Goal: Task Accomplishment & Management: Complete application form

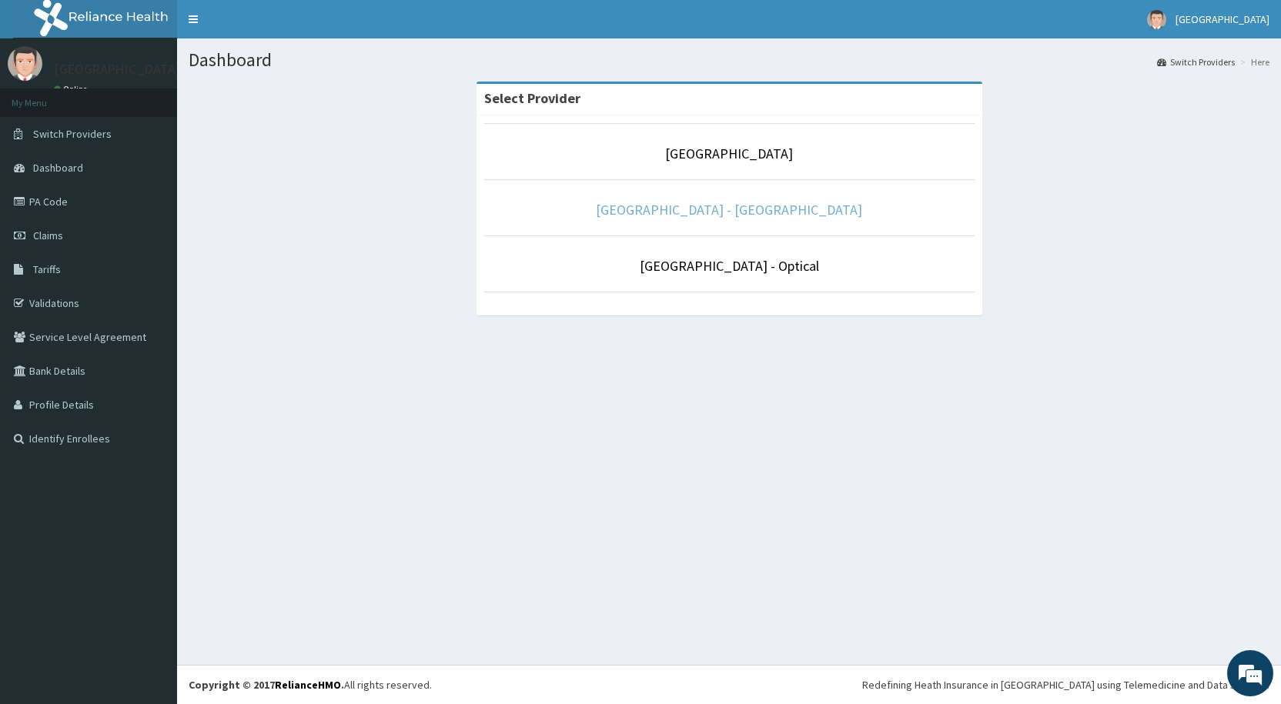
click at [750, 209] on link "[GEOGRAPHIC_DATA] - [GEOGRAPHIC_DATA]" at bounding box center [729, 210] width 266 height 18
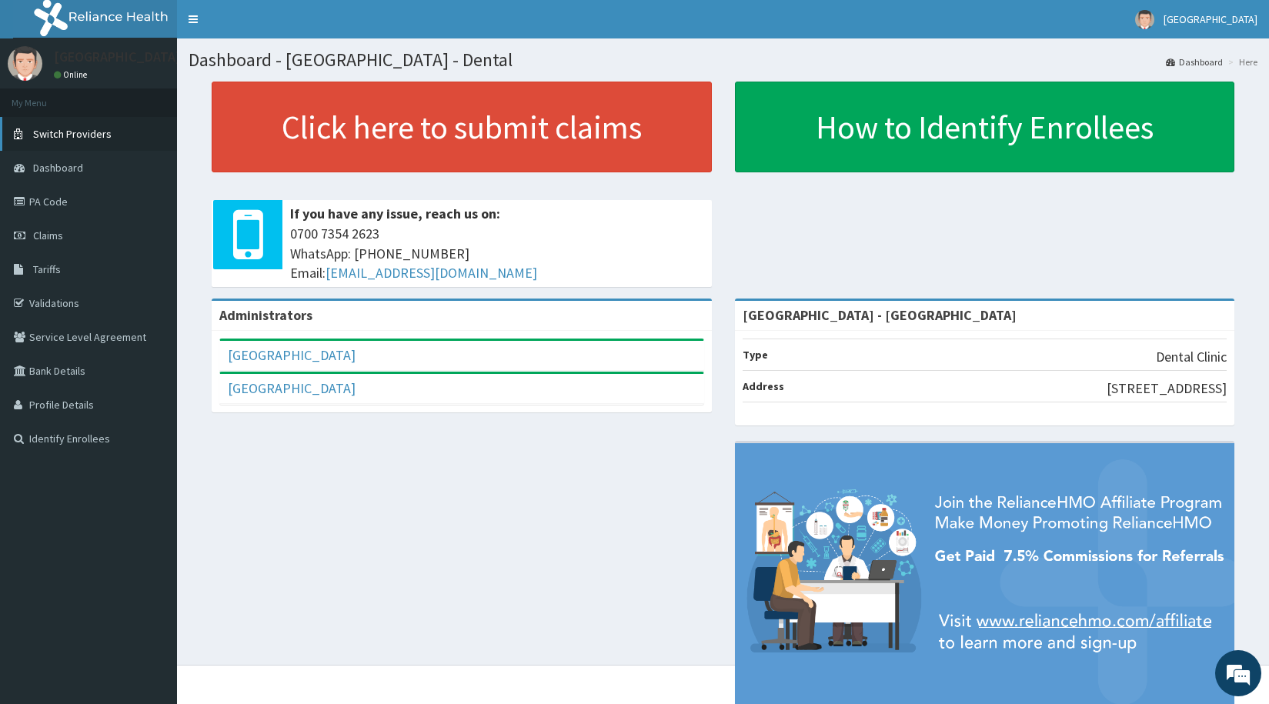
click at [57, 130] on span "Switch Providers" at bounding box center [72, 134] width 78 height 14
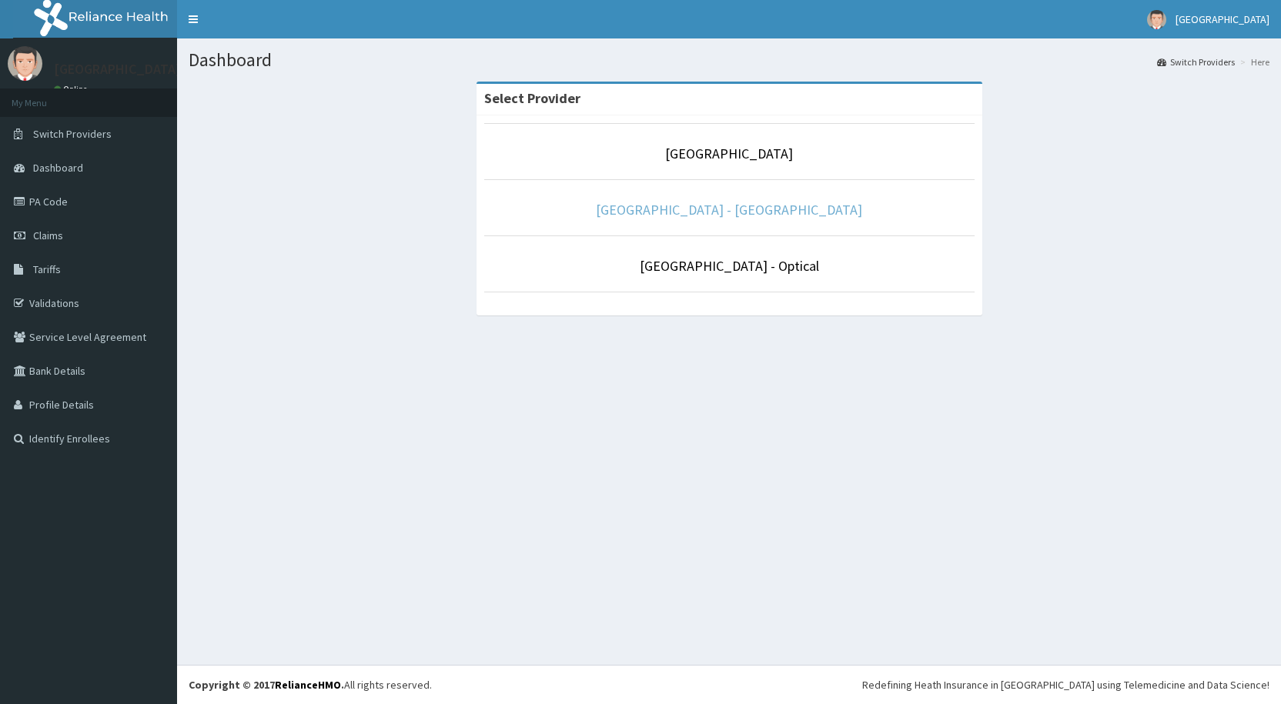
click at [693, 209] on link "[GEOGRAPHIC_DATA] - [GEOGRAPHIC_DATA]" at bounding box center [729, 210] width 266 height 18
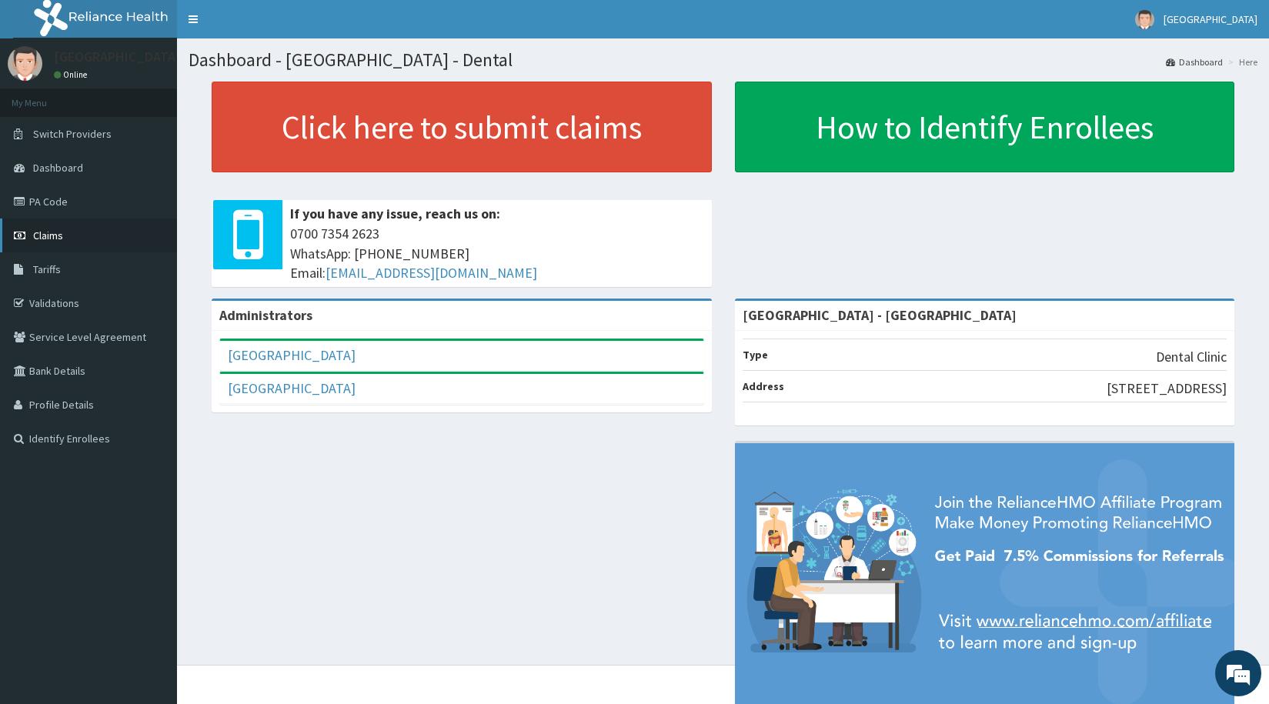
click at [45, 229] on span "Claims" at bounding box center [48, 236] width 30 height 14
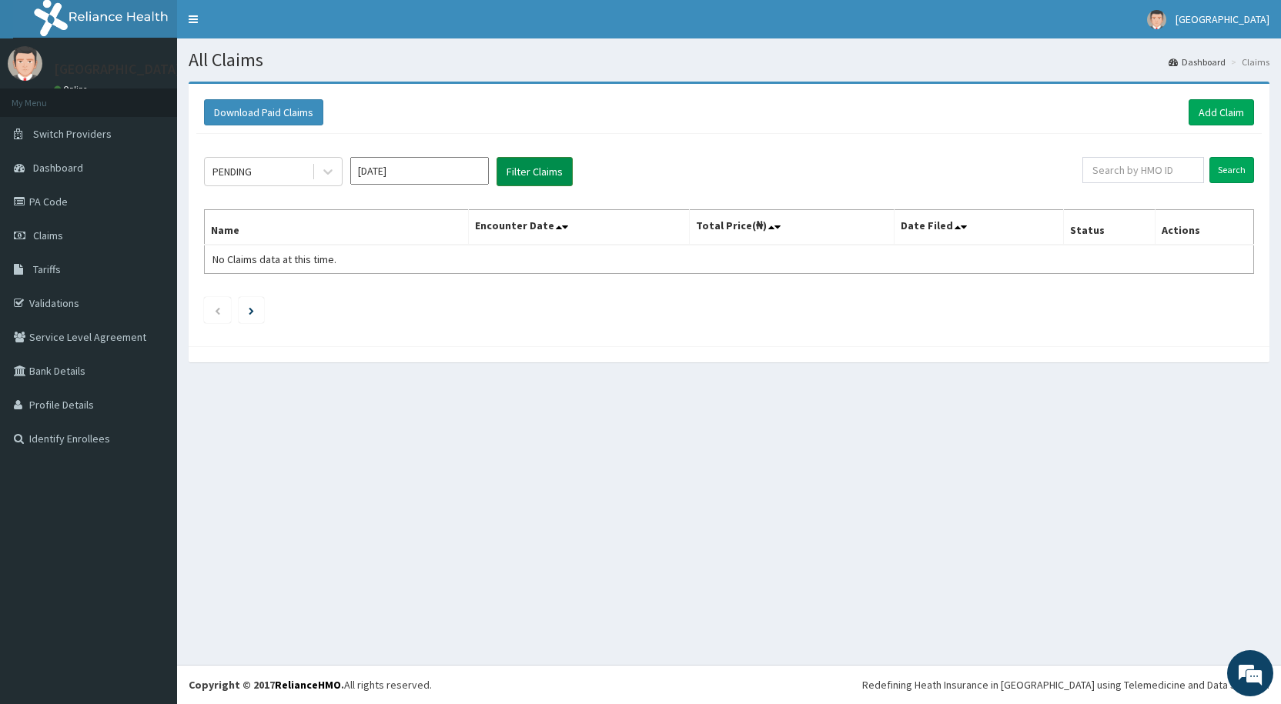
click at [529, 172] on button "Filter Claims" at bounding box center [534, 171] width 76 height 29
click at [264, 177] on div "PENDING" at bounding box center [258, 171] width 107 height 25
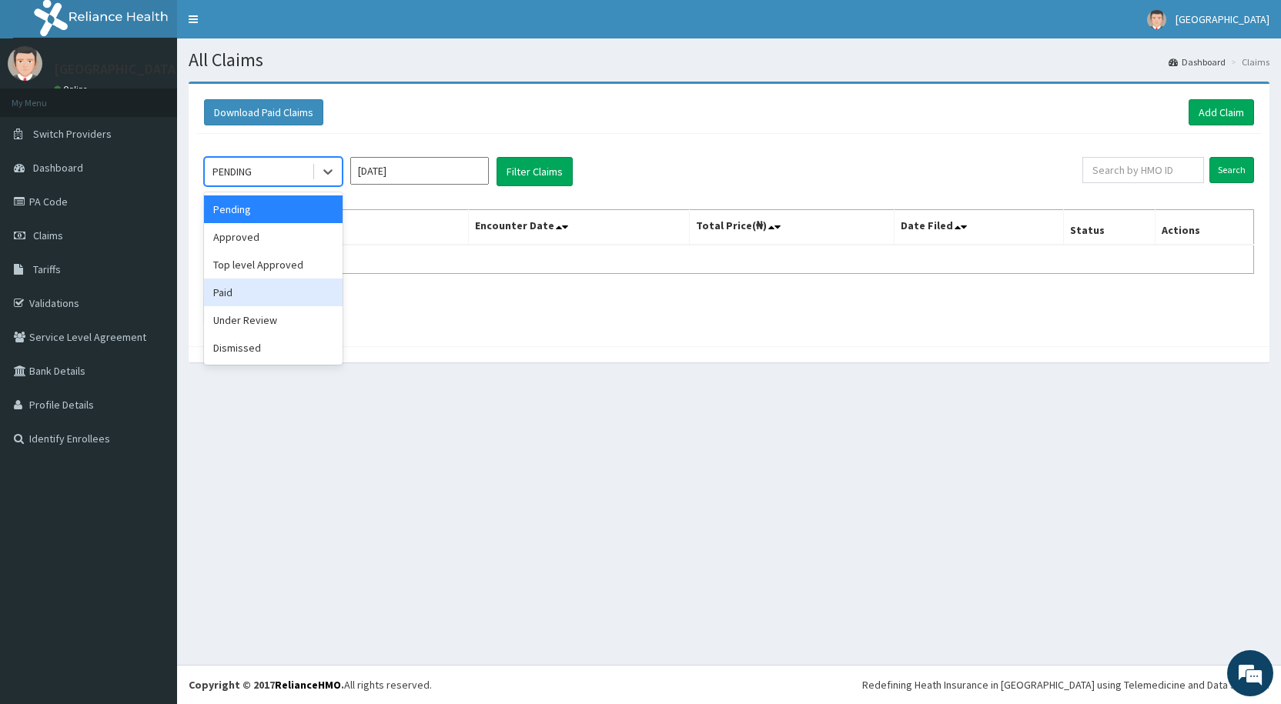
click at [241, 300] on div "Paid" at bounding box center [273, 293] width 139 height 28
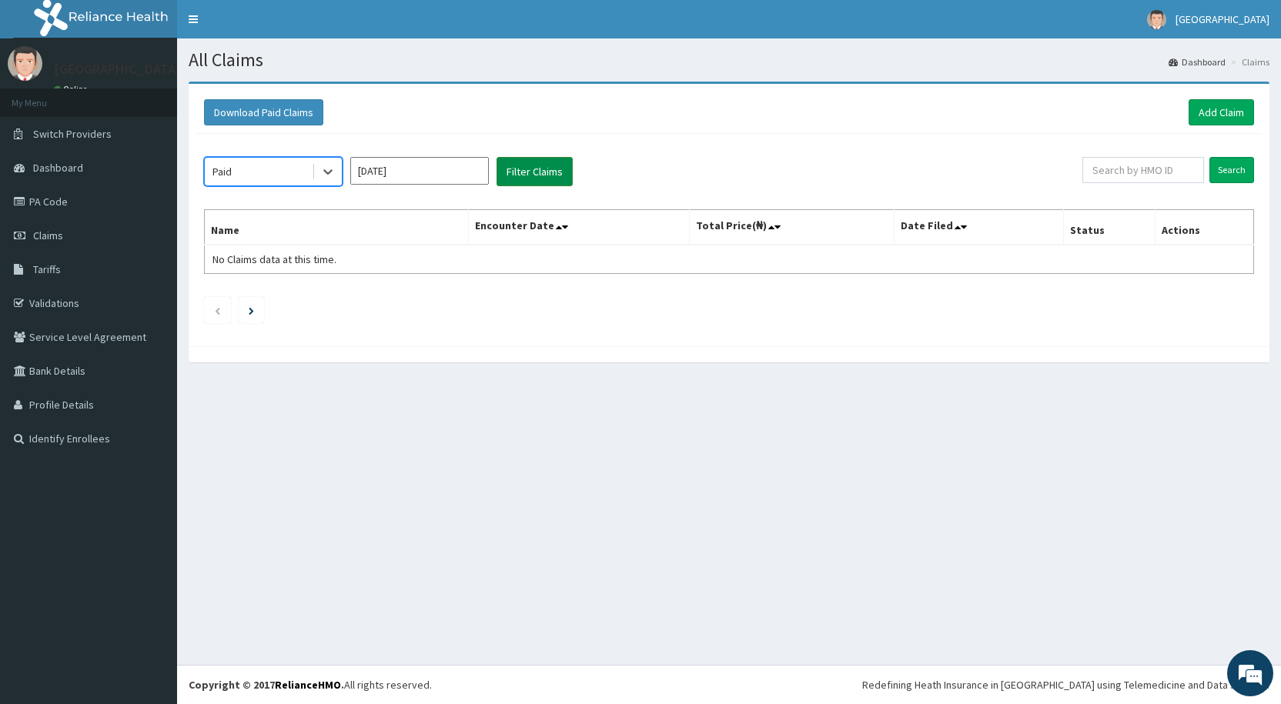
click at [536, 164] on button "Filter Claims" at bounding box center [534, 171] width 76 height 29
click at [1208, 111] on link "Add Claim" at bounding box center [1220, 112] width 65 height 26
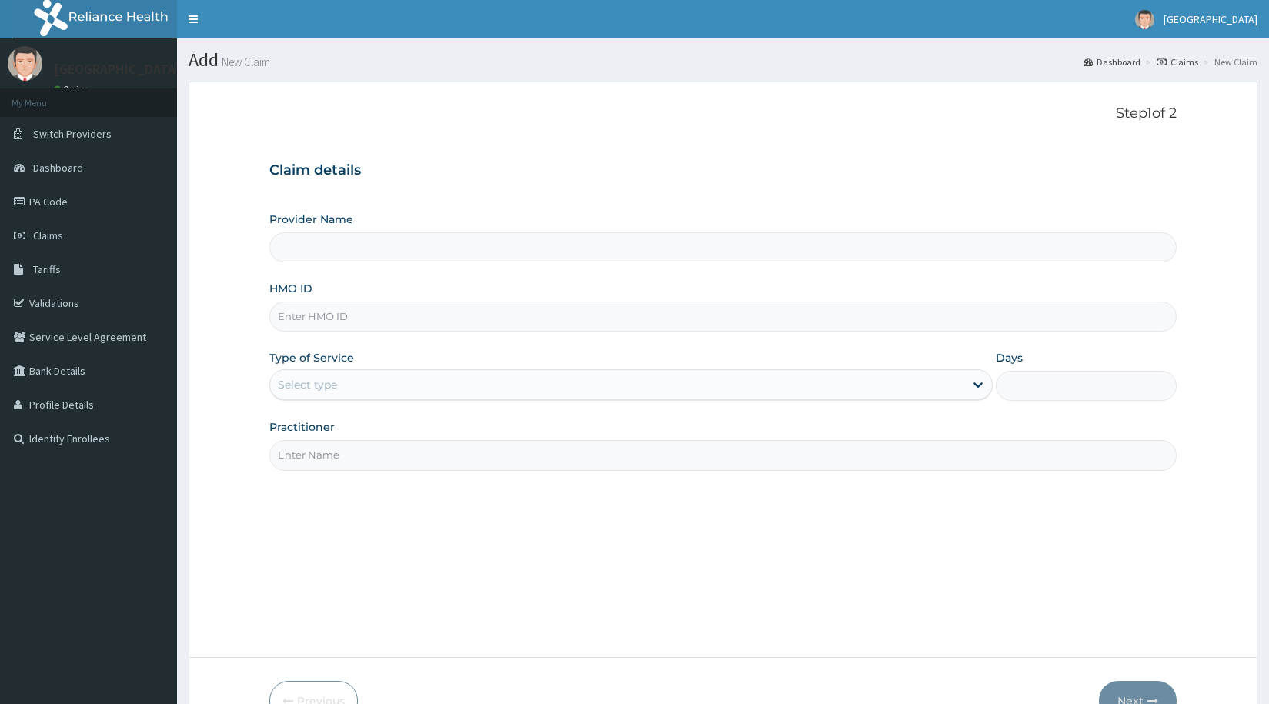
type input "[GEOGRAPHIC_DATA] - [GEOGRAPHIC_DATA]"
type input "ifs/10105/a"
click at [330, 382] on div "Select type" at bounding box center [307, 384] width 59 height 15
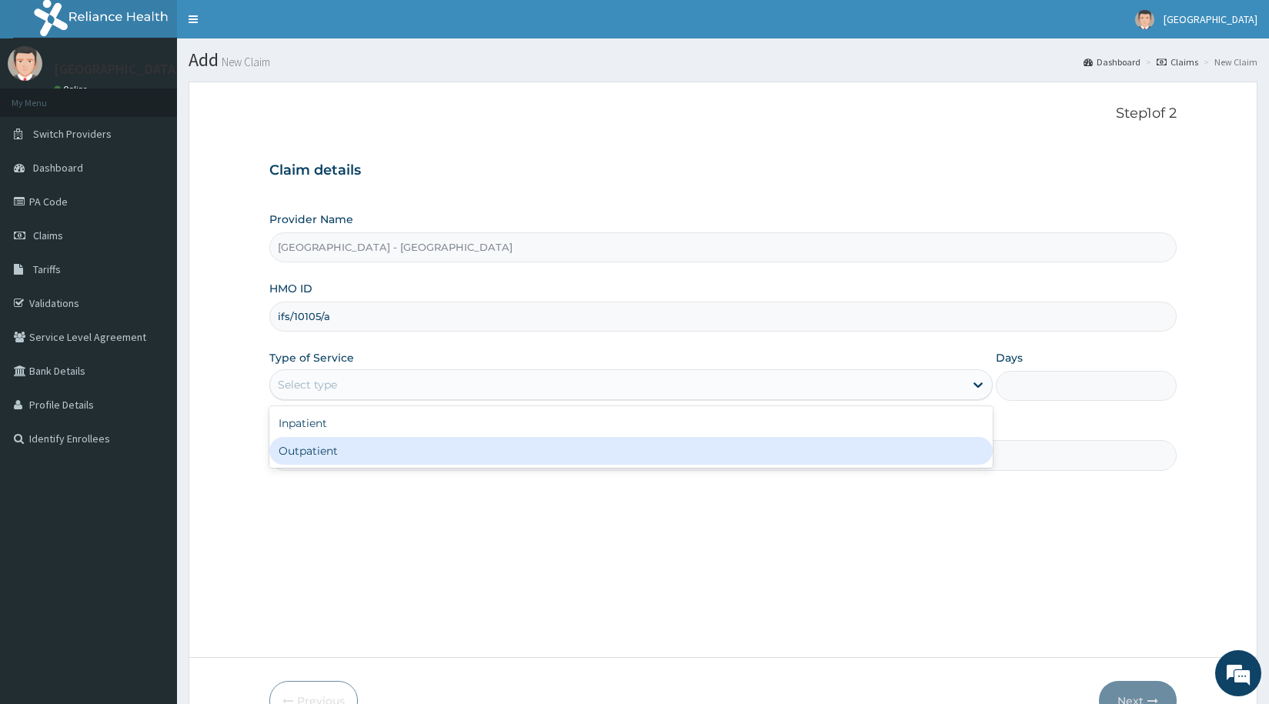
click at [319, 449] on div "Outpatient" at bounding box center [630, 451] width 723 height 28
type input "1"
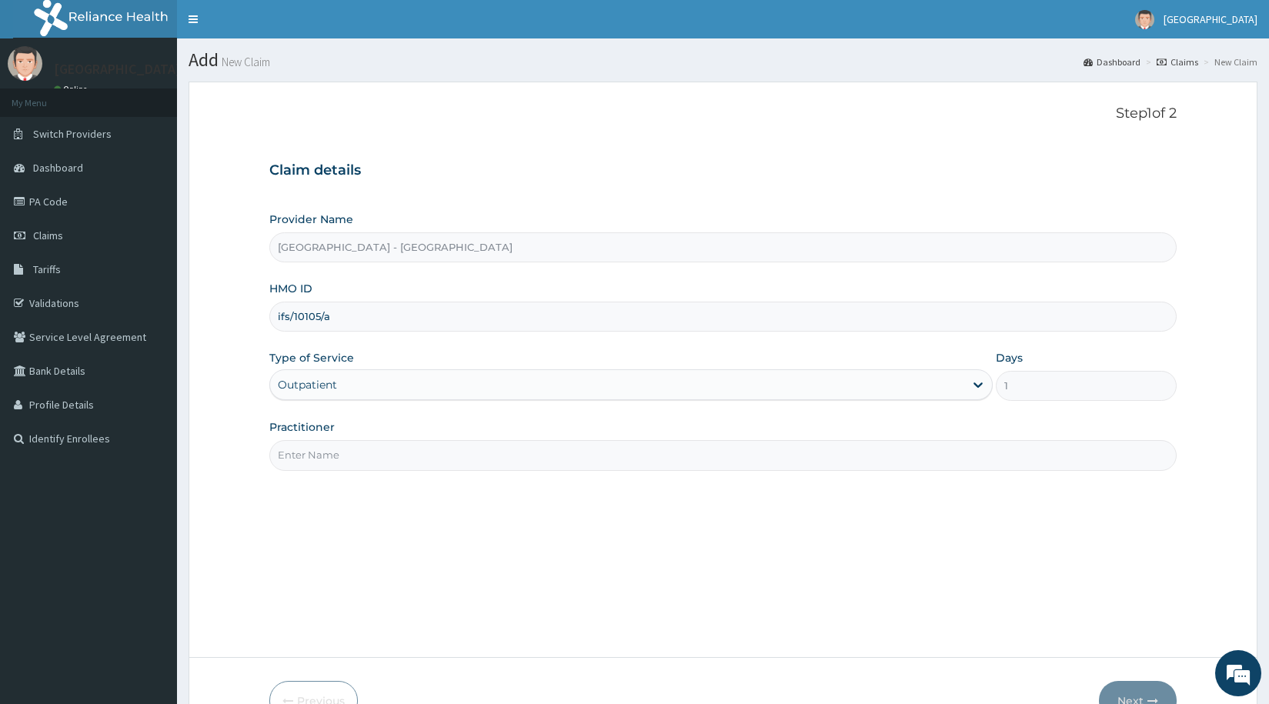
click at [322, 455] on input "Practitioner" at bounding box center [722, 455] width 907 height 30
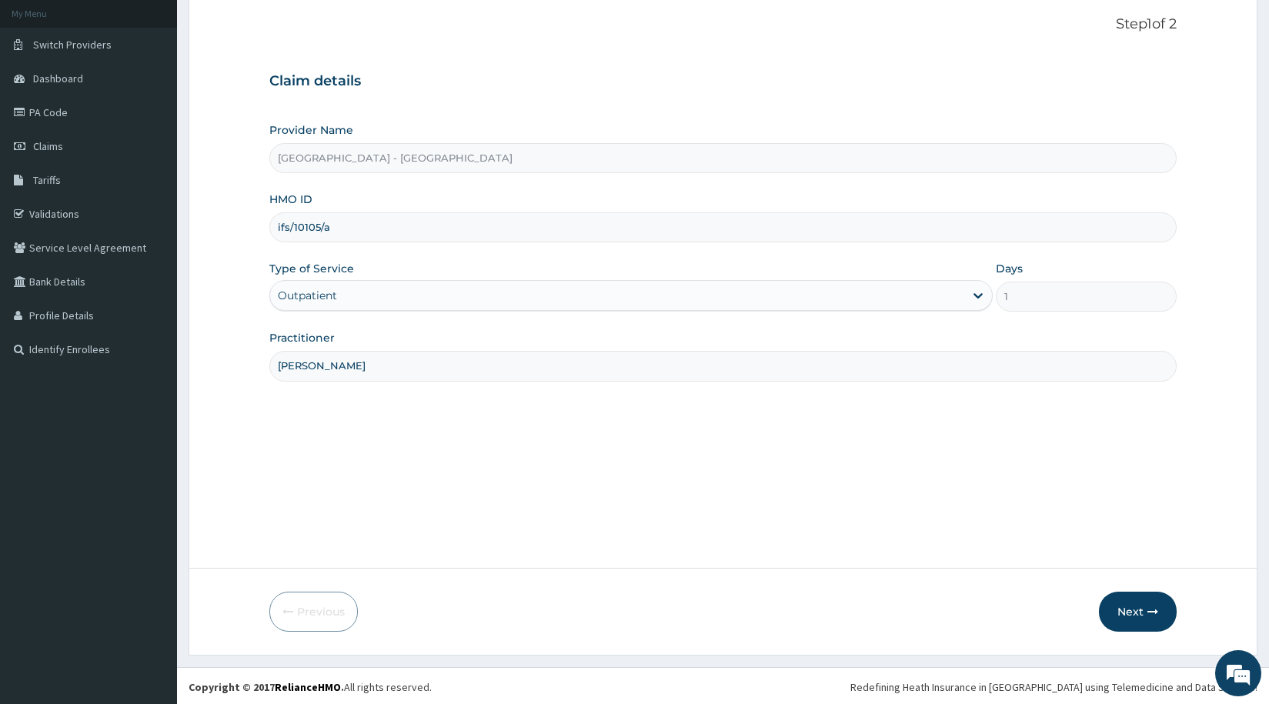
scroll to position [92, 0]
type input "dr raphael"
click at [1130, 606] on button "Next" at bounding box center [1138, 609] width 78 height 40
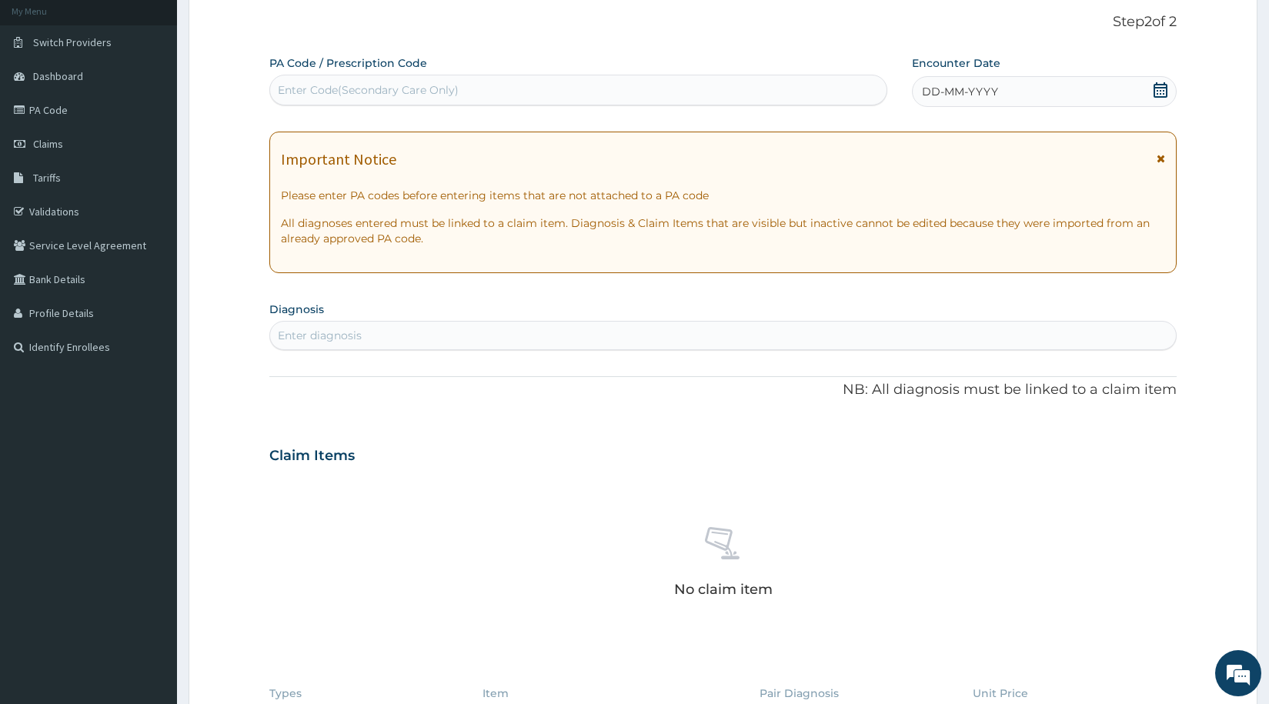
click at [446, 92] on div "Enter Code(Secondary Care Only)" at bounding box center [368, 89] width 181 height 15
click at [41, 109] on link "PA Code" at bounding box center [88, 110] width 177 height 34
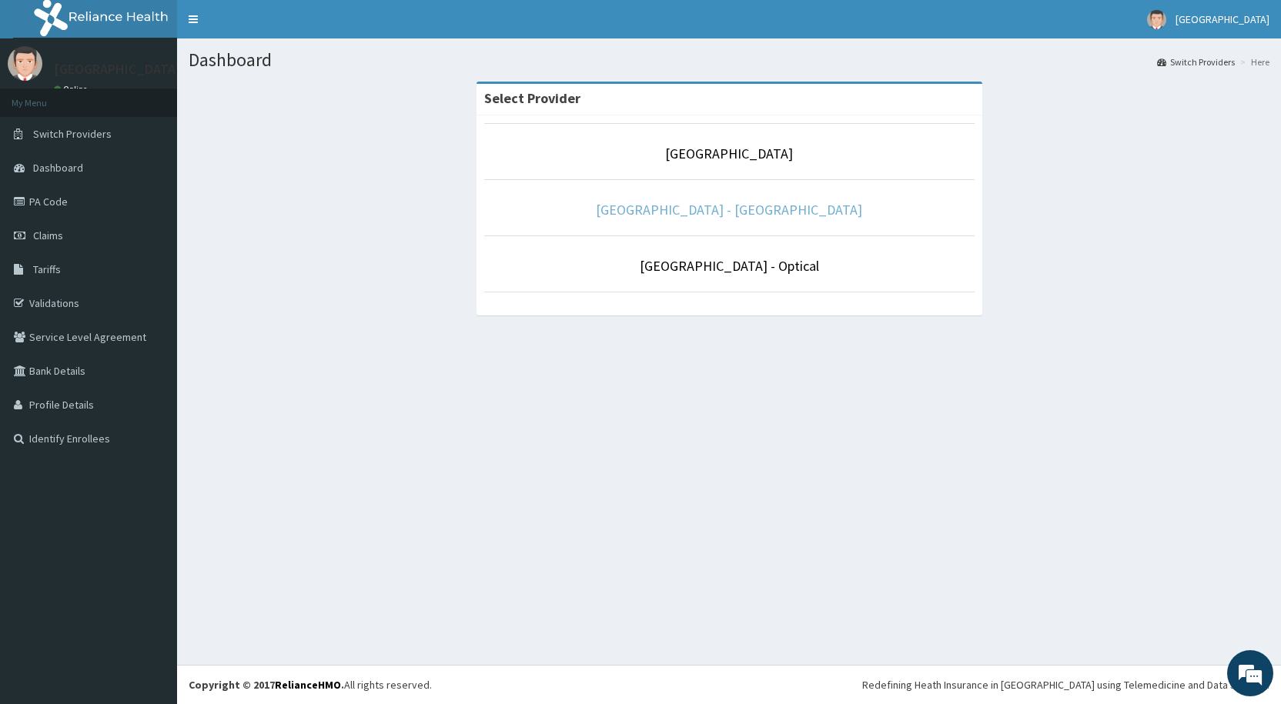
click at [743, 219] on link "[GEOGRAPHIC_DATA] - [GEOGRAPHIC_DATA]" at bounding box center [729, 210] width 266 height 18
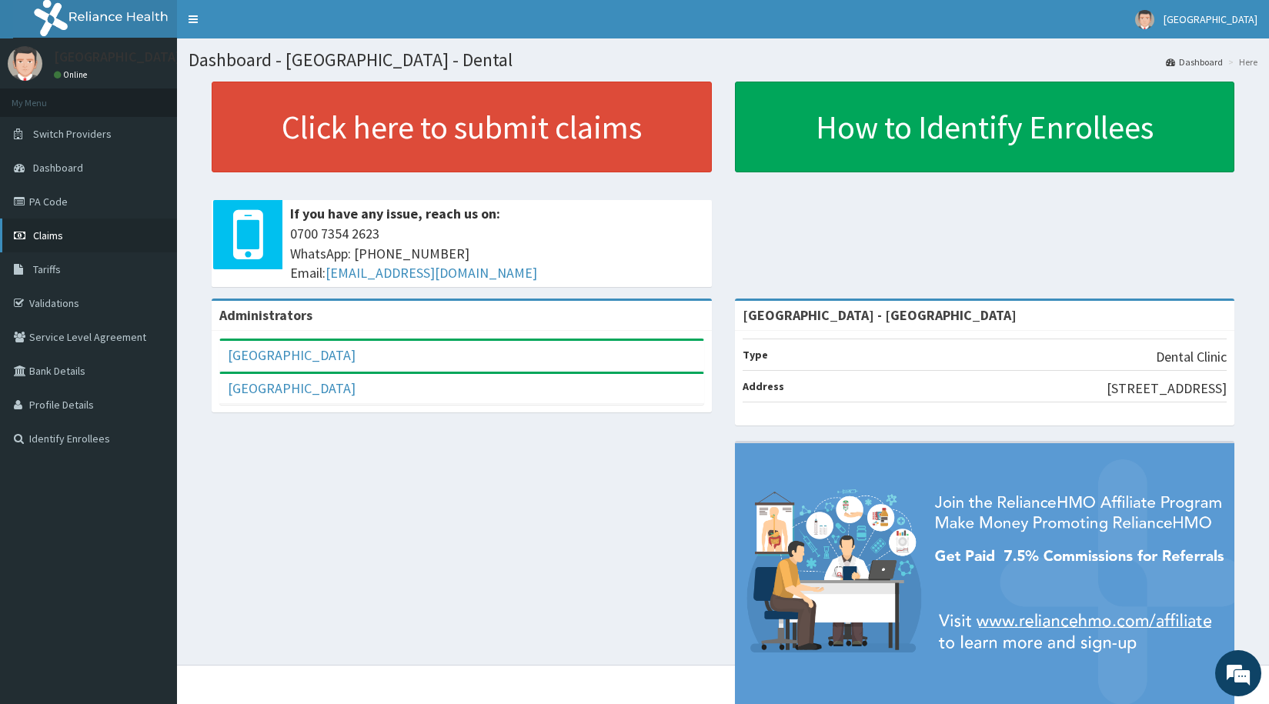
click at [38, 236] on span "Claims" at bounding box center [48, 236] width 30 height 14
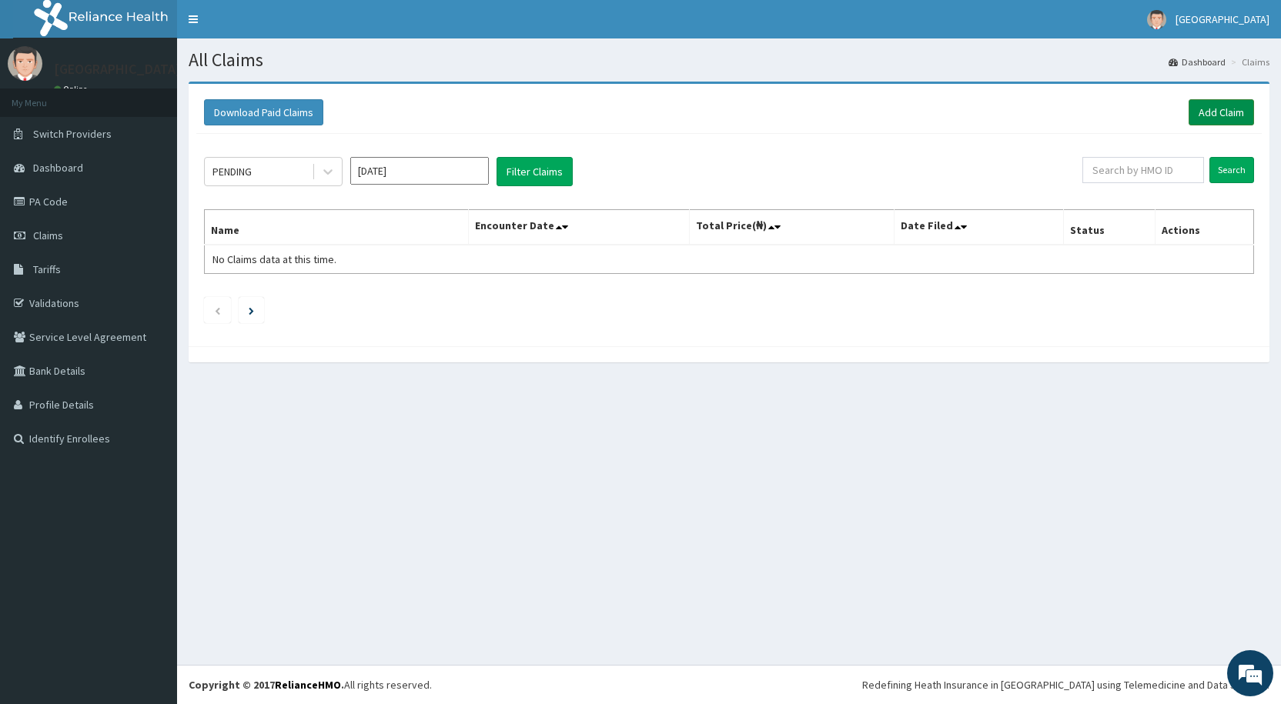
click at [1240, 115] on link "Add Claim" at bounding box center [1220, 112] width 65 height 26
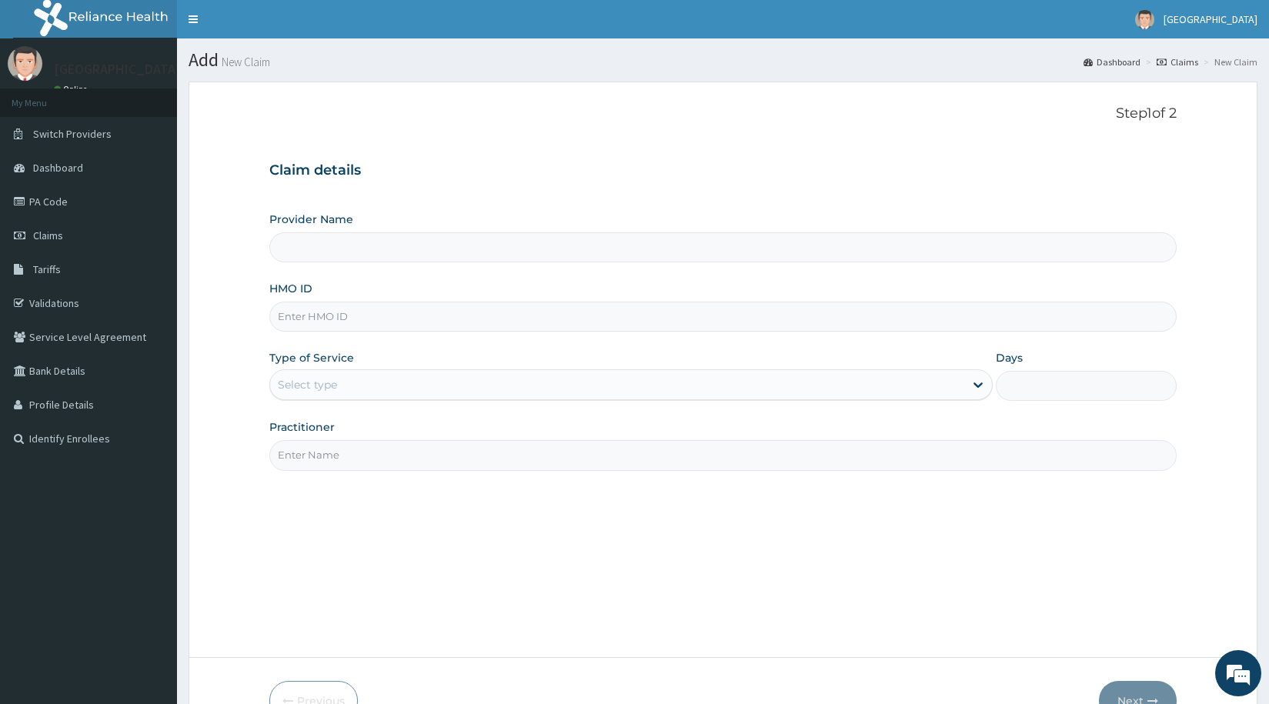
click at [582, 308] on input "HMO ID" at bounding box center [722, 317] width 907 height 30
type input "De Lakeland Imperial Hospital - Dental"
type input "i"
type input "IFS/10105/A"
click at [312, 389] on div "Select type" at bounding box center [307, 384] width 59 height 15
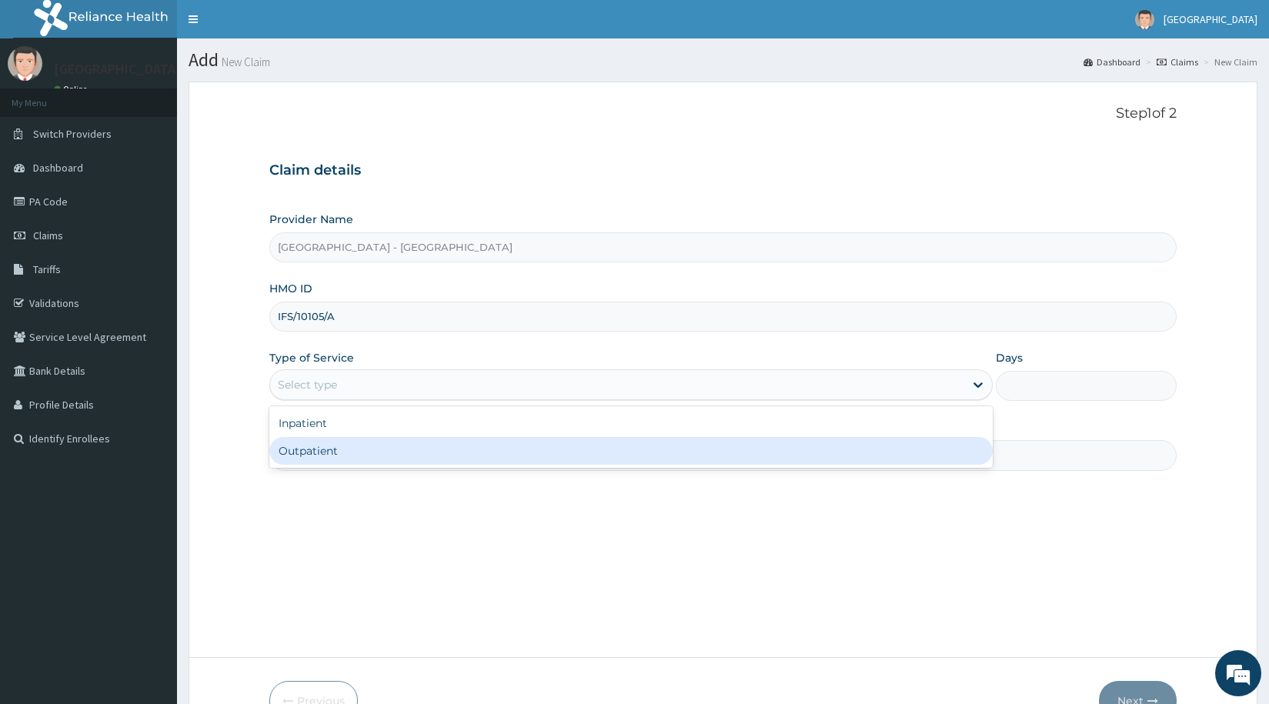
click at [324, 459] on div "Outpatient" at bounding box center [630, 451] width 723 height 28
type input "1"
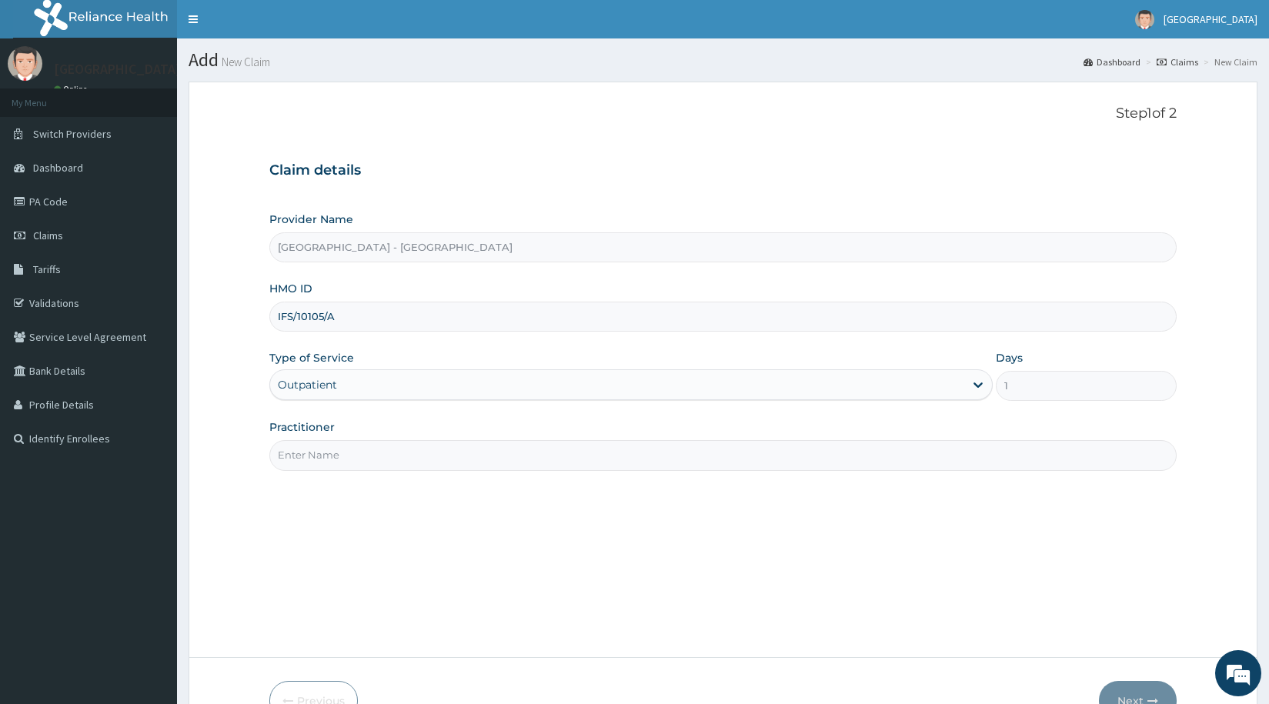
click at [329, 459] on input "Practitioner" at bounding box center [722, 455] width 907 height 30
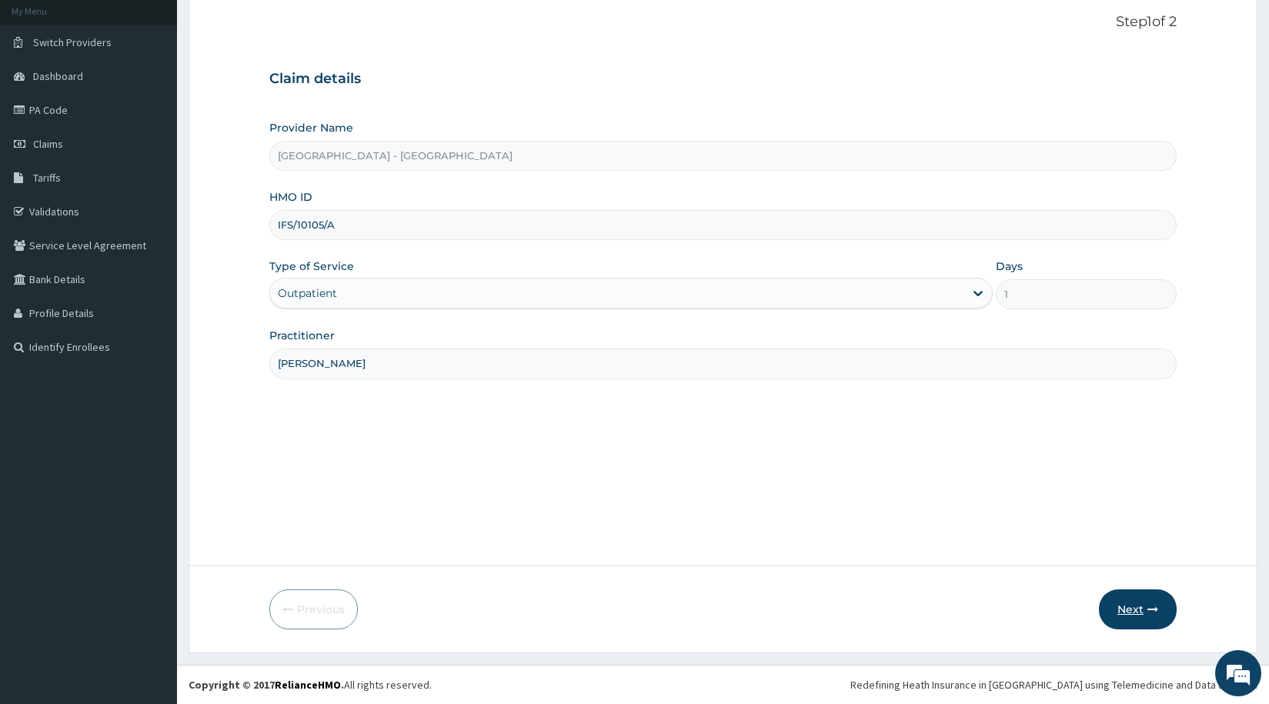
type input "[PERSON_NAME]"
click at [1140, 604] on button "Next" at bounding box center [1138, 609] width 78 height 40
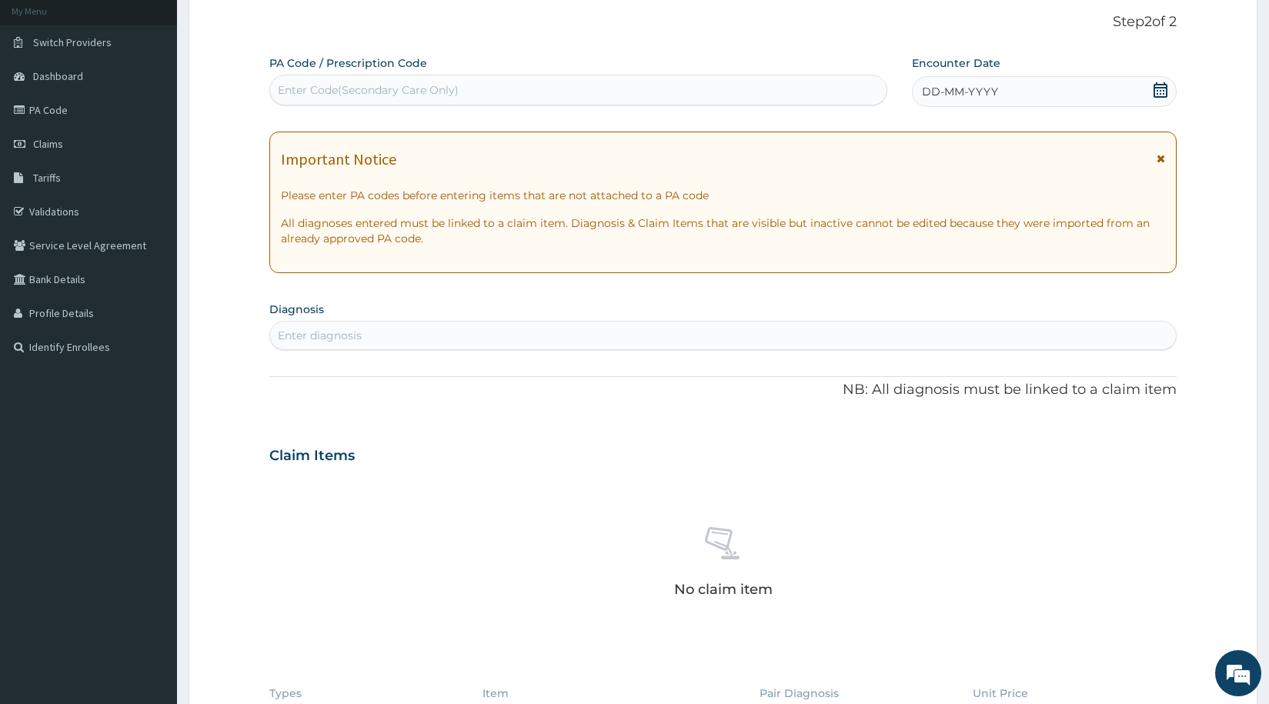
click at [509, 88] on div "Enter Code(Secondary Care Only)" at bounding box center [578, 90] width 616 height 25
type input "PA/F2AA21"
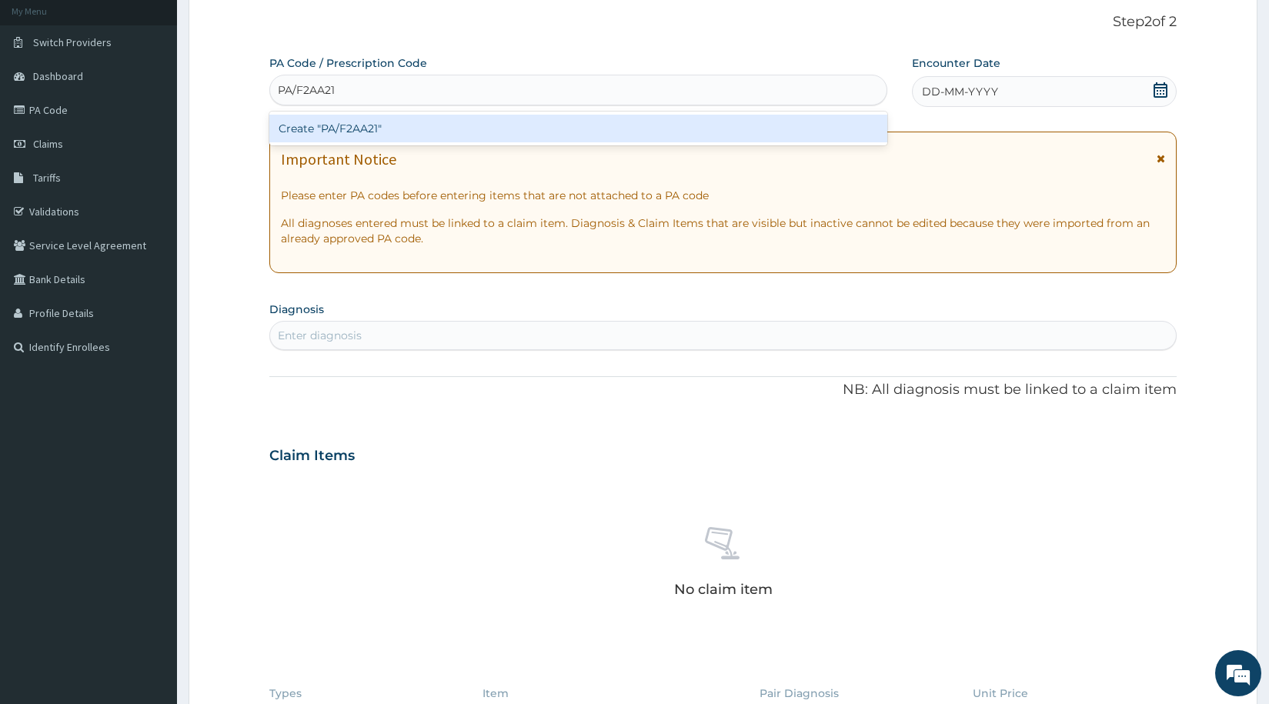
click at [503, 126] on div "Create "PA/F2AA21"" at bounding box center [578, 129] width 618 height 28
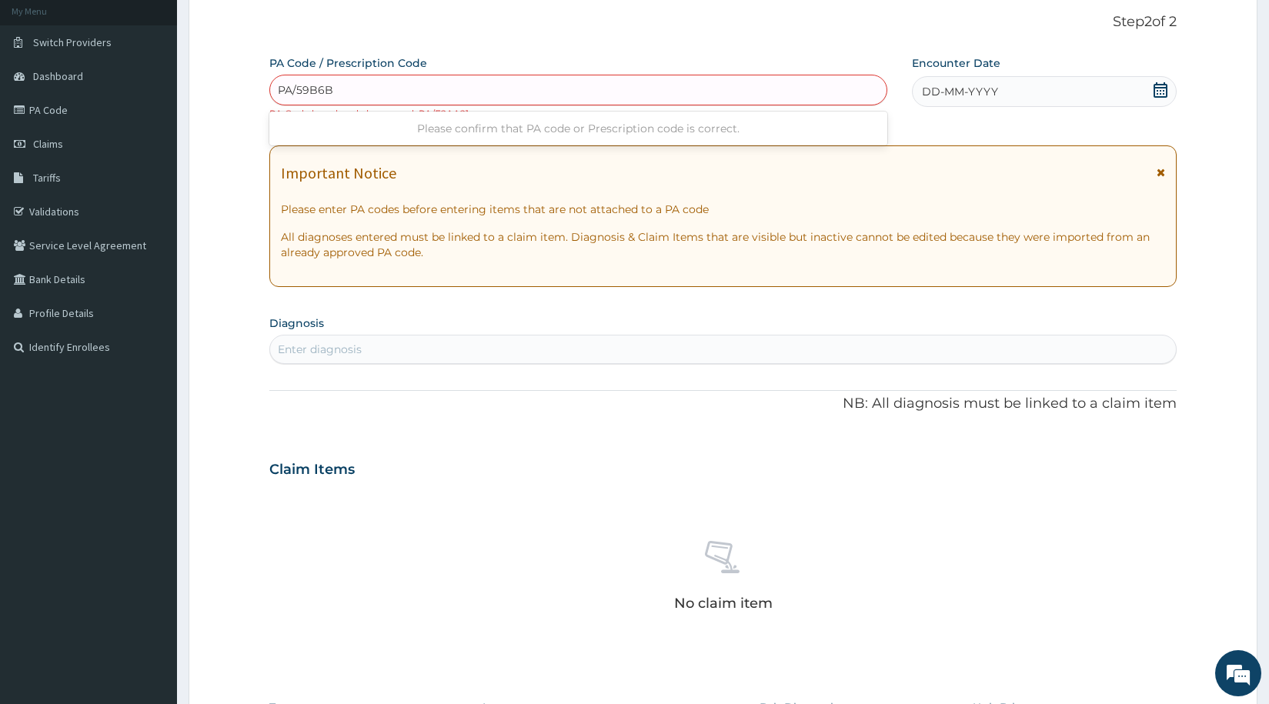
type input "PA/59B6B7"
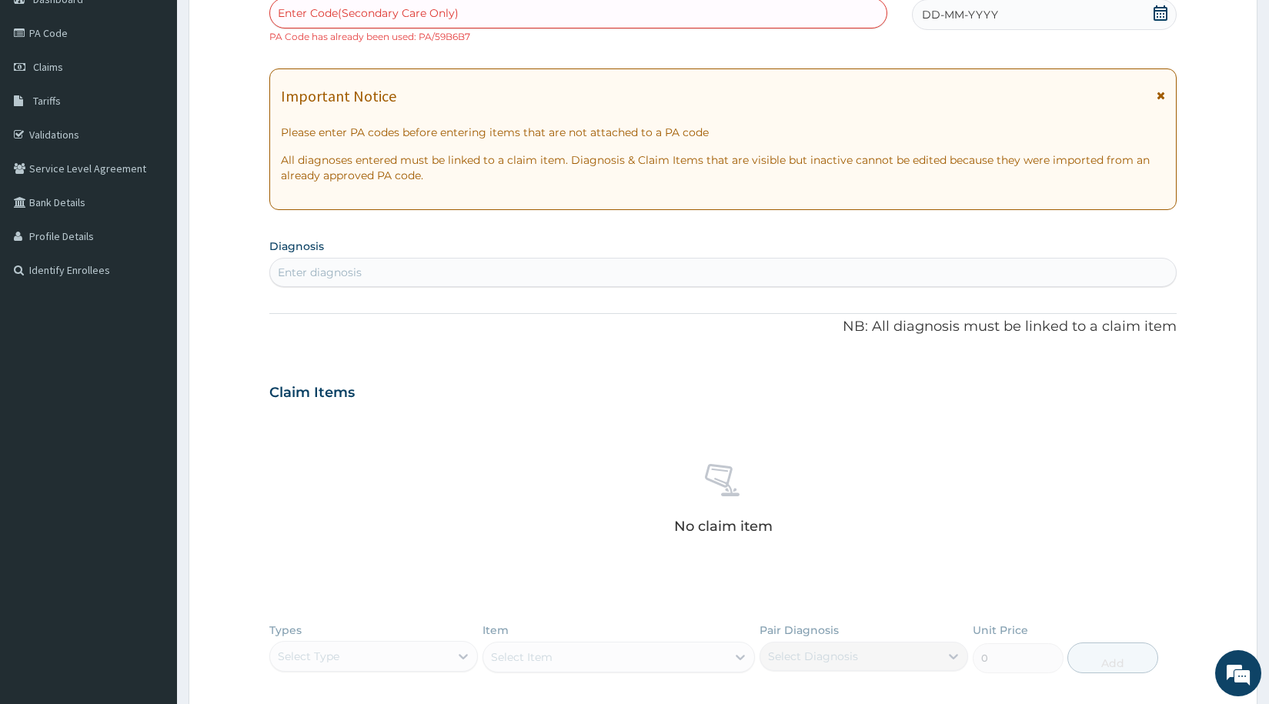
scroll to position [15, 0]
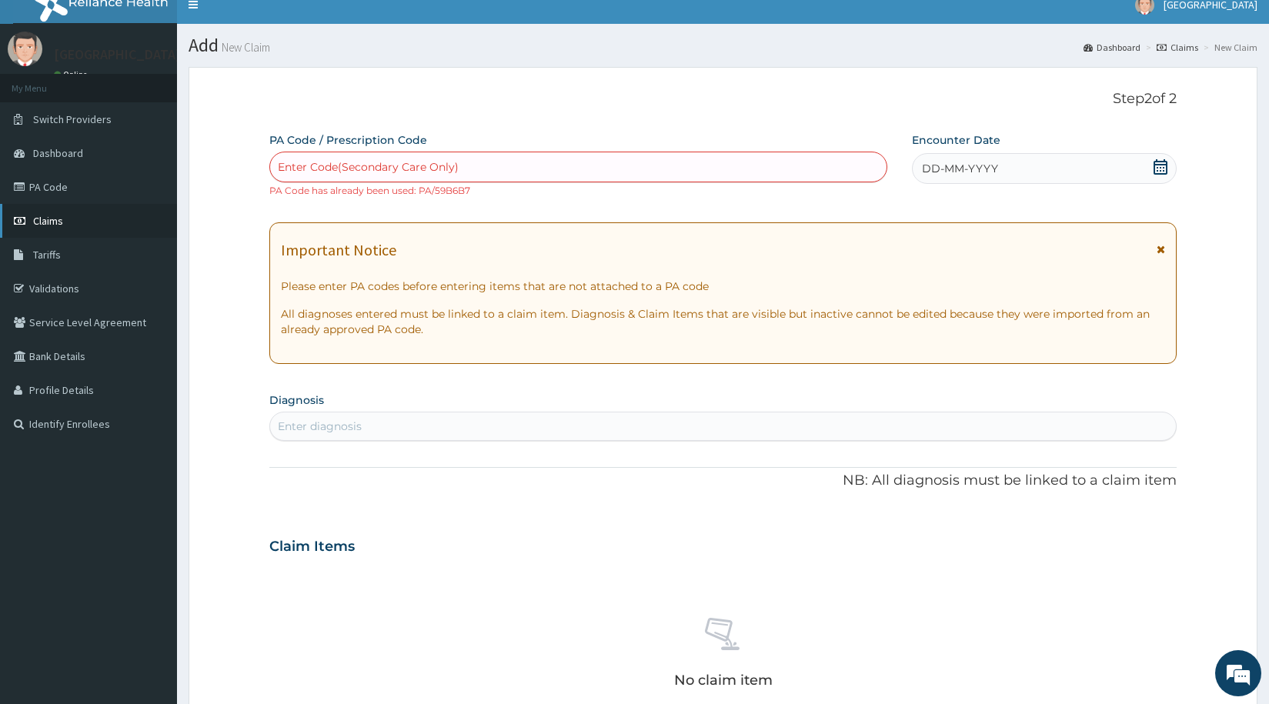
click at [58, 218] on span "Claims" at bounding box center [48, 221] width 30 height 14
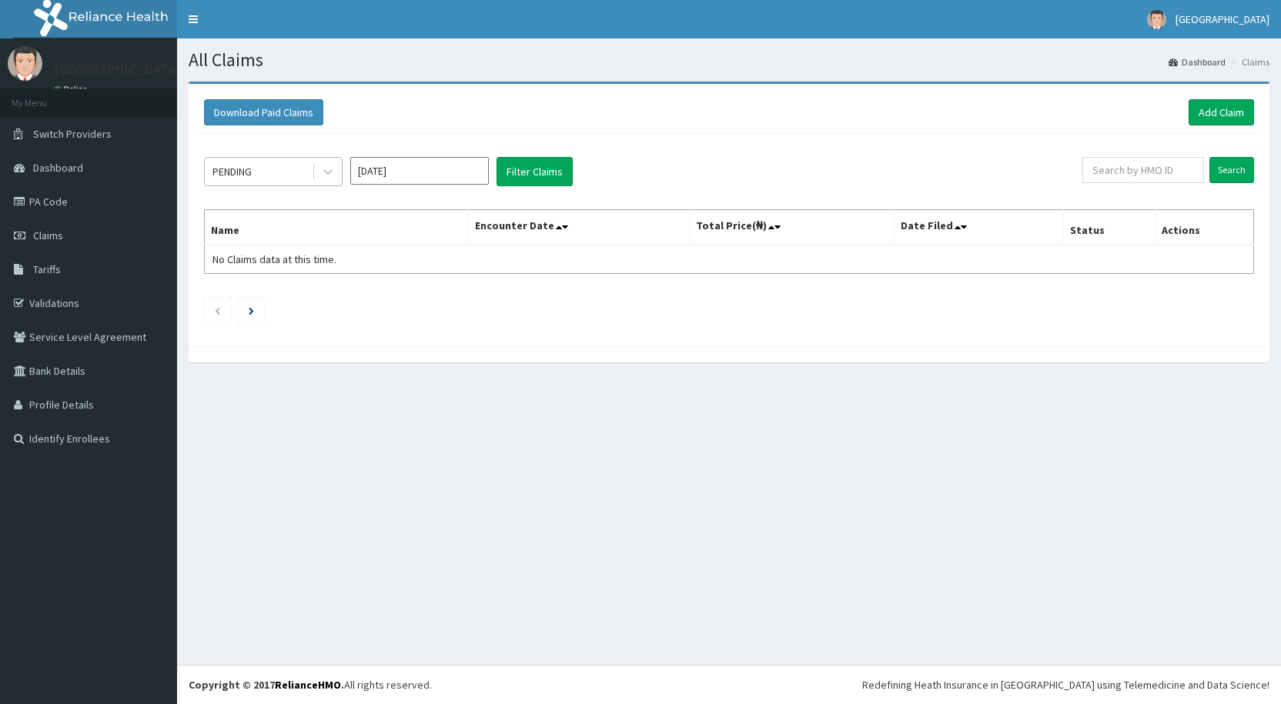
click at [277, 172] on div "PENDING" at bounding box center [258, 171] width 107 height 25
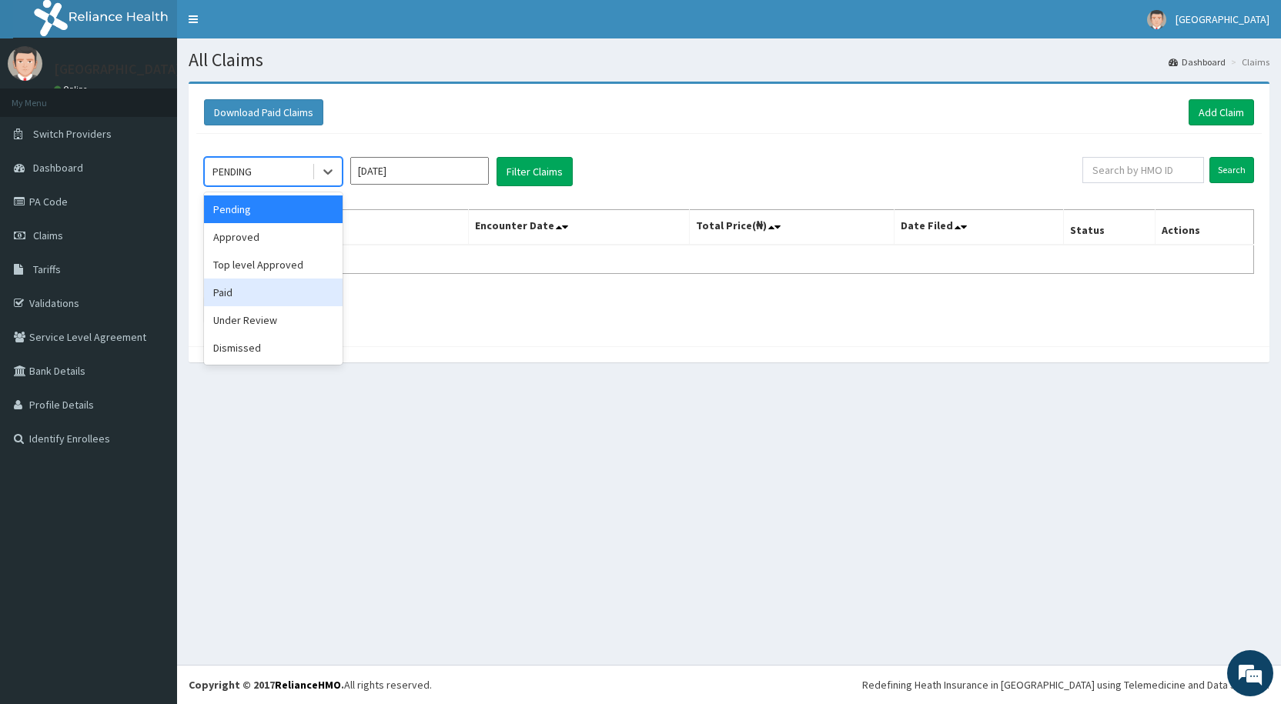
click at [236, 292] on div "Paid" at bounding box center [273, 293] width 139 height 28
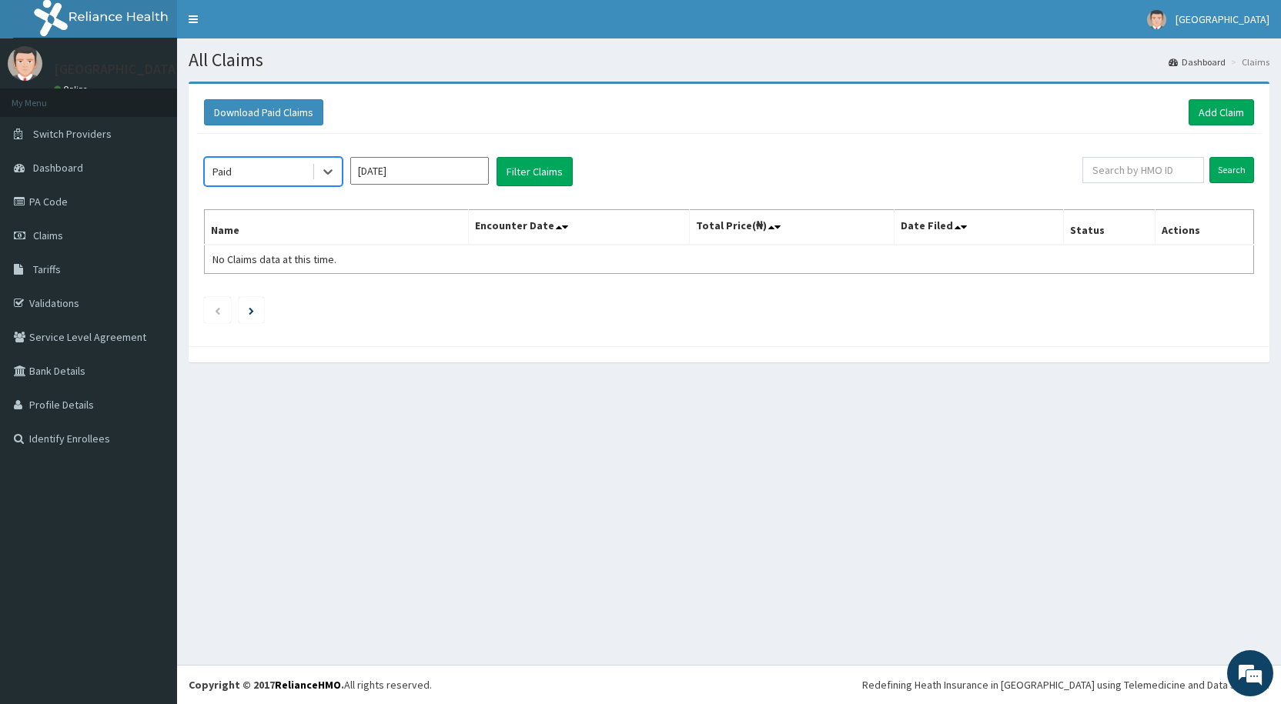
click at [426, 169] on input "Aug 2025" at bounding box center [419, 171] width 139 height 28
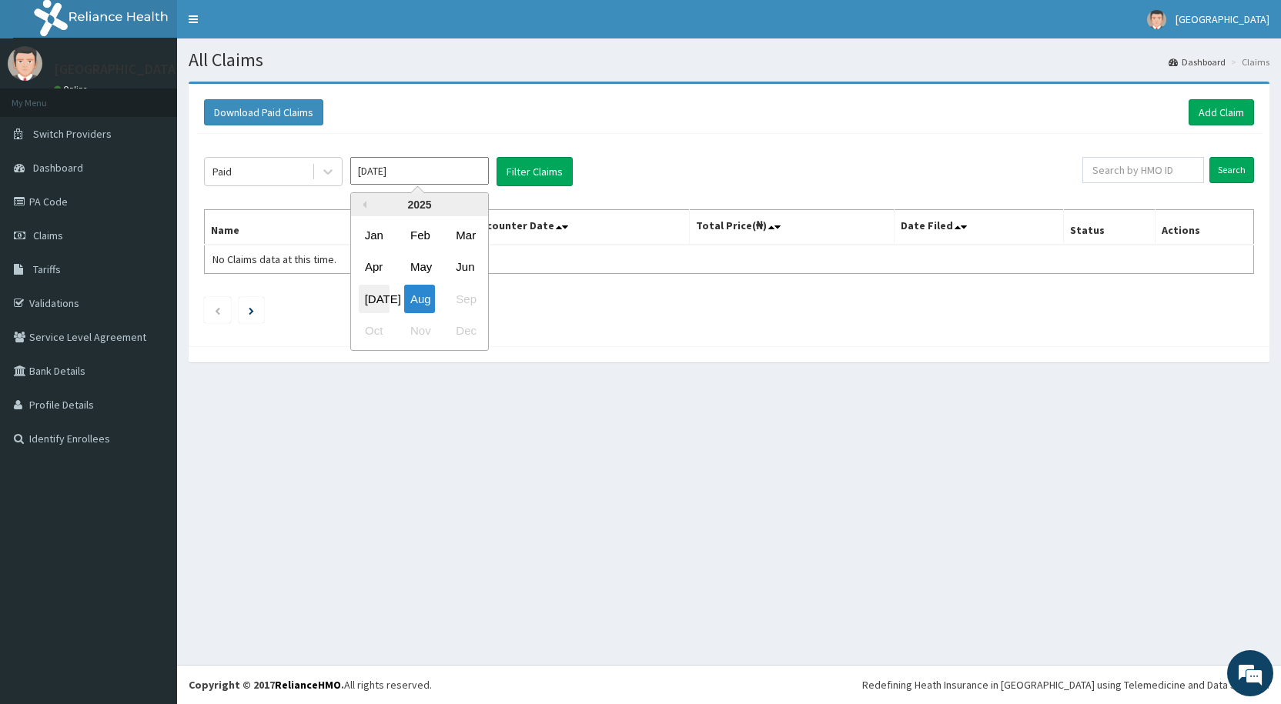
click at [370, 298] on div "Jul" at bounding box center [374, 299] width 31 height 28
type input "Jul 2025"
click at [519, 172] on button "Filter Claims" at bounding box center [534, 171] width 76 height 29
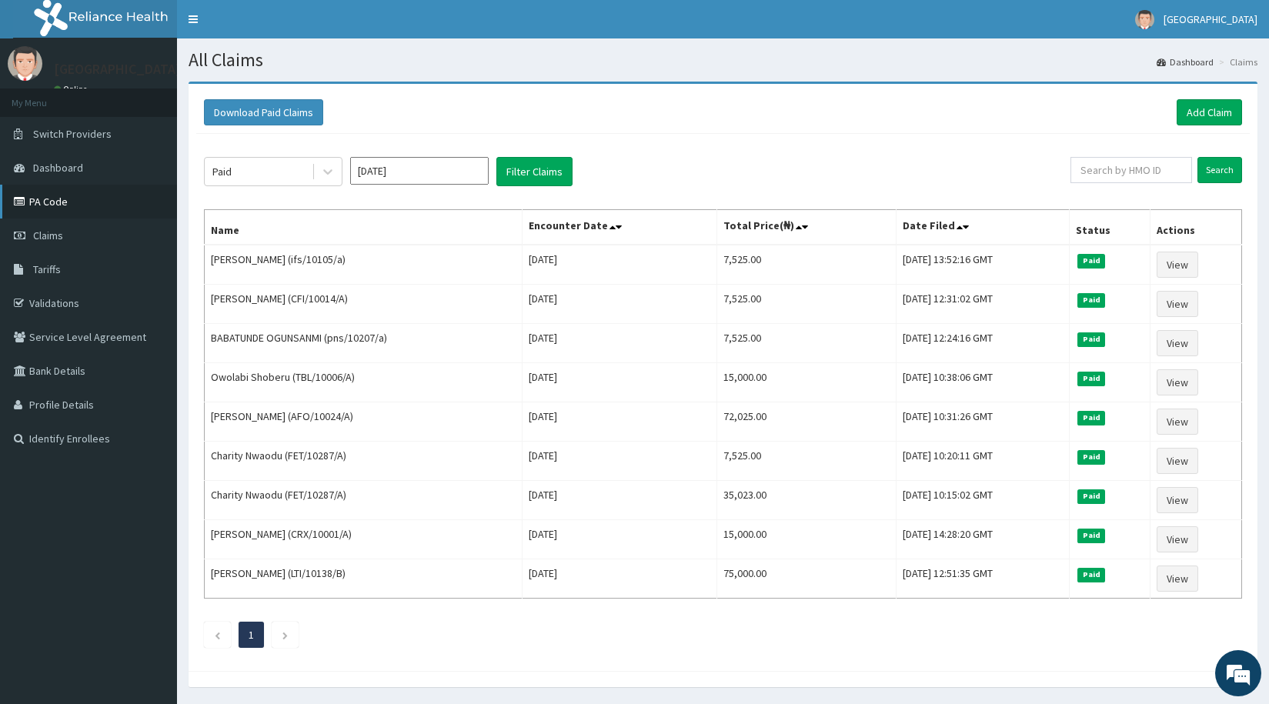
click at [35, 198] on link "PA Code" at bounding box center [88, 202] width 177 height 34
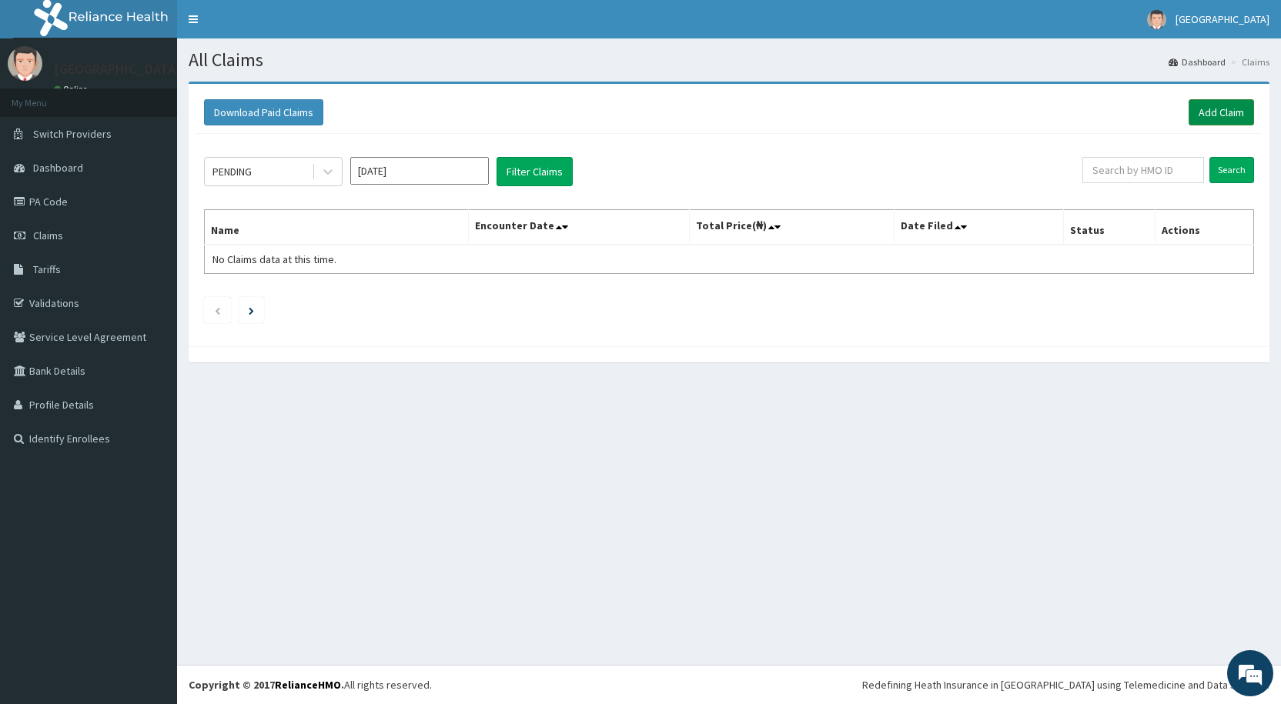
click at [1214, 116] on link "Add Claim" at bounding box center [1220, 112] width 65 height 26
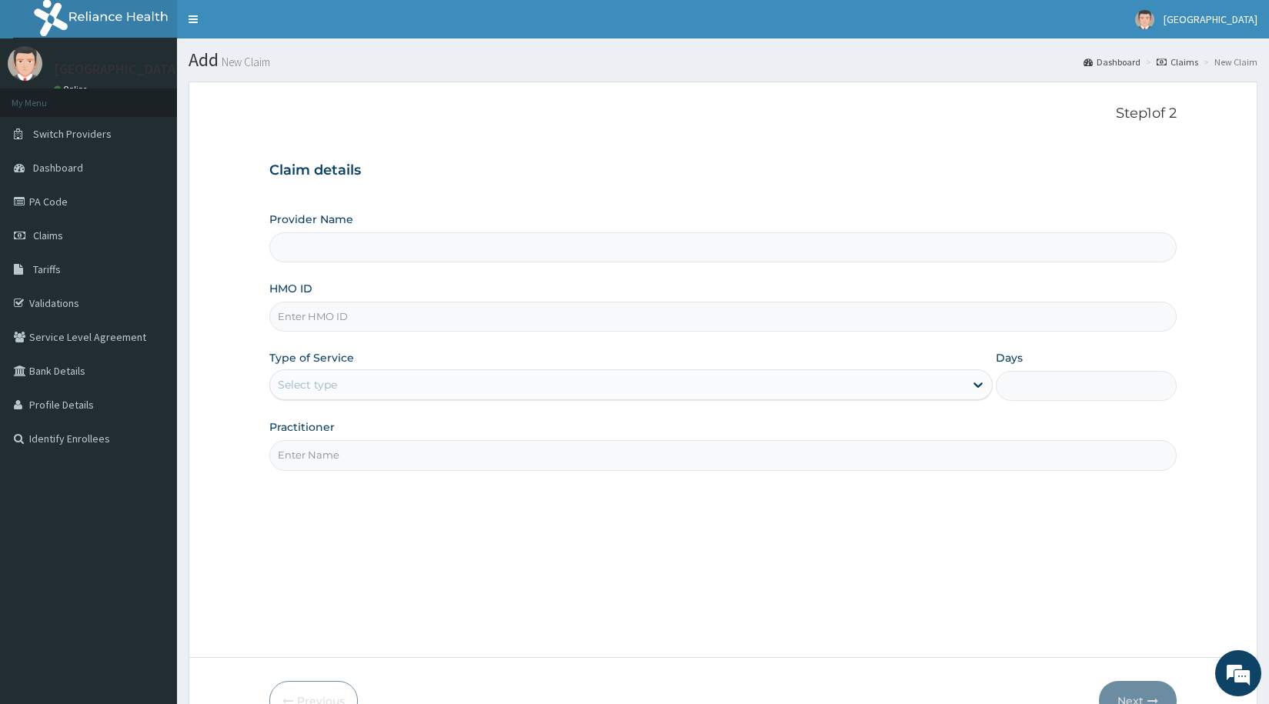
click at [326, 322] on input "HMO ID" at bounding box center [722, 317] width 907 height 30
type input "IF"
type input "[GEOGRAPHIC_DATA] - [GEOGRAPHIC_DATA]"
type input "IFS/10105/A"
click at [297, 380] on div "Select type" at bounding box center [307, 384] width 59 height 15
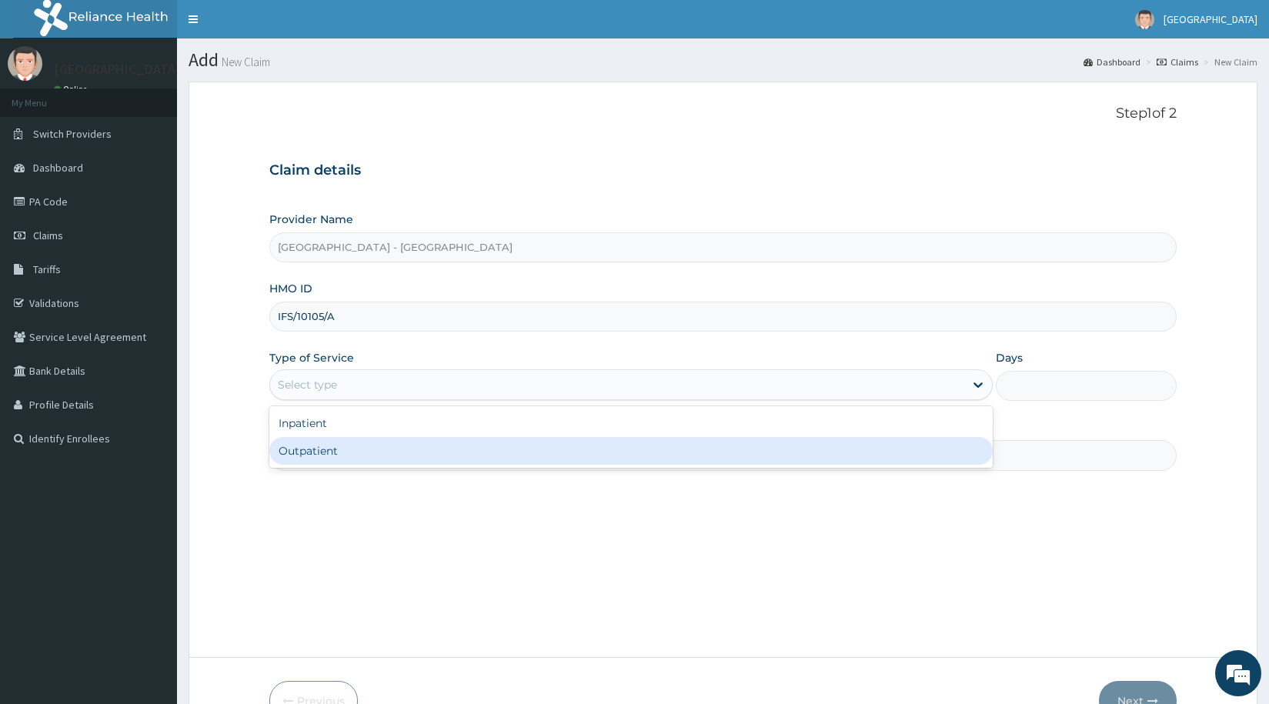
click at [306, 448] on div "Outpatient" at bounding box center [630, 451] width 723 height 28
type input "1"
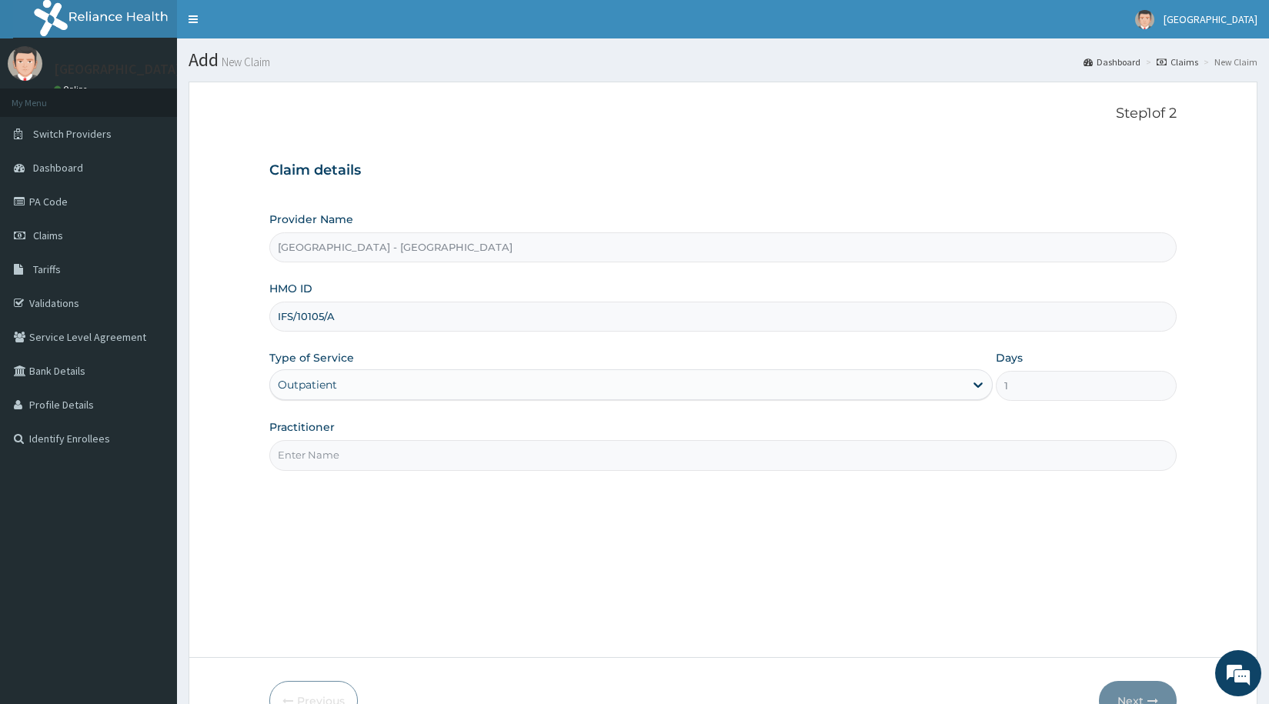
click at [315, 456] on input "Practitioner" at bounding box center [722, 455] width 907 height 30
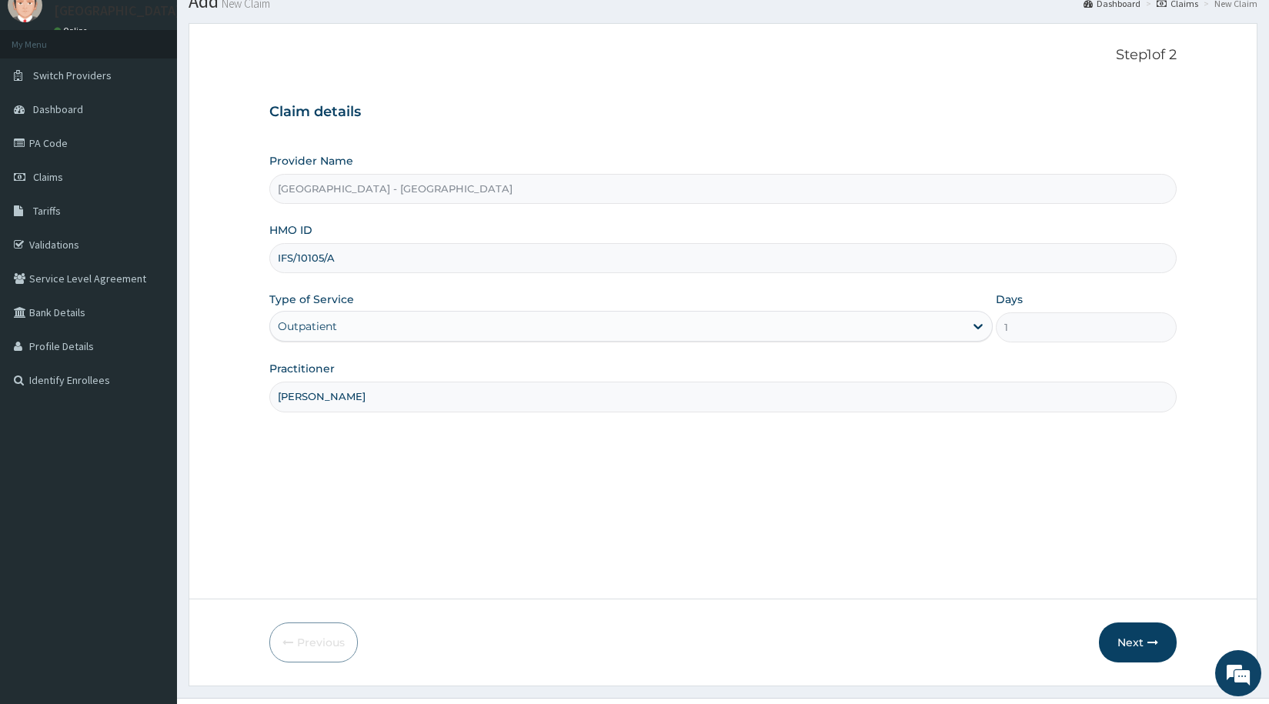
scroll to position [92, 0]
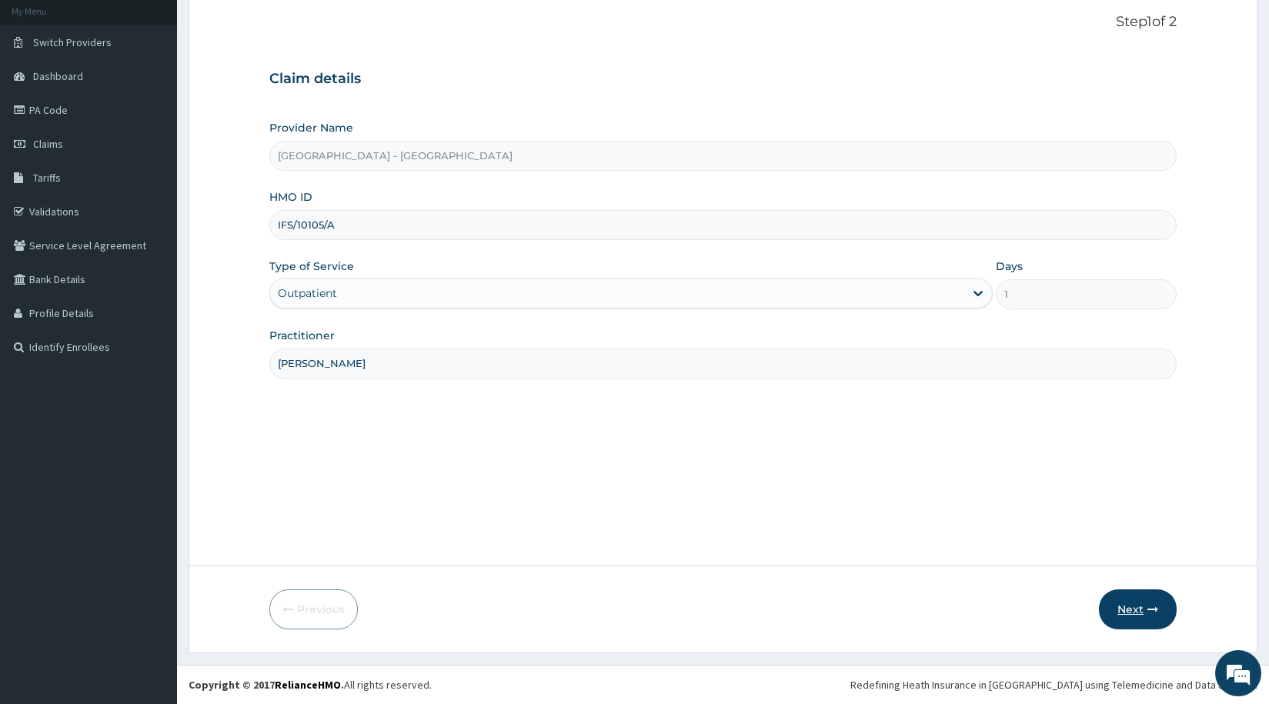
type input "DR RAPHAEL"
click at [1131, 600] on button "Next" at bounding box center [1138, 609] width 78 height 40
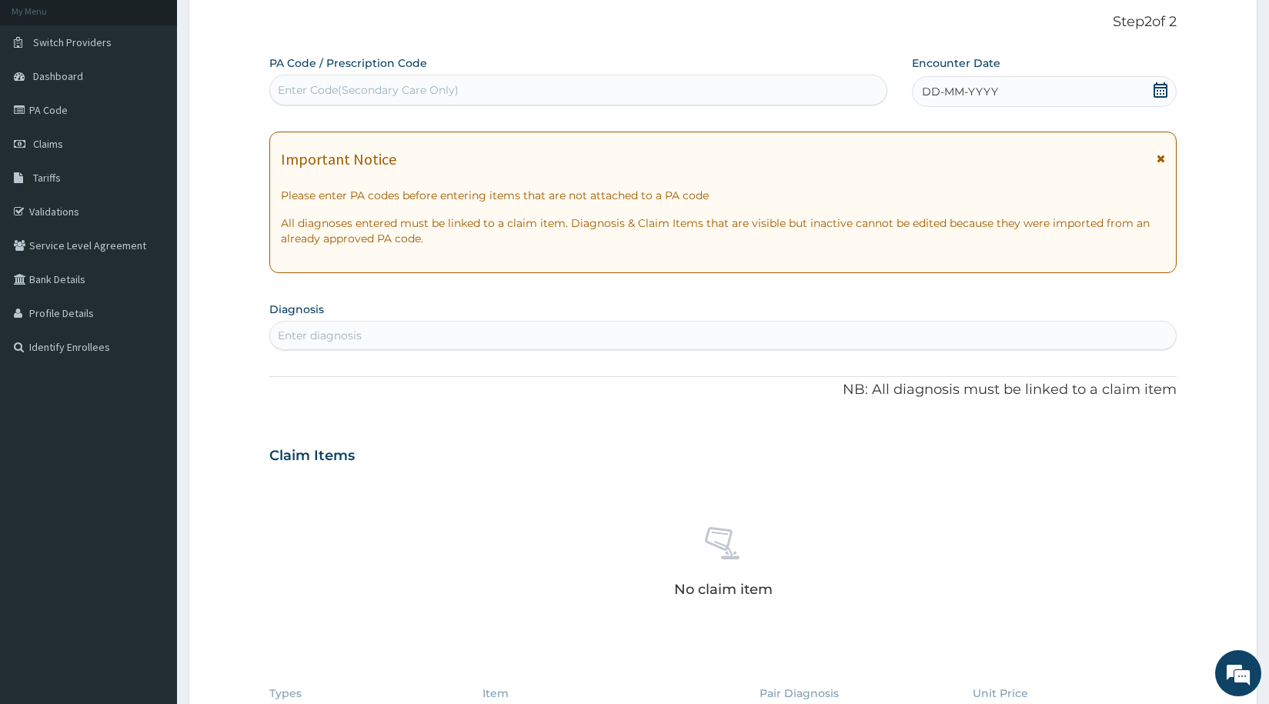
click at [355, 87] on div "Enter Code(Secondary Care Only)" at bounding box center [368, 89] width 181 height 15
paste input "PA/59B6B7"
type input "PA/59B6B7"
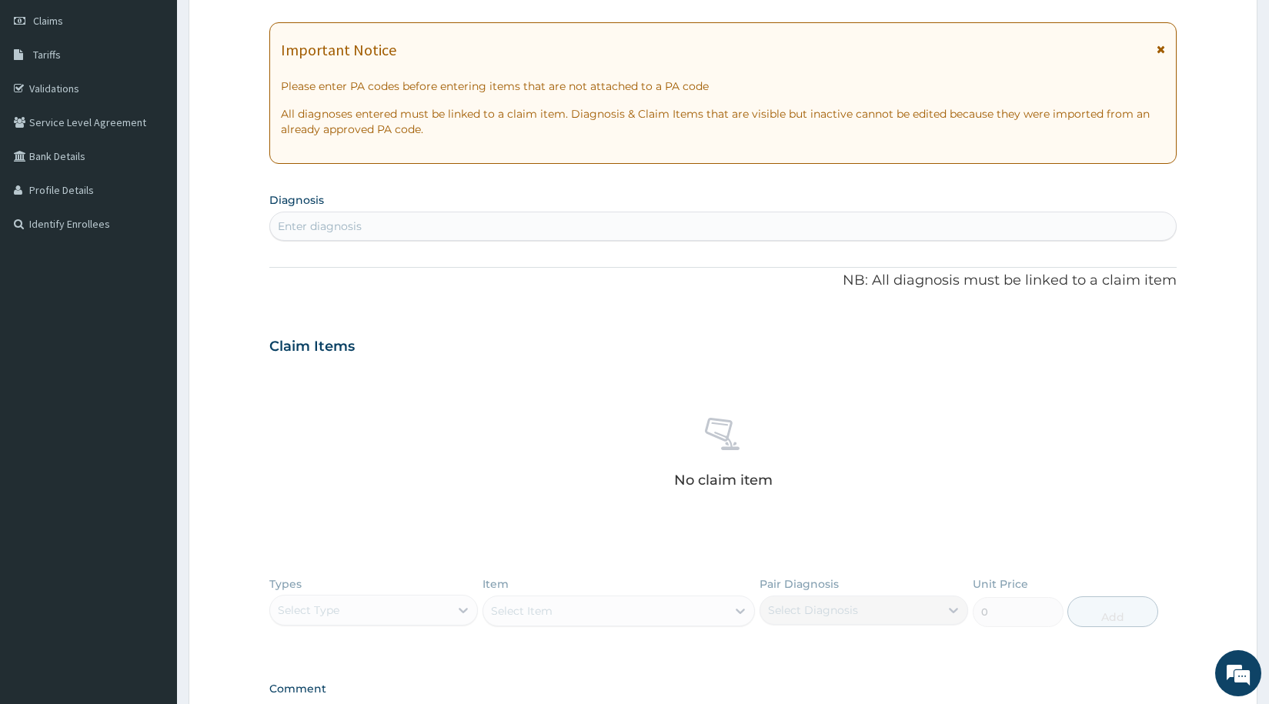
scroll to position [415, 0]
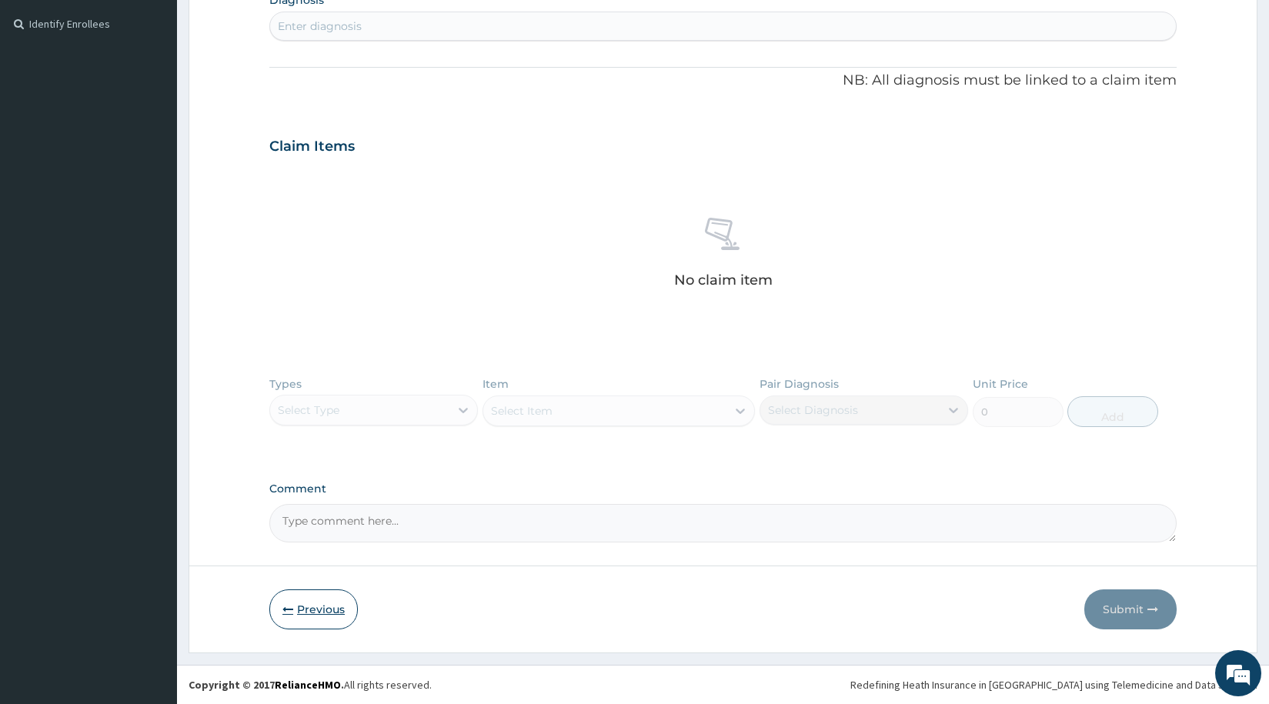
click at [326, 608] on button "Previous" at bounding box center [313, 609] width 88 height 40
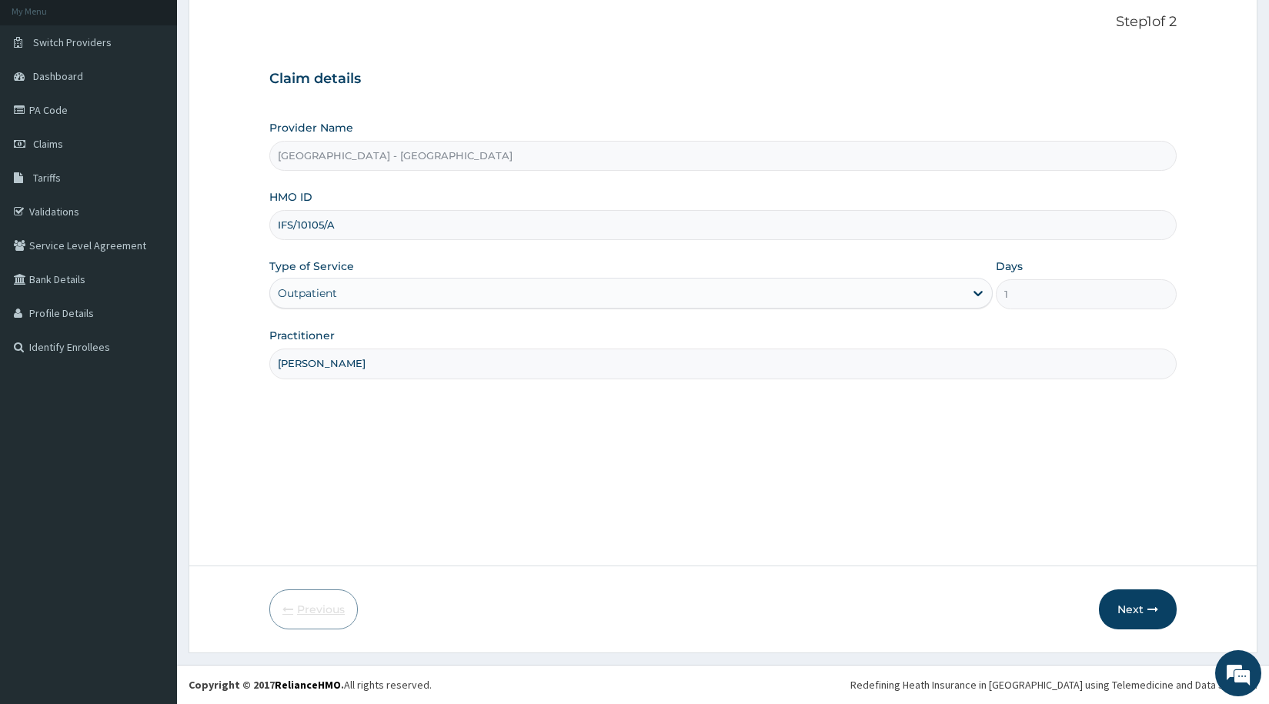
scroll to position [92, 0]
click at [356, 231] on input "IFS/10105/A" at bounding box center [722, 225] width 907 height 30
type input "I"
type input "ACH/10340/A"
click at [1147, 613] on icon "button" at bounding box center [1152, 609] width 11 height 11
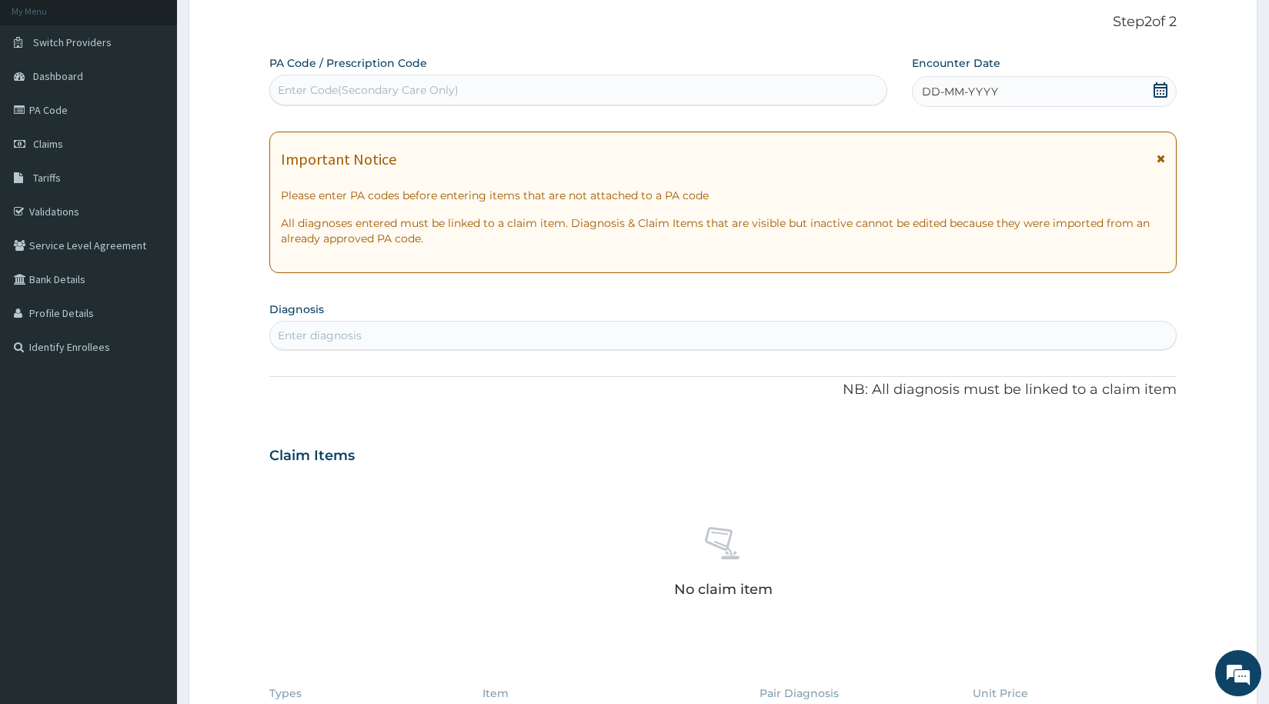
click at [334, 87] on div "Enter Code(Secondary Care Only)" at bounding box center [368, 89] width 181 height 15
type input "PA/71194C"
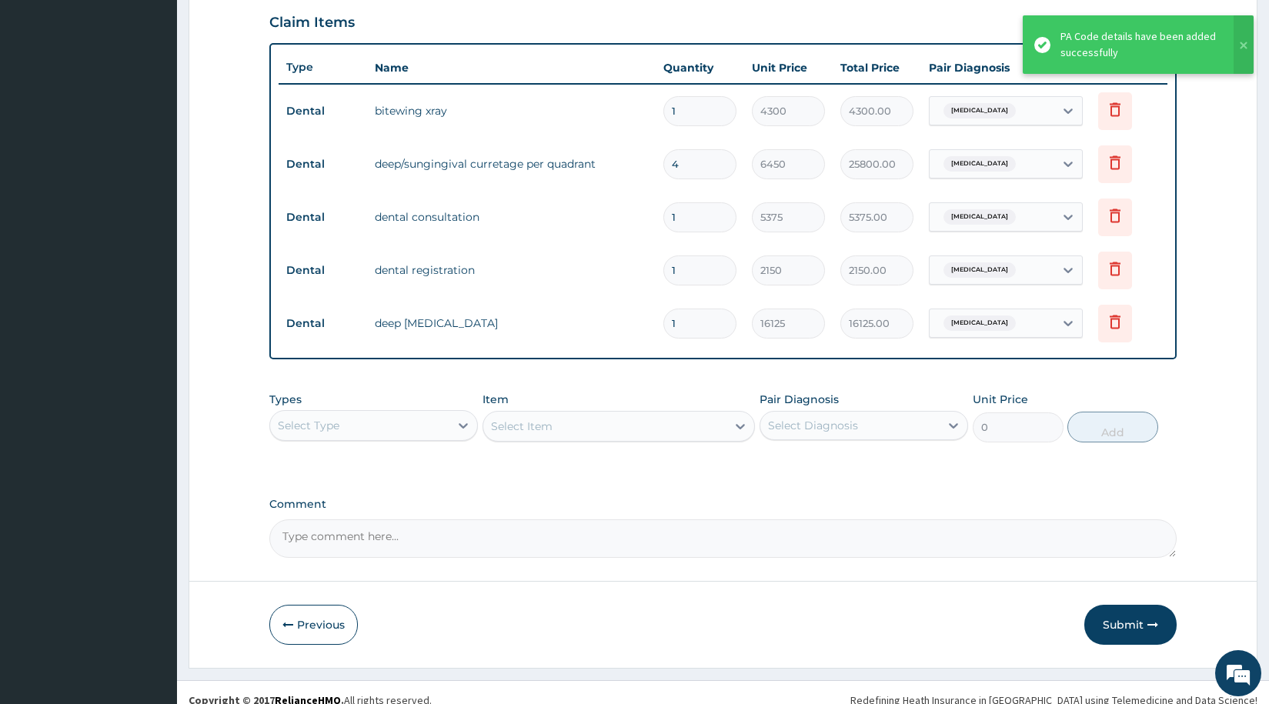
scroll to position [545, 0]
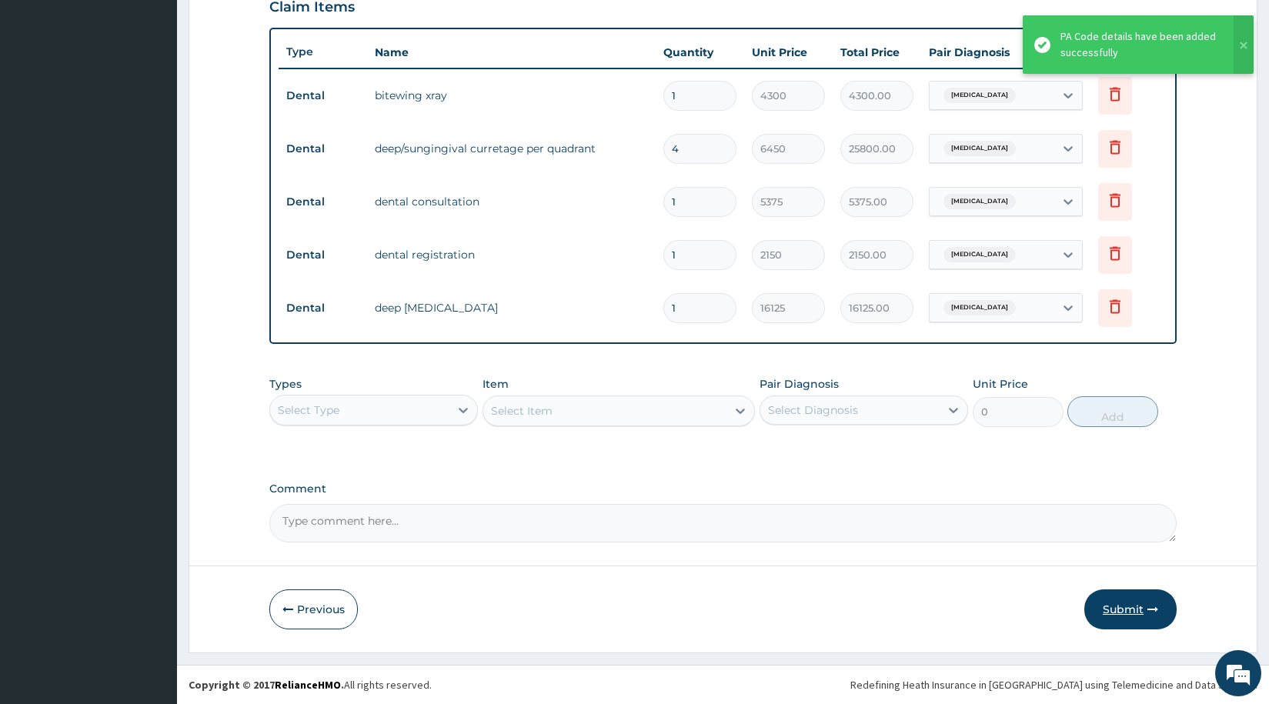
click at [1129, 612] on button "Submit" at bounding box center [1130, 609] width 92 height 40
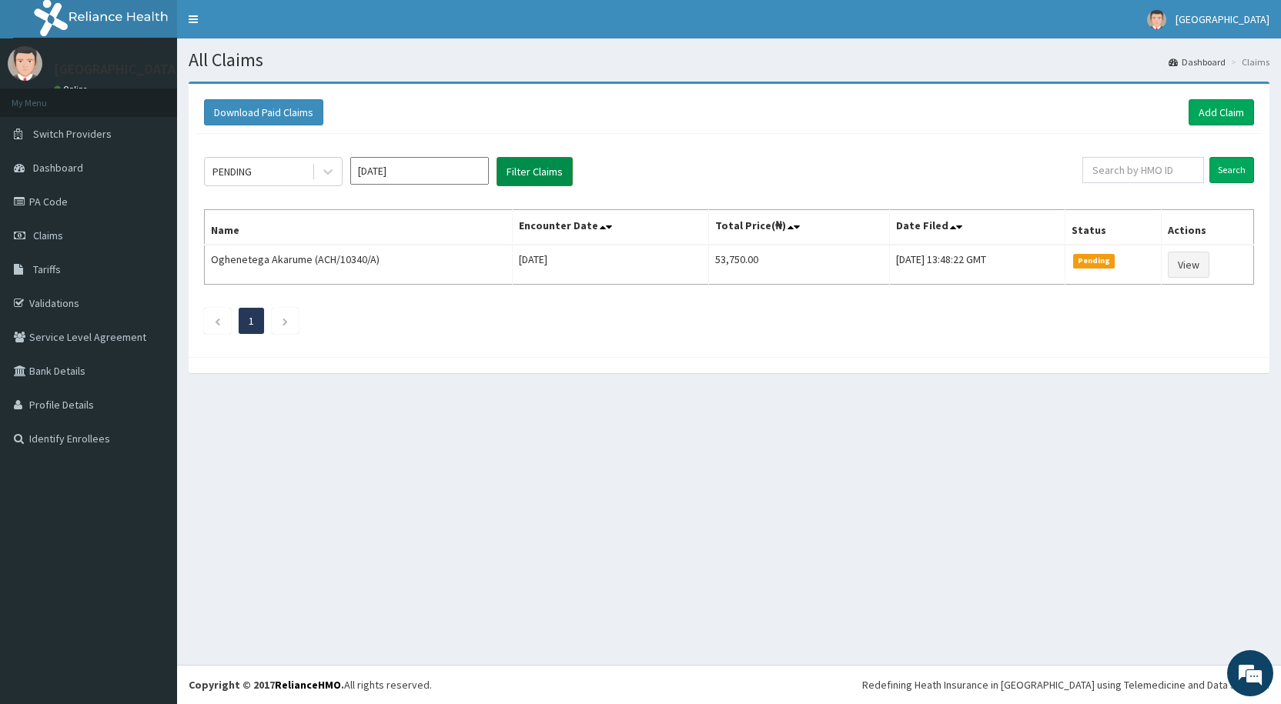
click at [536, 177] on button "Filter Claims" at bounding box center [534, 171] width 76 height 29
click at [263, 172] on div "PENDING" at bounding box center [258, 171] width 107 height 25
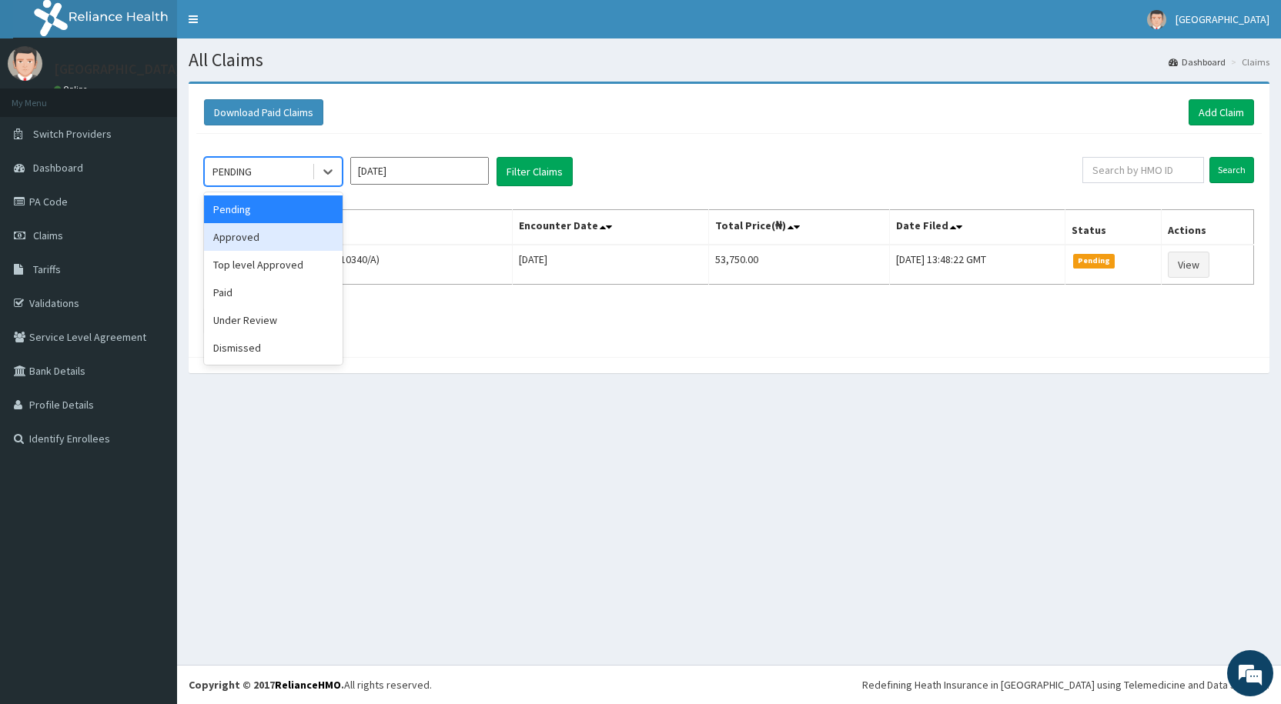
drag, startPoint x: 240, startPoint y: 239, endPoint x: 365, endPoint y: 208, distance: 128.4
click at [241, 239] on div "Approved" at bounding box center [273, 237] width 139 height 28
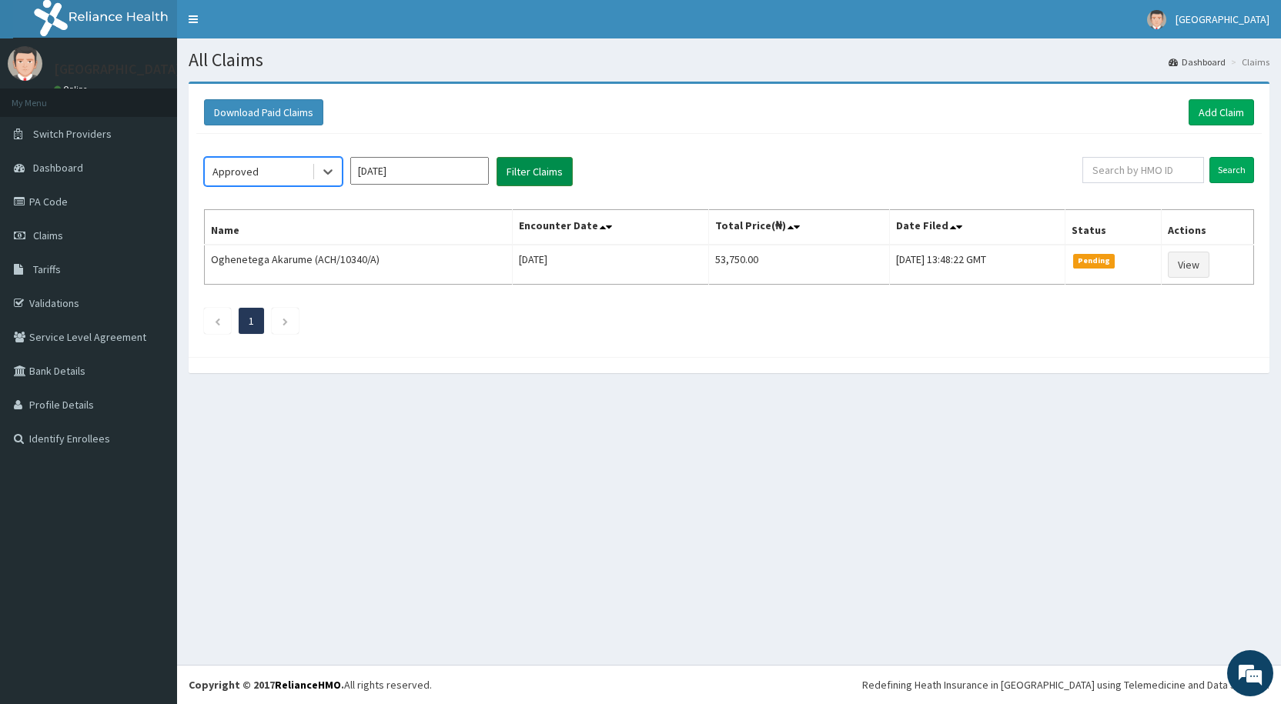
click at [525, 176] on button "Filter Claims" at bounding box center [534, 171] width 76 height 29
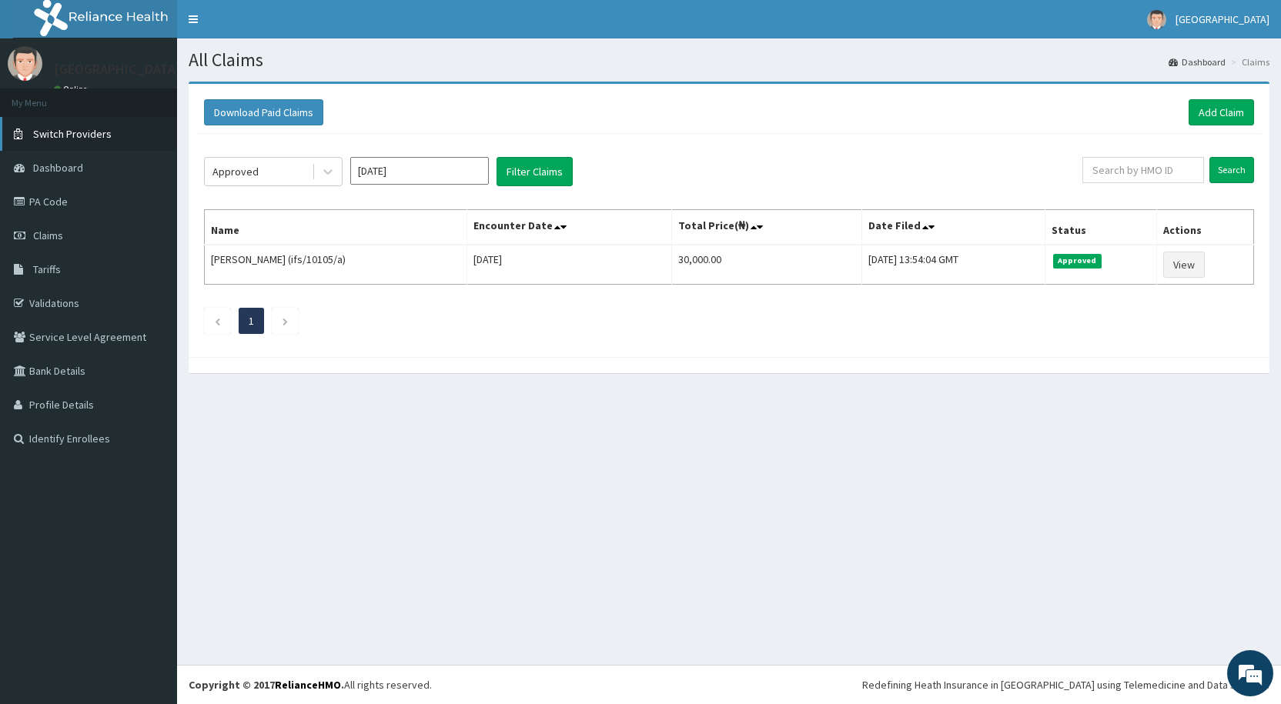
click at [56, 135] on span "Switch Providers" at bounding box center [72, 134] width 78 height 14
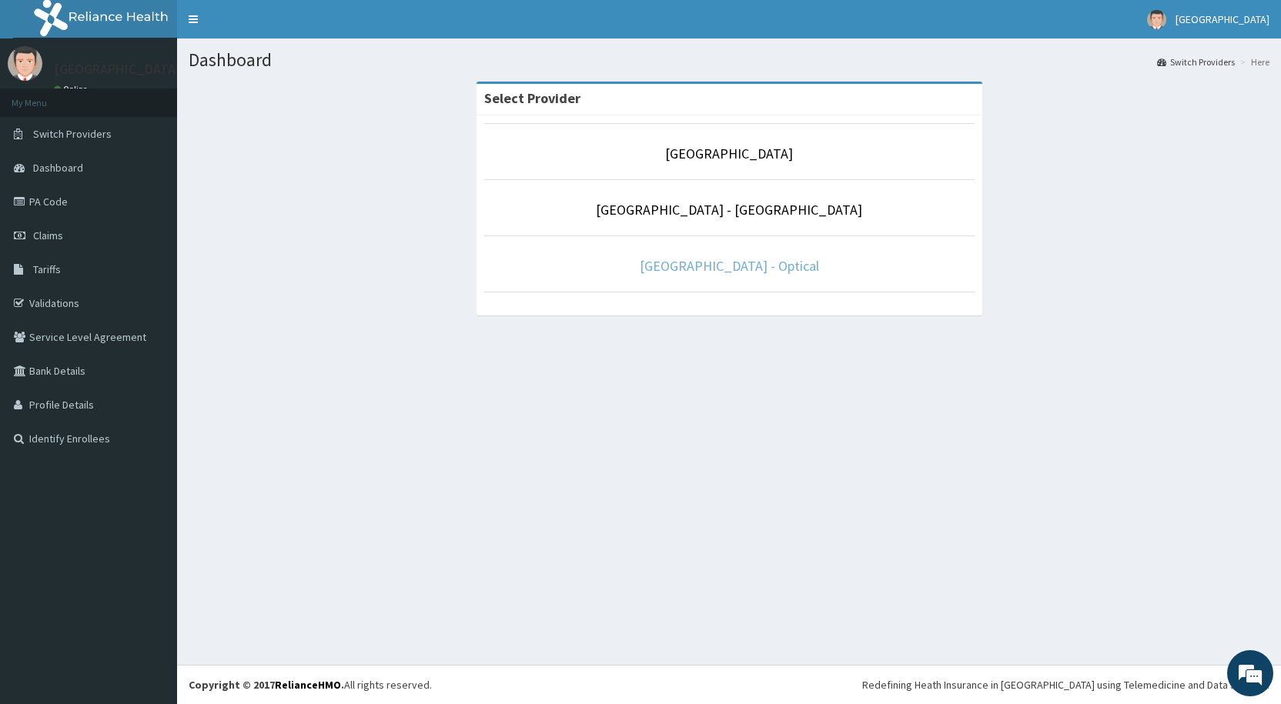
click at [732, 265] on link "[GEOGRAPHIC_DATA] - Optical" at bounding box center [728, 266] width 179 height 18
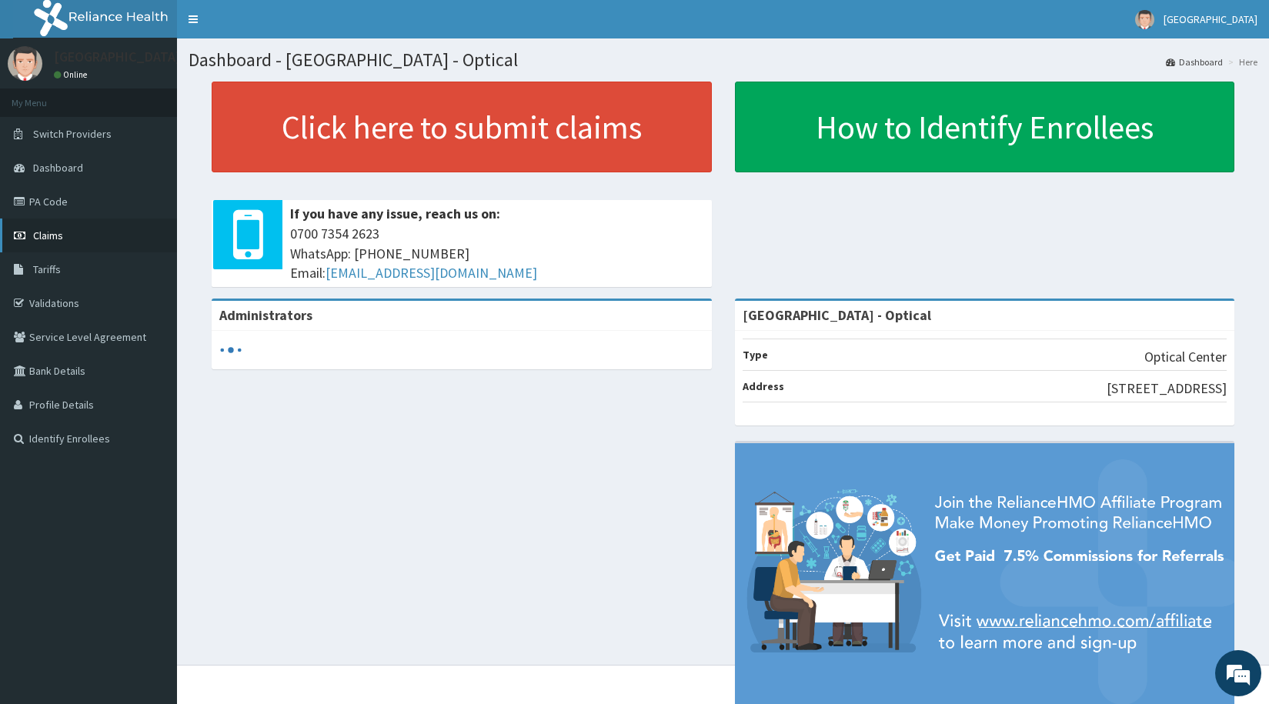
click at [48, 235] on span "Claims" at bounding box center [48, 236] width 30 height 14
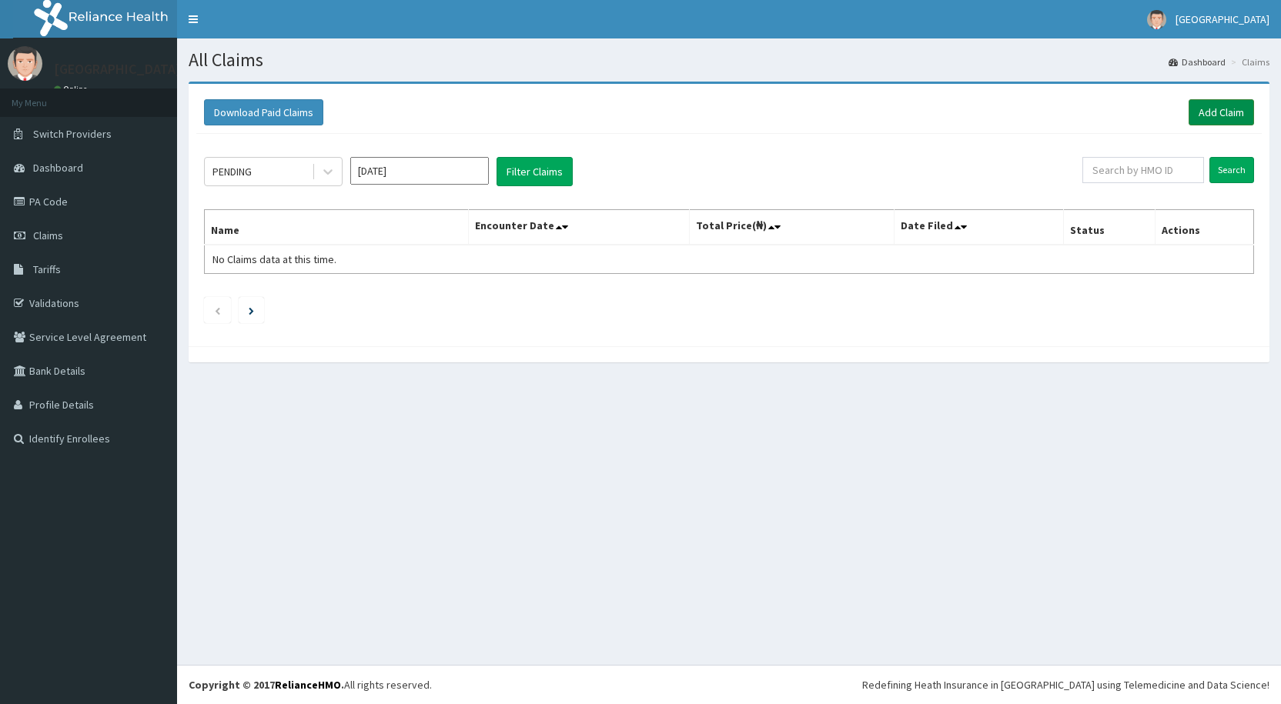
click at [1221, 109] on link "Add Claim" at bounding box center [1220, 112] width 65 height 26
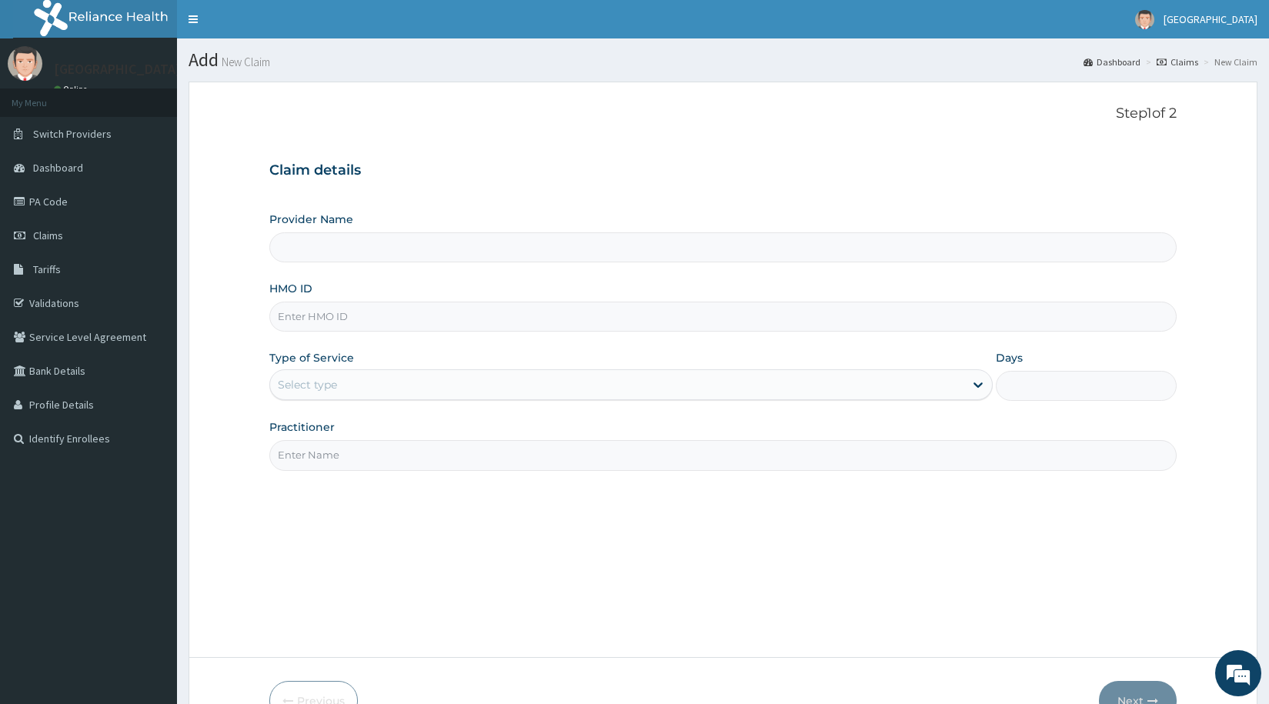
click at [377, 317] on input "HMO ID" at bounding box center [722, 317] width 907 height 30
type input "De-Lakeland Imperial Hospital - Optical"
type input "LTI/10241/A"
click at [313, 389] on div "Select type" at bounding box center [307, 384] width 59 height 15
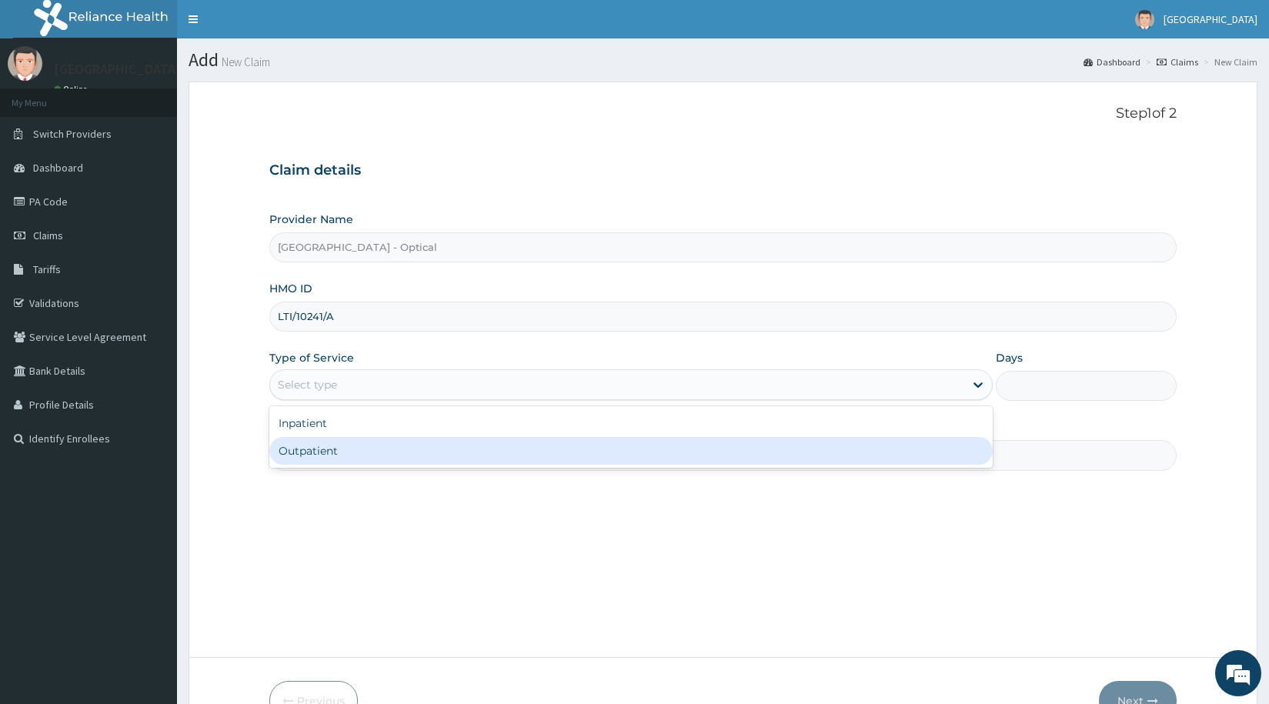
click at [336, 452] on div "Outpatient" at bounding box center [630, 451] width 723 height 28
type input "1"
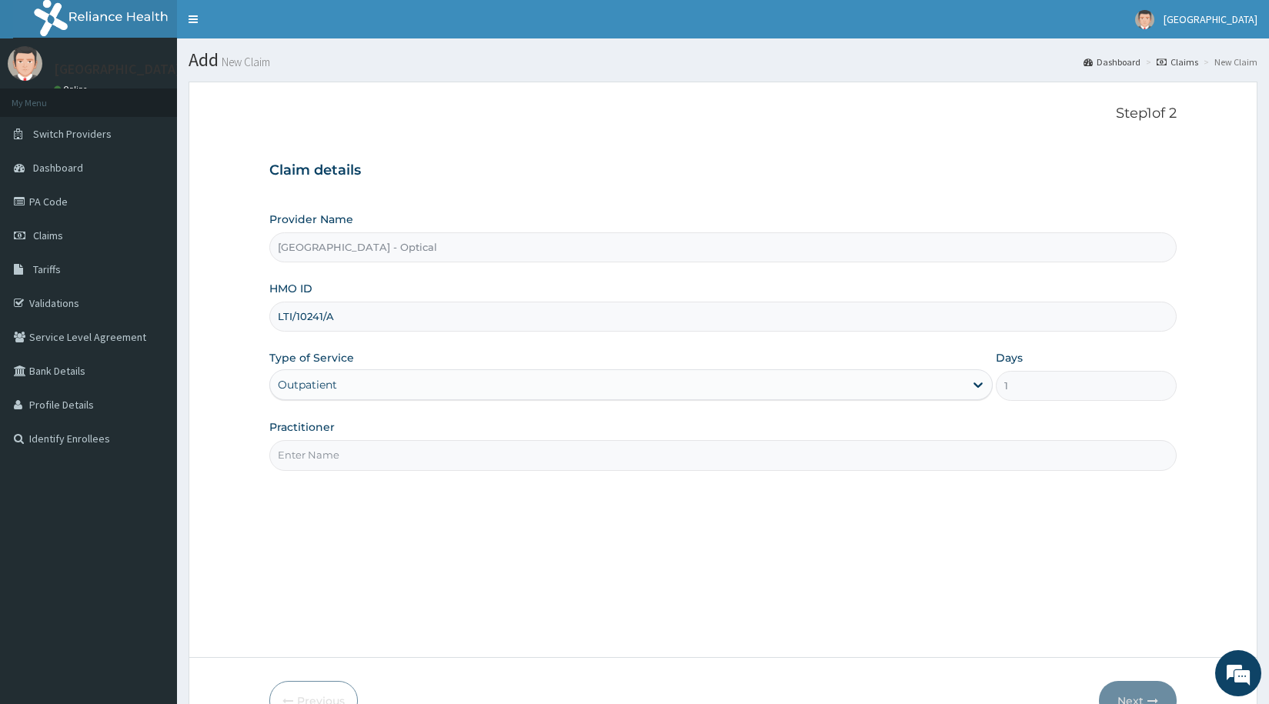
click at [342, 465] on input "Practitioner" at bounding box center [722, 455] width 907 height 30
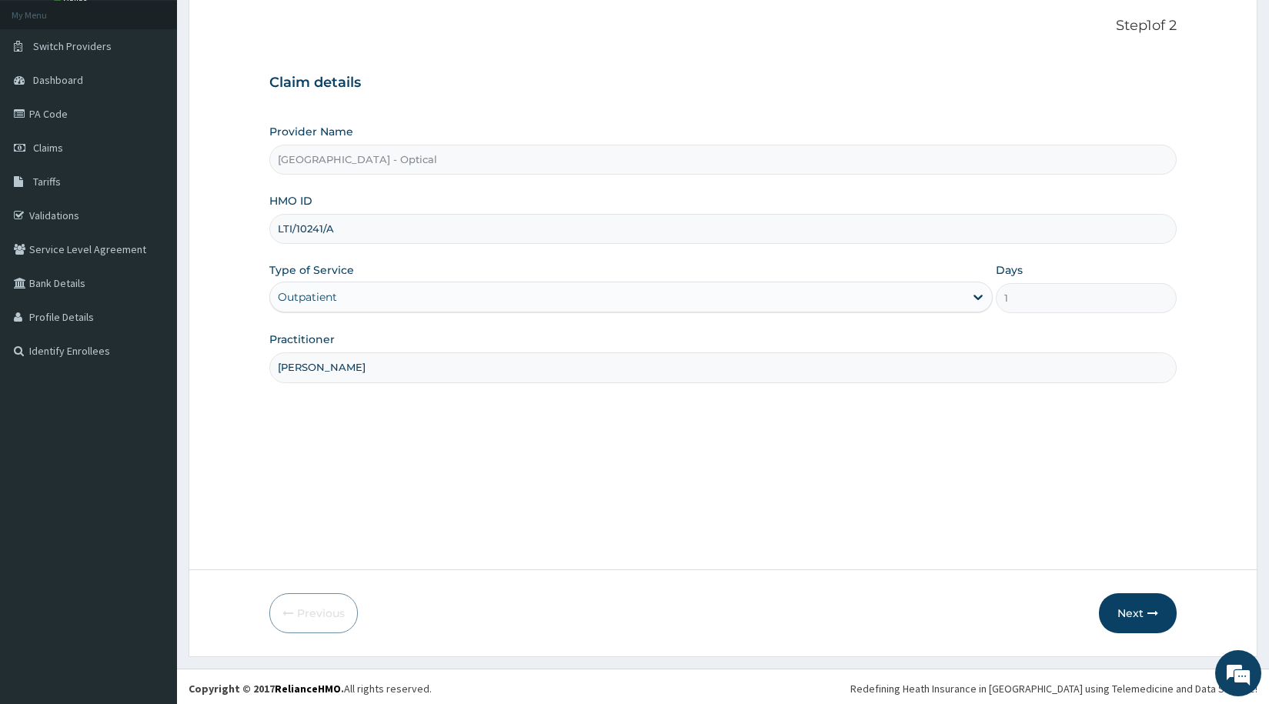
scroll to position [92, 0]
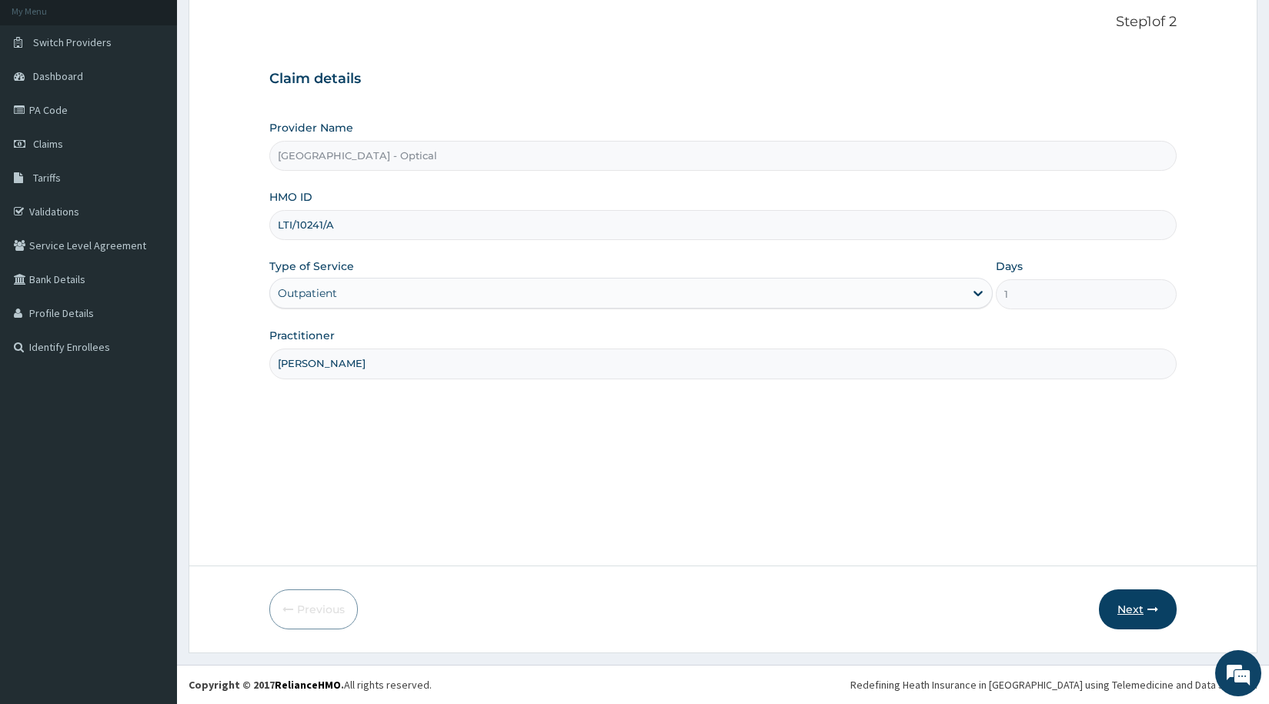
type input "DR CHIOMA"
click at [1120, 608] on button "Next" at bounding box center [1138, 609] width 78 height 40
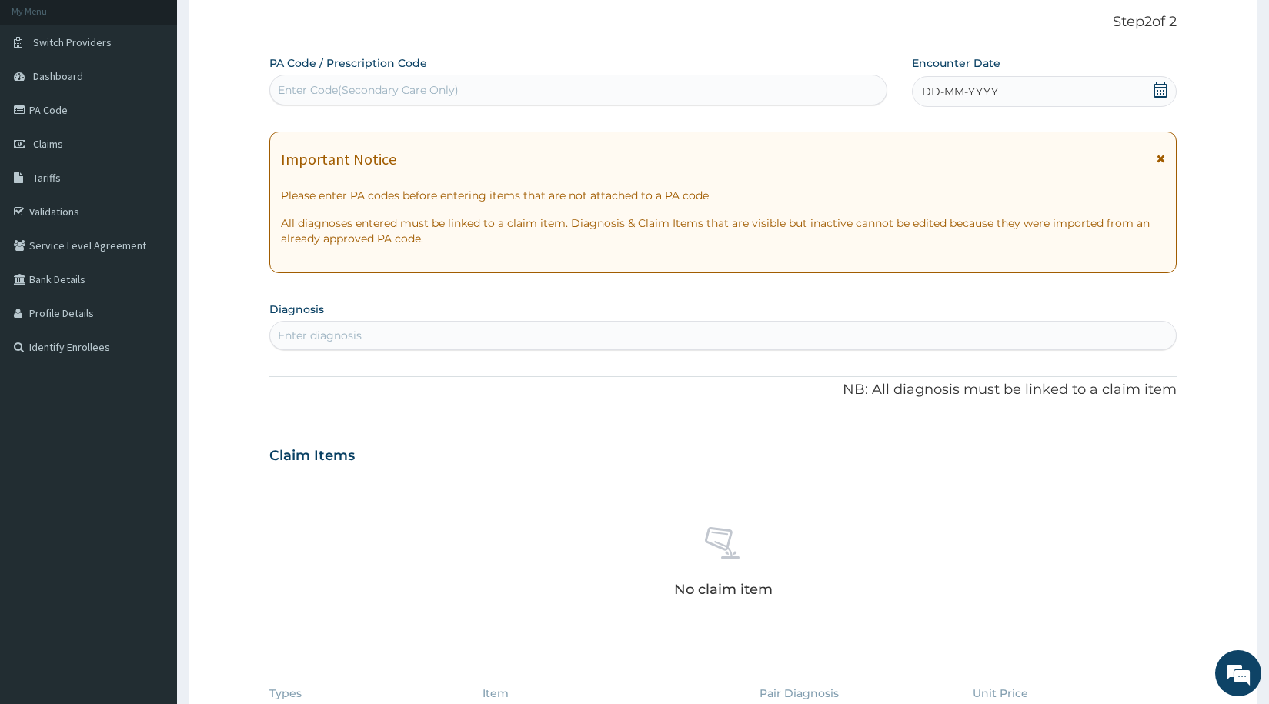
click at [339, 87] on div "Enter Code(Secondary Care Only)" at bounding box center [368, 89] width 181 height 15
type input "PA/70F740"
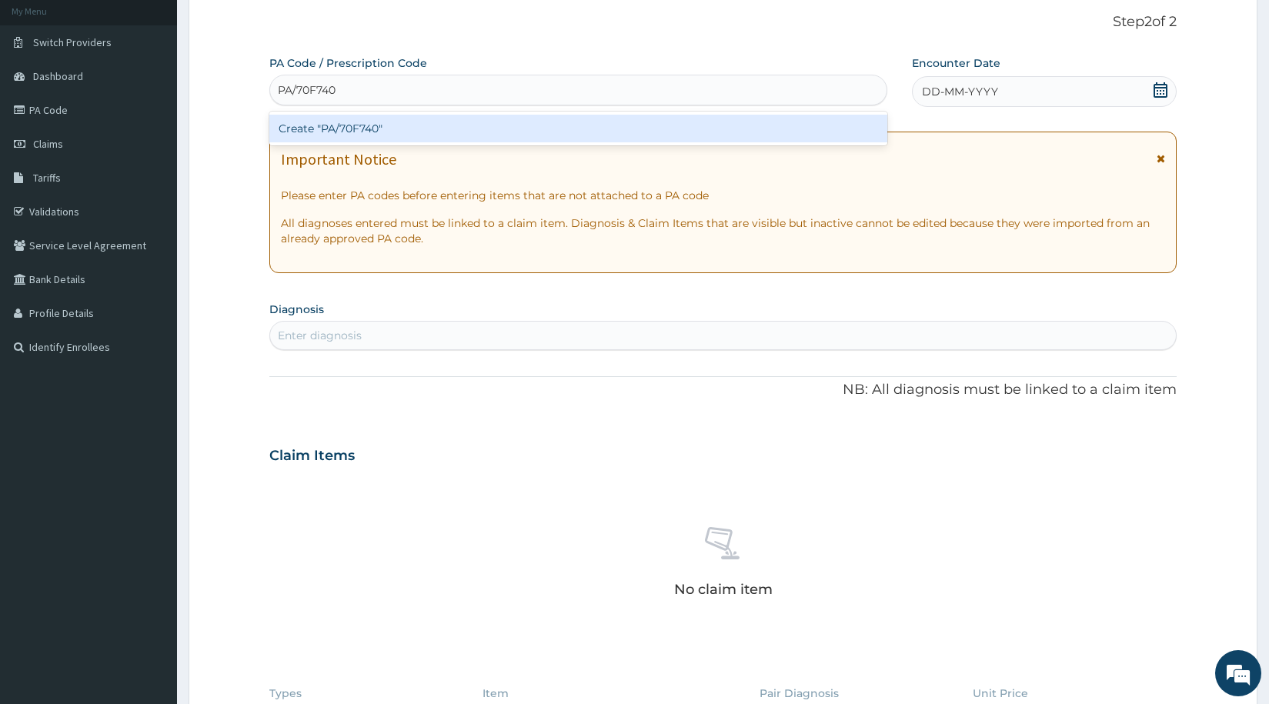
click at [334, 128] on div "Create "PA/70F740"" at bounding box center [578, 129] width 618 height 28
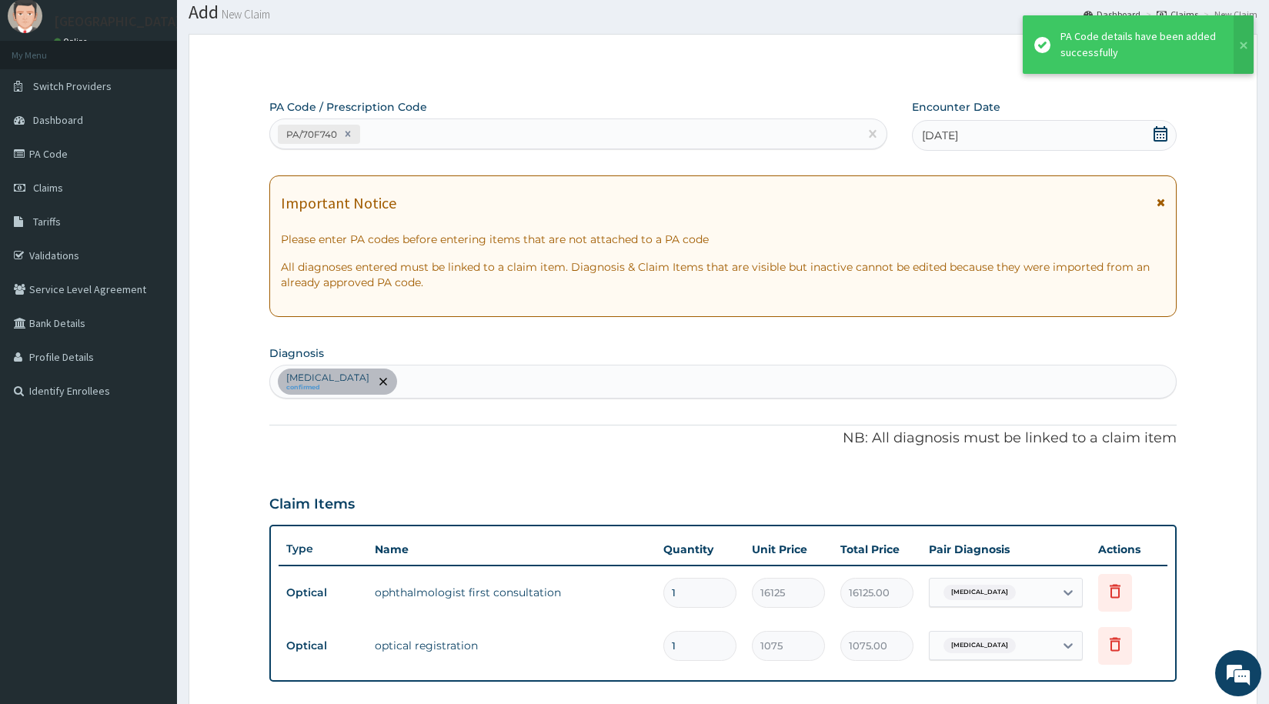
scroll to position [0, 0]
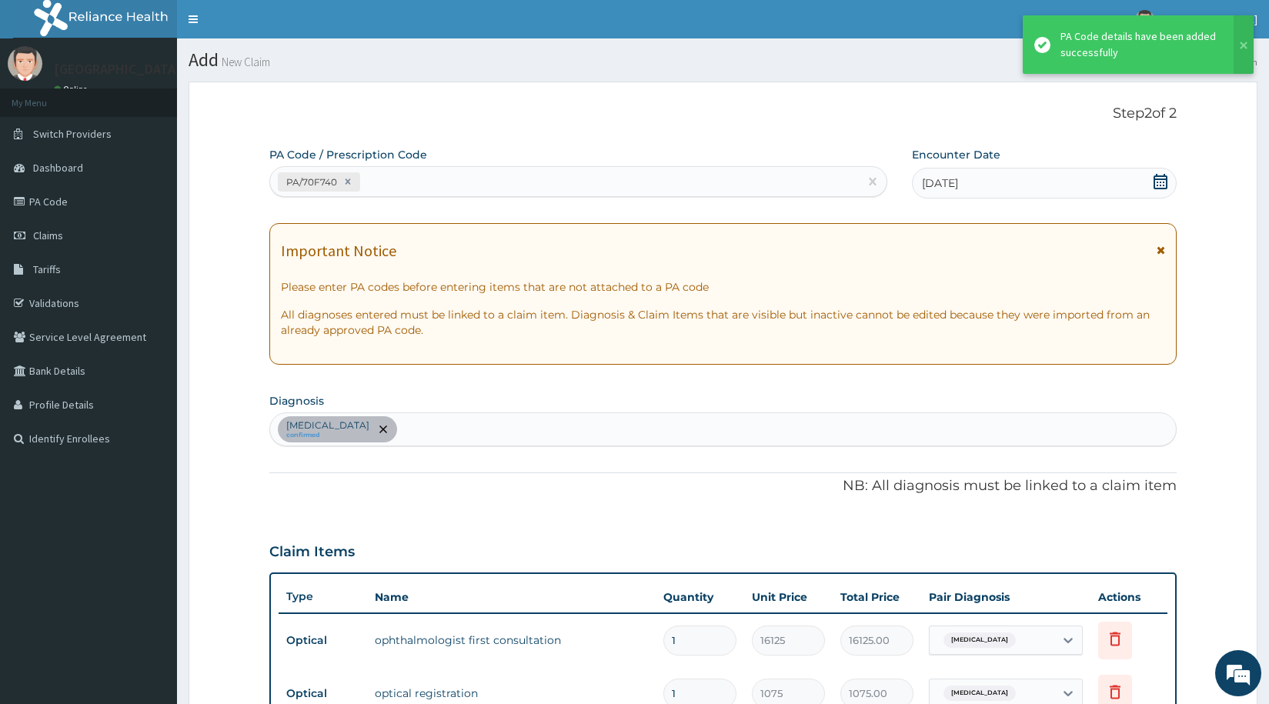
click at [429, 185] on div "PA/70F740" at bounding box center [564, 181] width 589 height 25
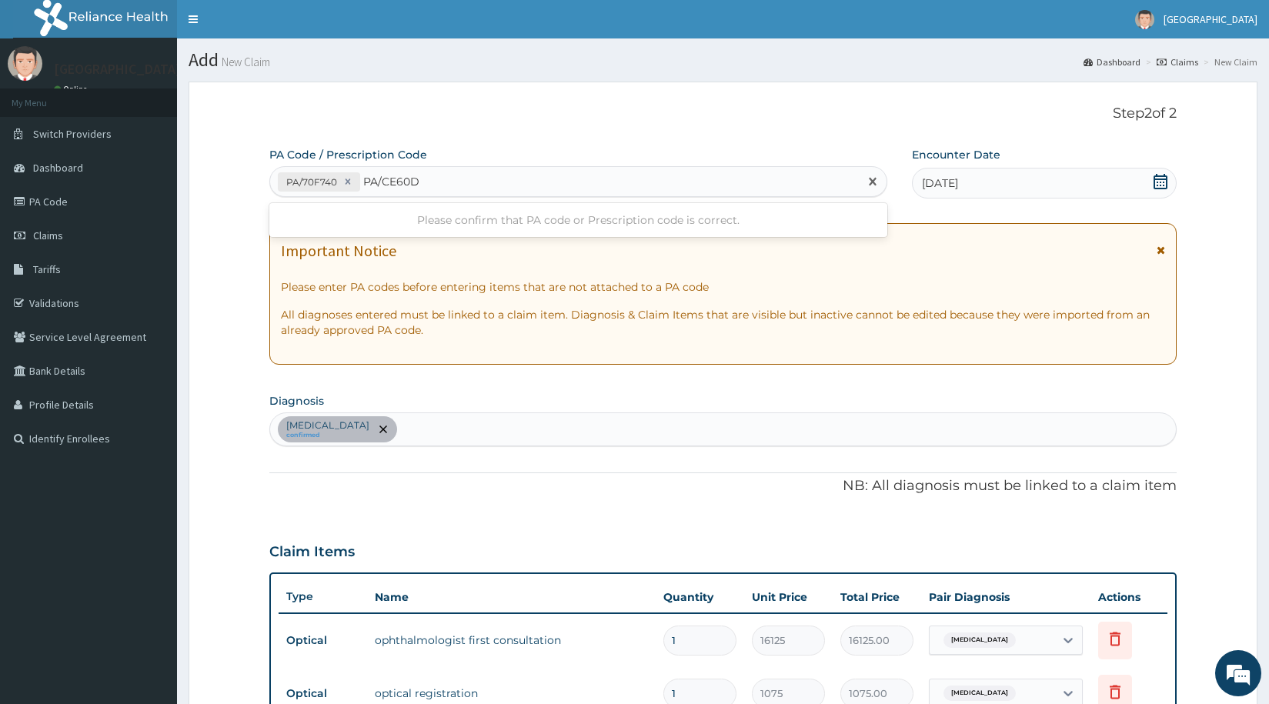
type input "PA/CE60D9"
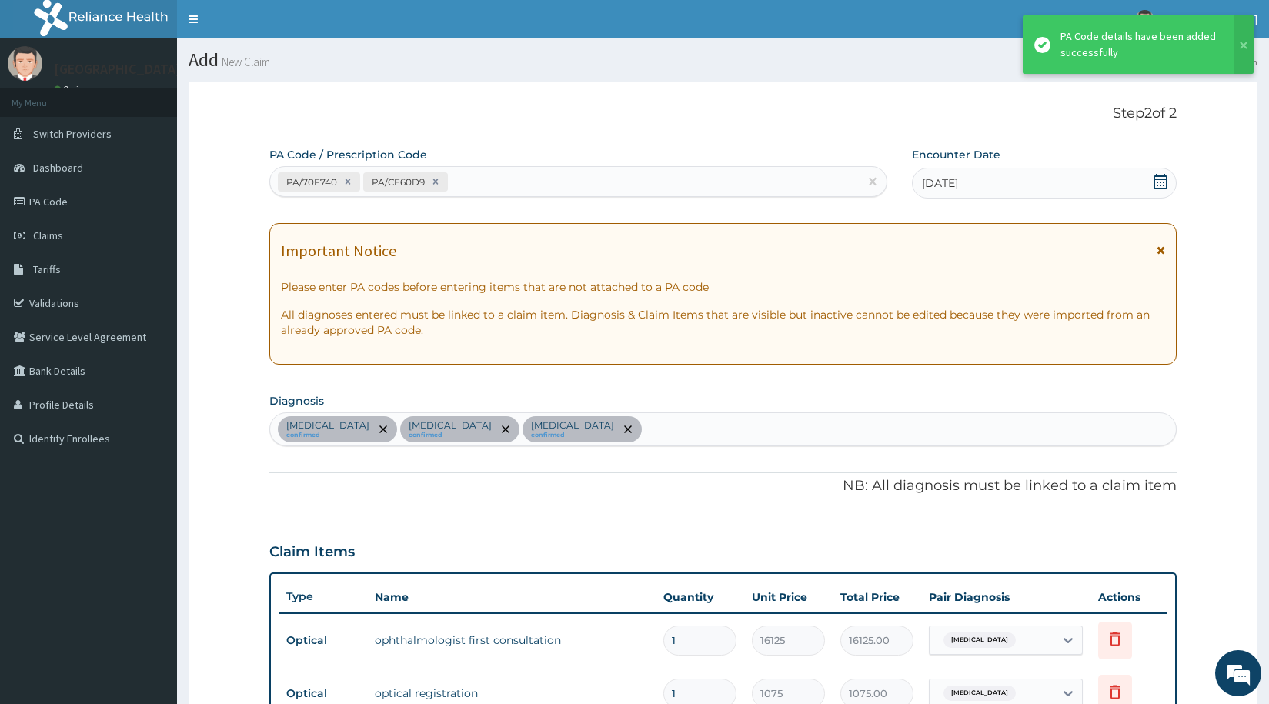
scroll to position [570, 0]
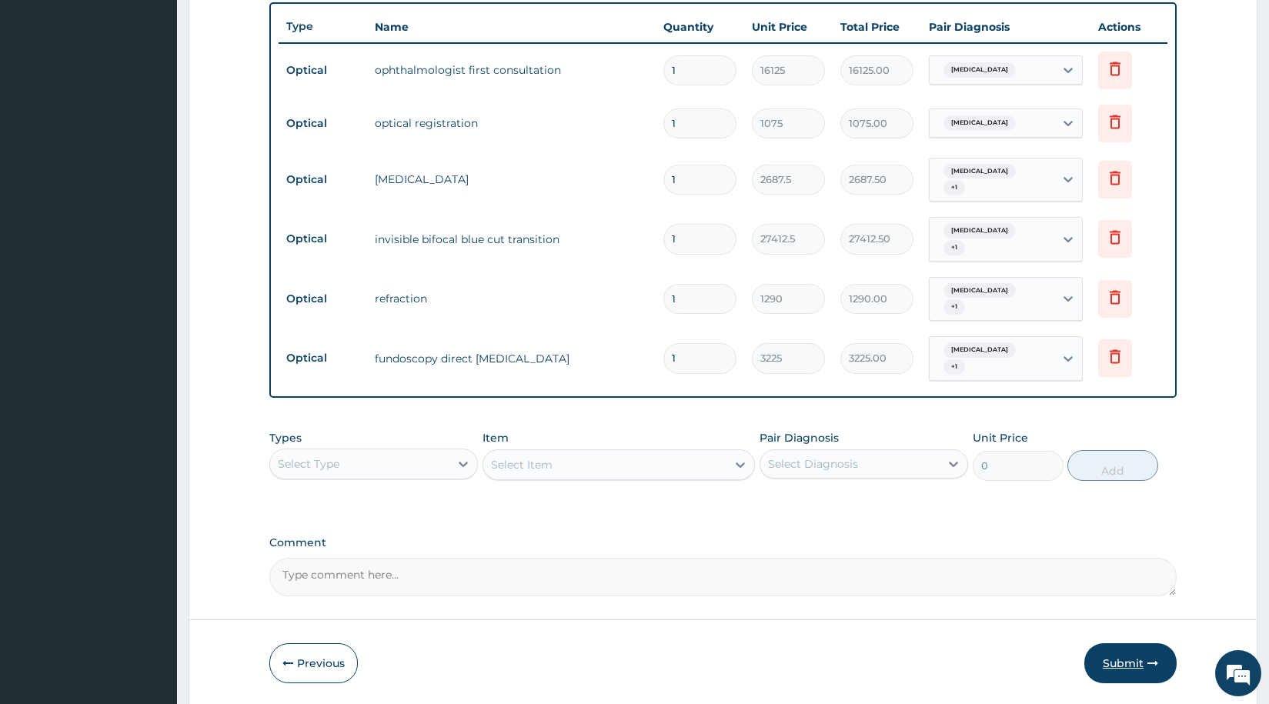
click at [1100, 649] on button "Submit" at bounding box center [1130, 663] width 92 height 40
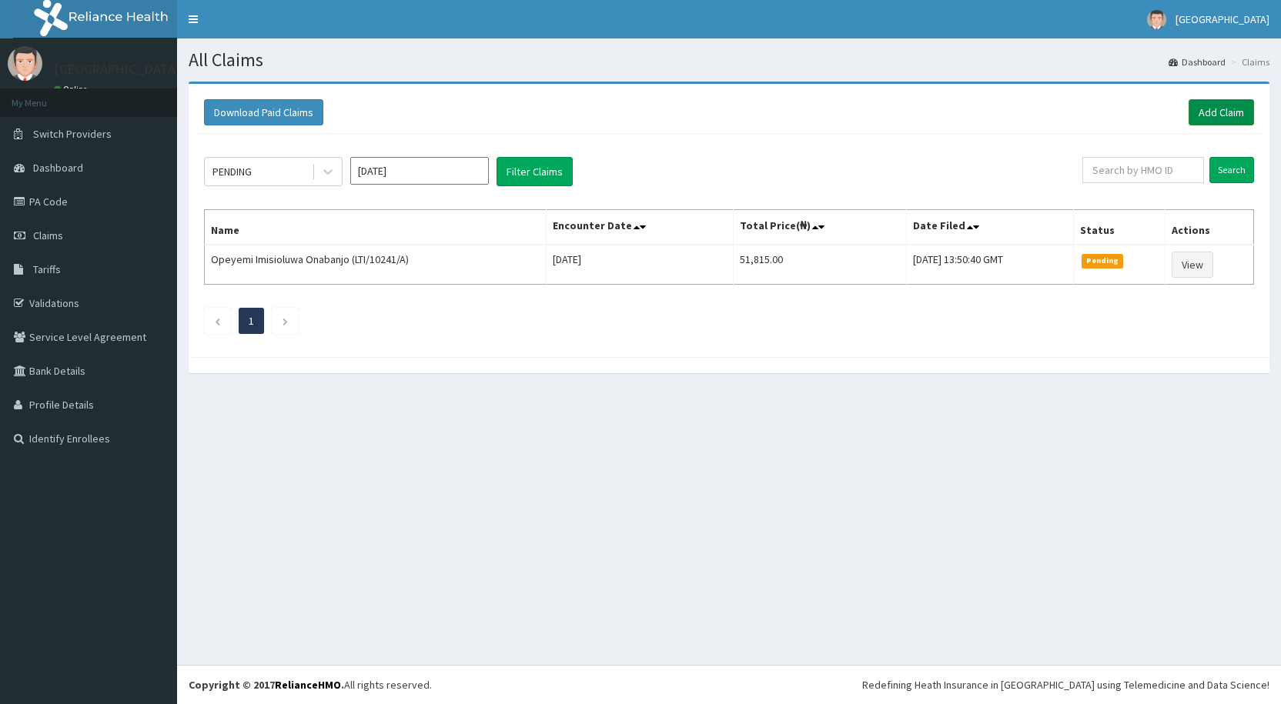
click at [1213, 110] on link "Add Claim" at bounding box center [1220, 112] width 65 height 26
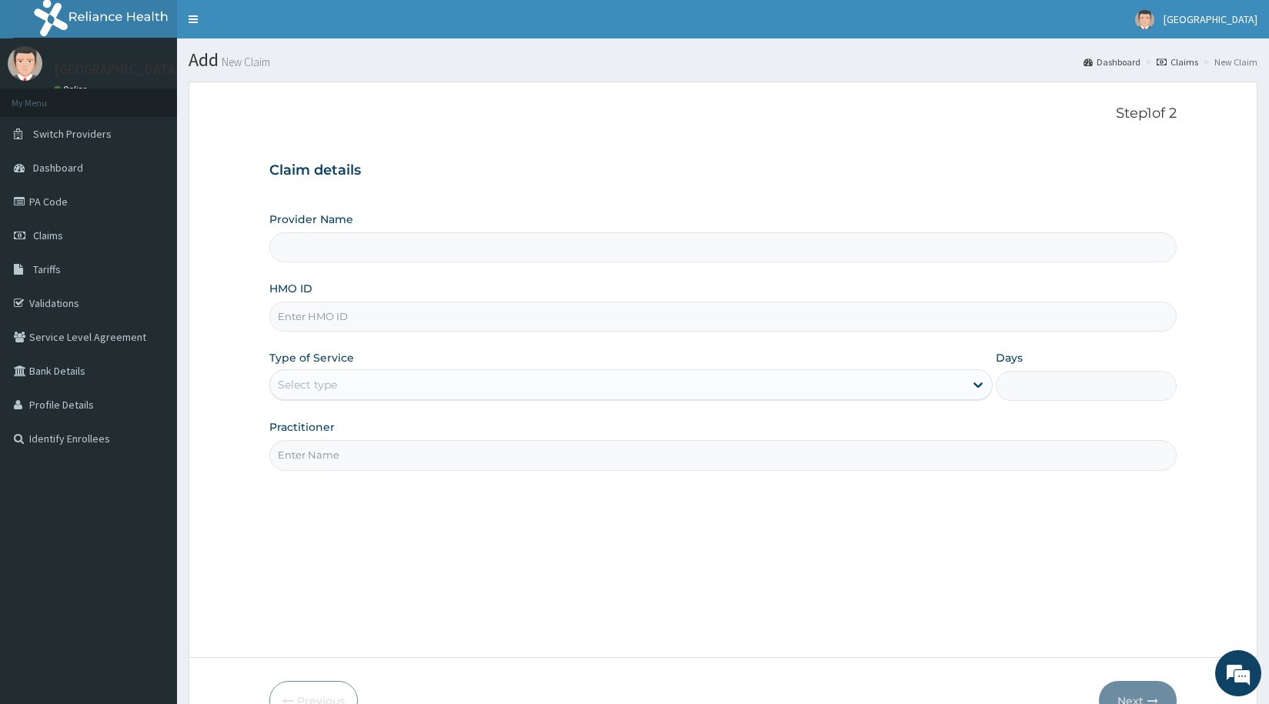
click at [396, 314] on input "HMO ID" at bounding box center [722, 317] width 907 height 30
type input "AC"
type input "De-Lakeland Imperial Hospital - Optical"
type input "ACH/10340/A"
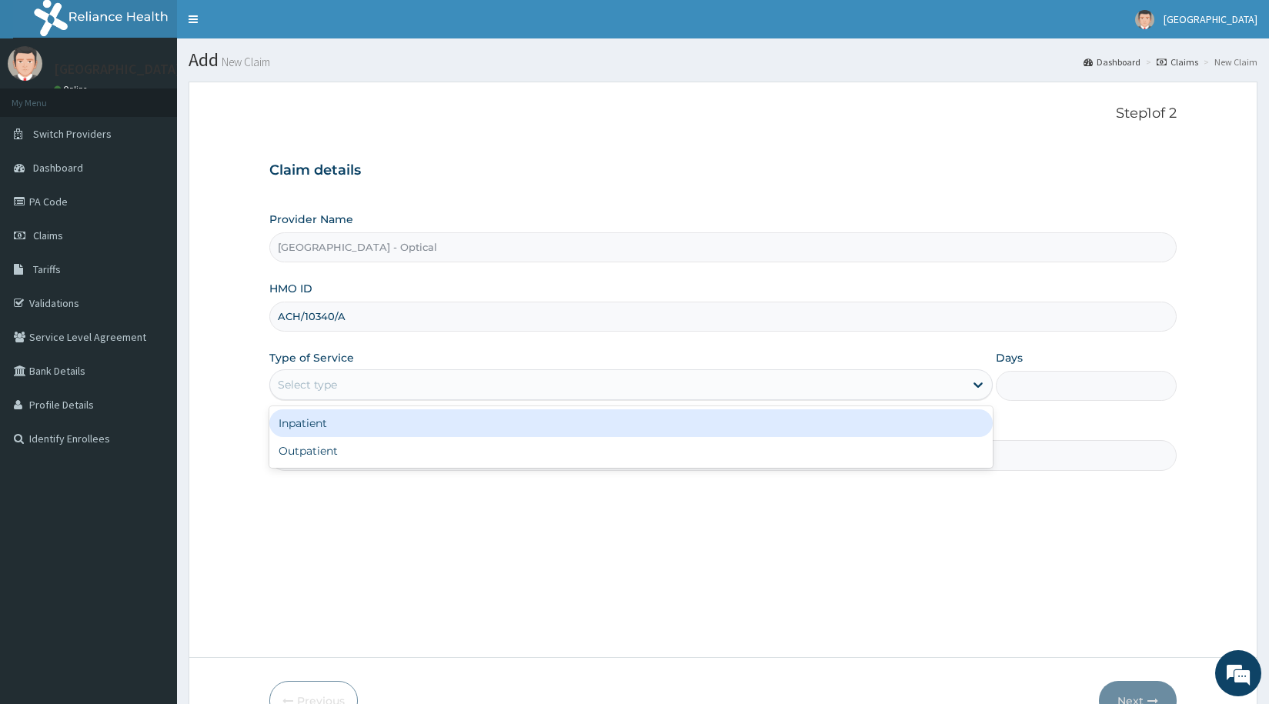
click at [326, 388] on div "Select type" at bounding box center [307, 384] width 59 height 15
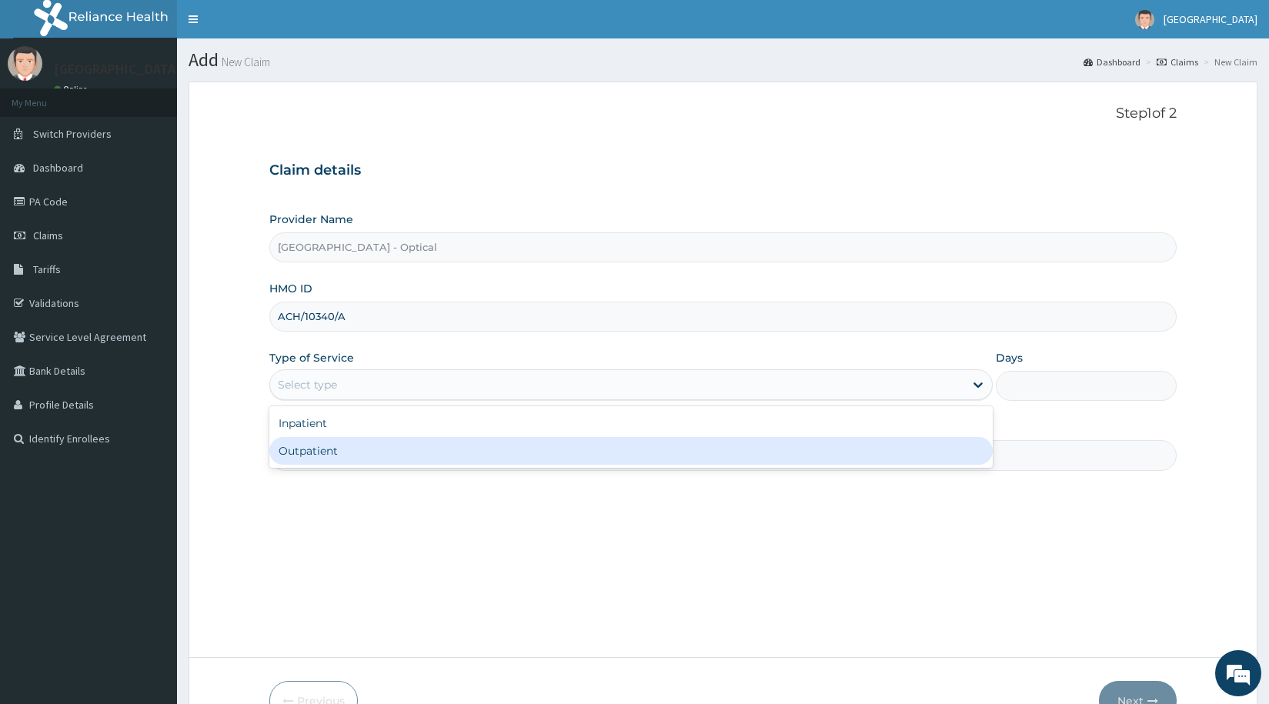
click at [335, 459] on div "Outpatient" at bounding box center [630, 451] width 723 height 28
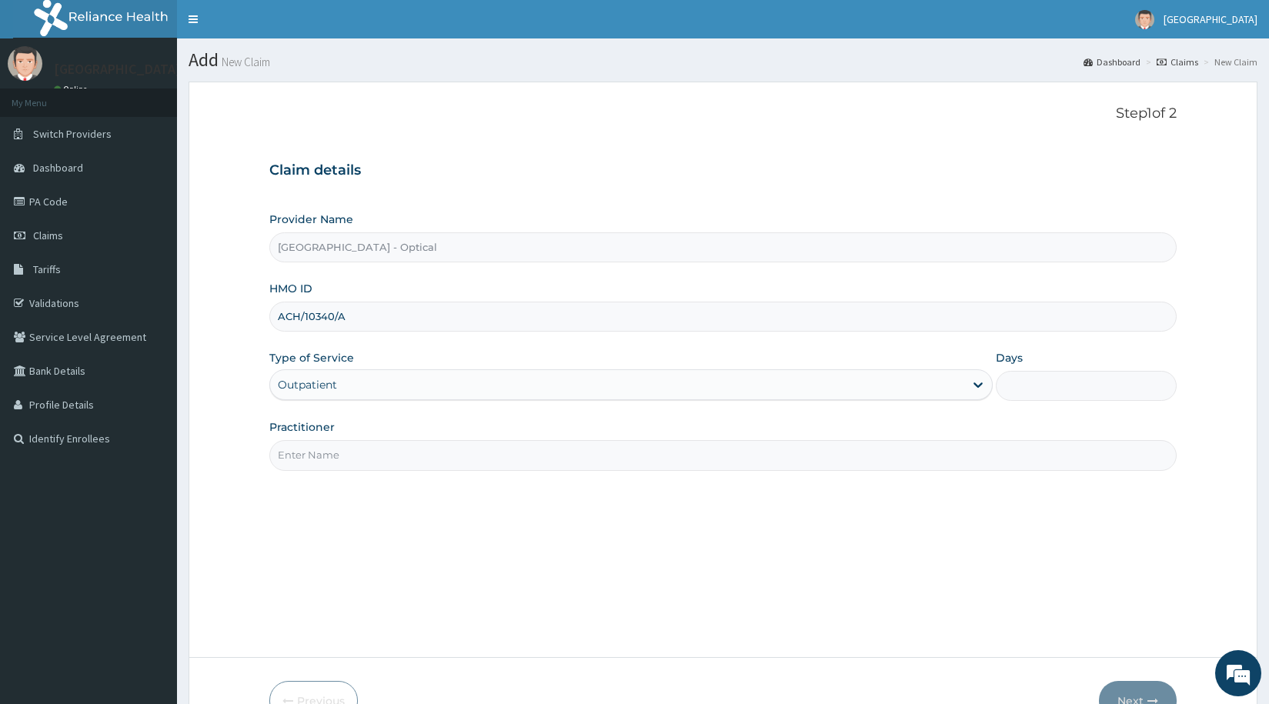
type input "1"
click at [334, 465] on input "Practitioner" at bounding box center [722, 455] width 907 height 30
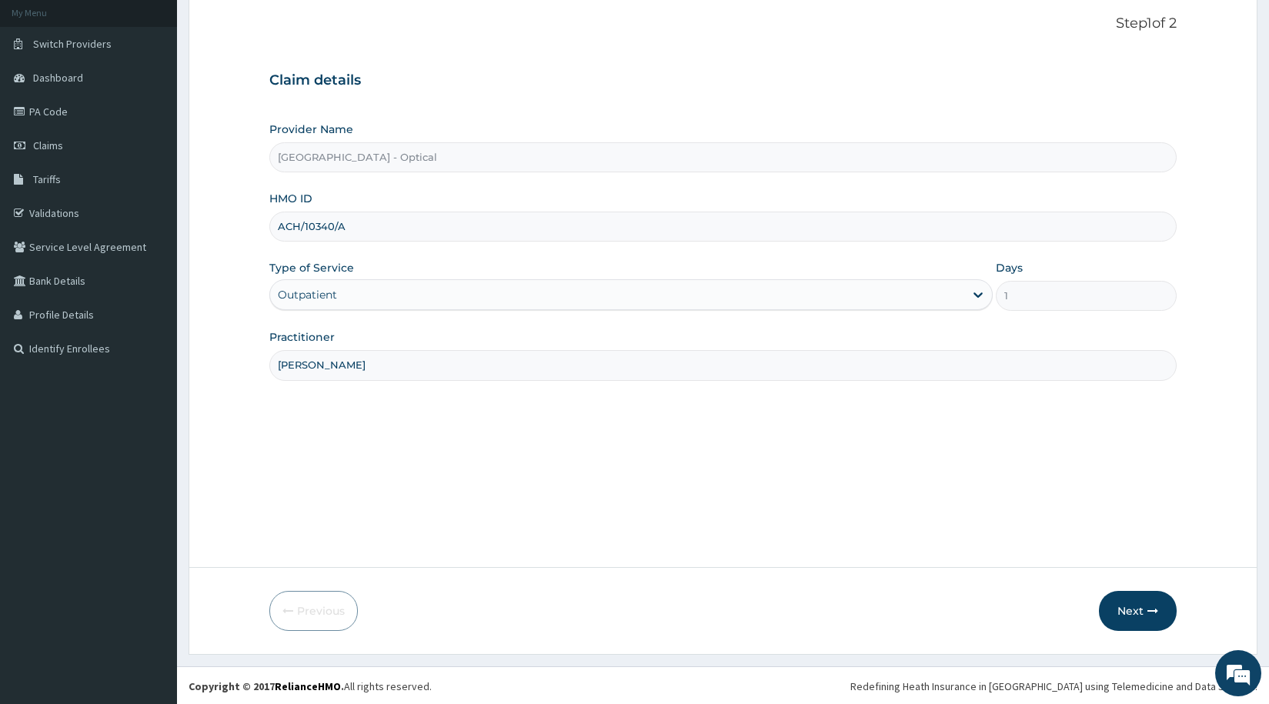
scroll to position [92, 0]
type input "[PERSON_NAME]"
click at [1133, 613] on button "Next" at bounding box center [1138, 609] width 78 height 40
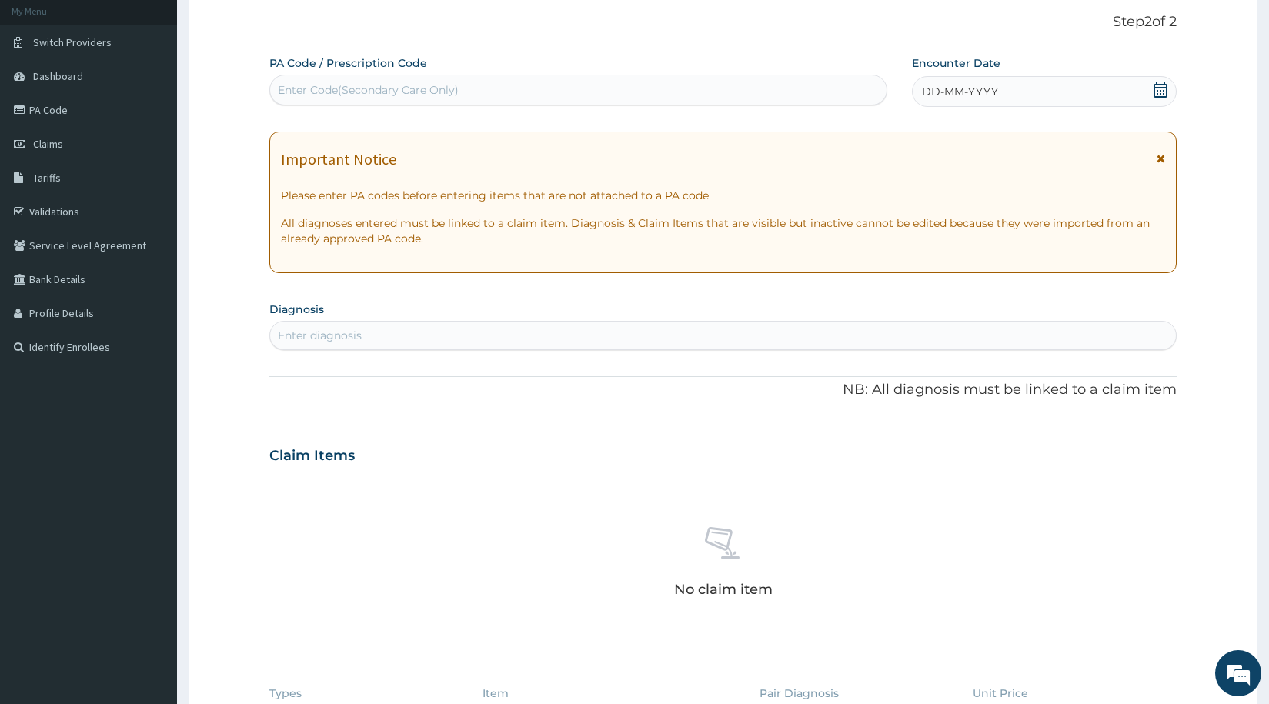
click at [432, 90] on div "Enter Code(Secondary Care Only)" at bounding box center [368, 89] width 181 height 15
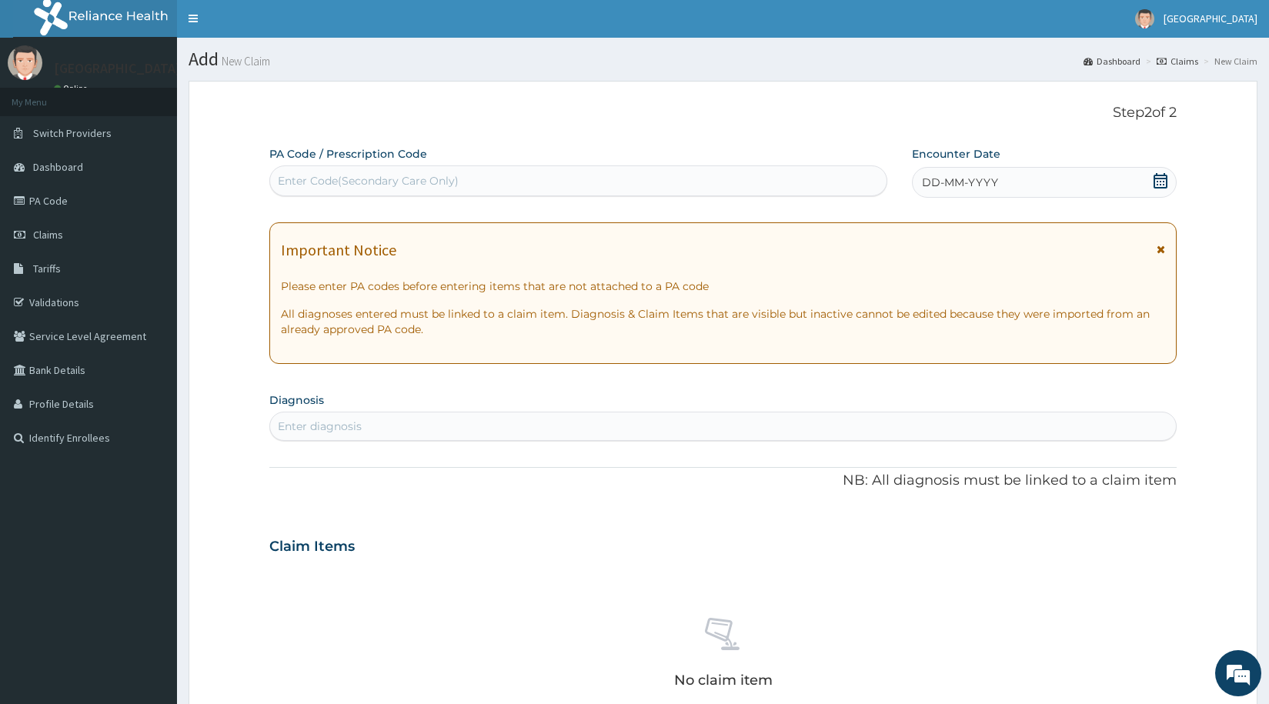
scroll to position [0, 0]
click at [57, 200] on link "PA Code" at bounding box center [88, 202] width 177 height 34
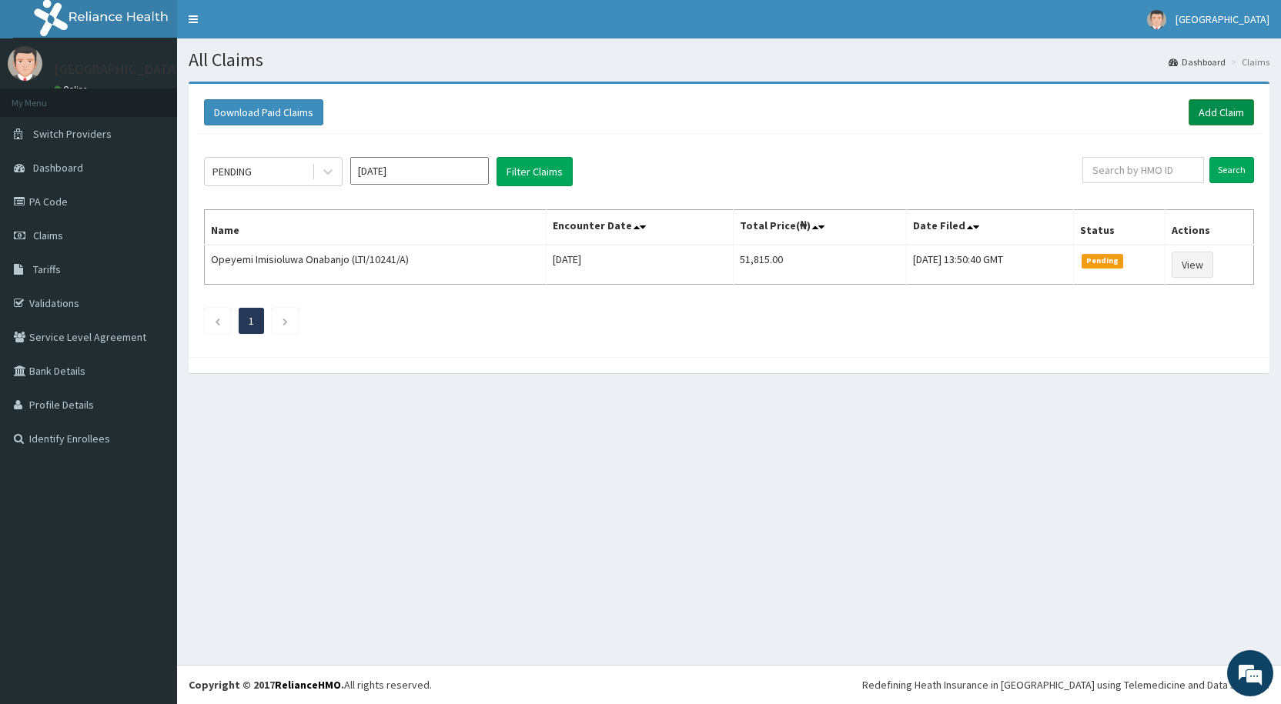
click at [1230, 109] on link "Add Claim" at bounding box center [1220, 112] width 65 height 26
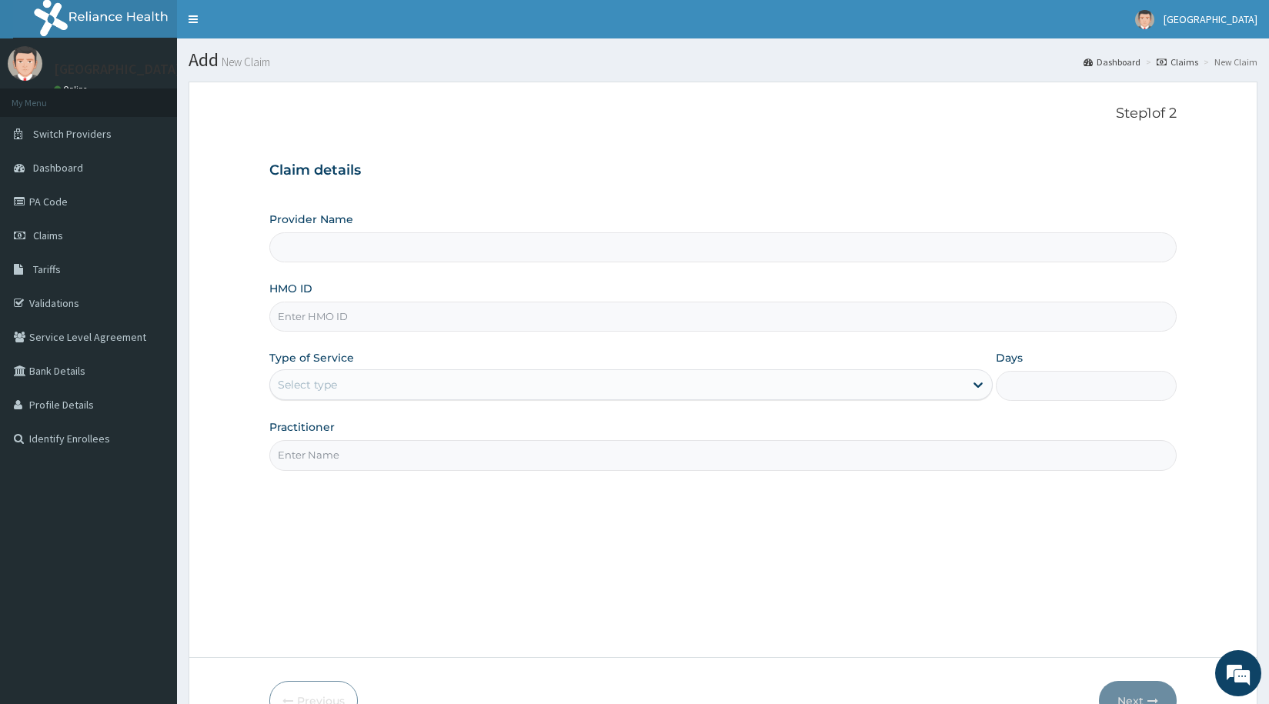
click at [459, 327] on input "HMO ID" at bounding box center [722, 317] width 907 height 30
type input "[GEOGRAPHIC_DATA] - Optical"
type input "ACH/10340/A"
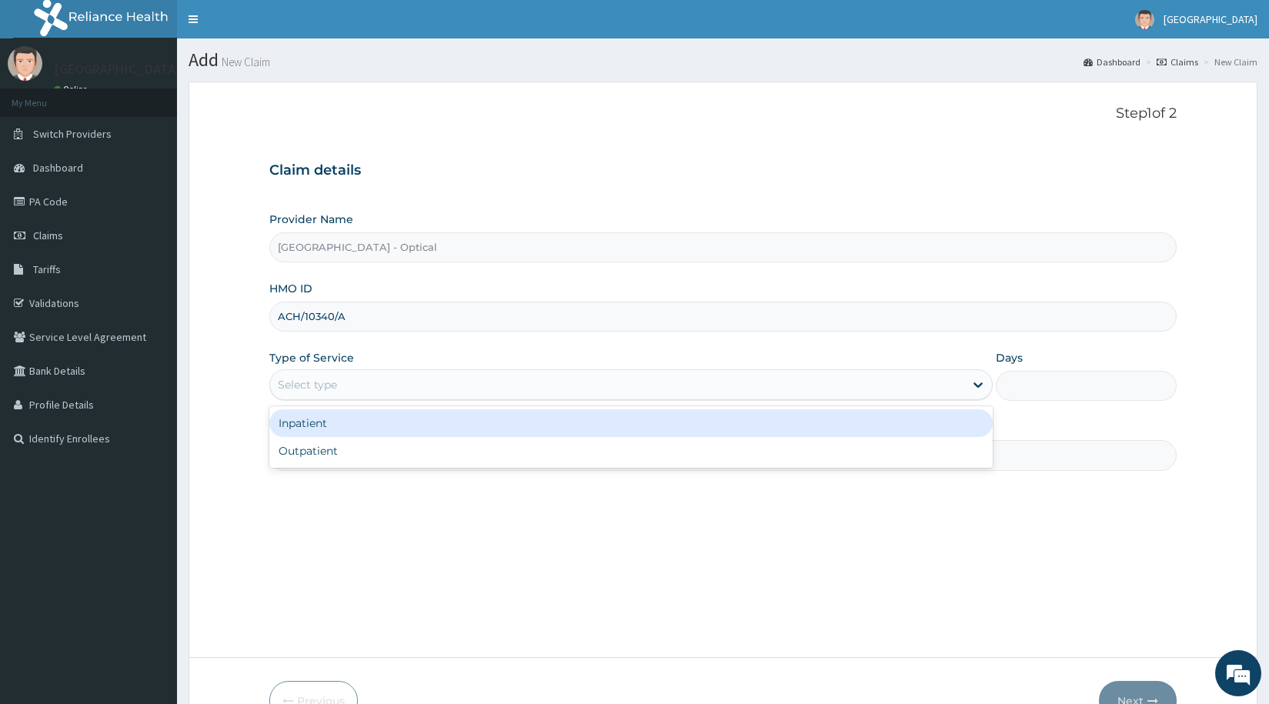
click at [338, 386] on div "Select type" at bounding box center [617, 384] width 694 height 25
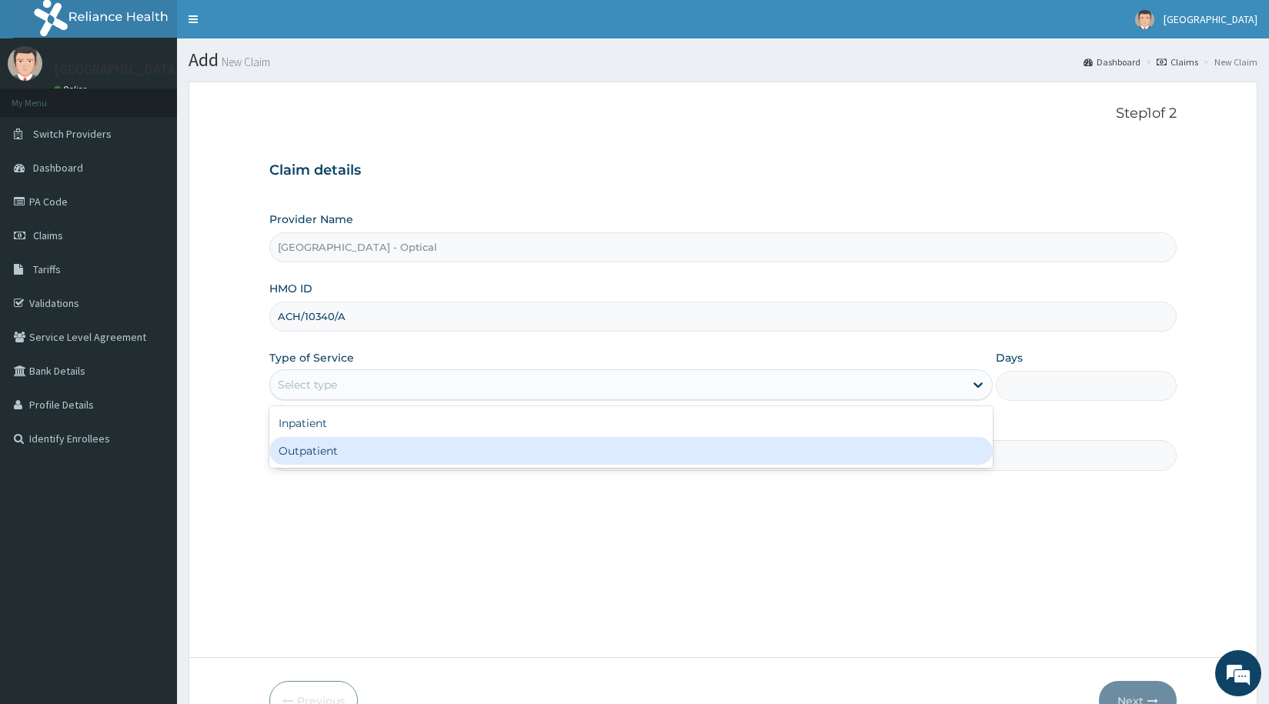
click at [330, 452] on div "Outpatient" at bounding box center [630, 451] width 723 height 28
type input "1"
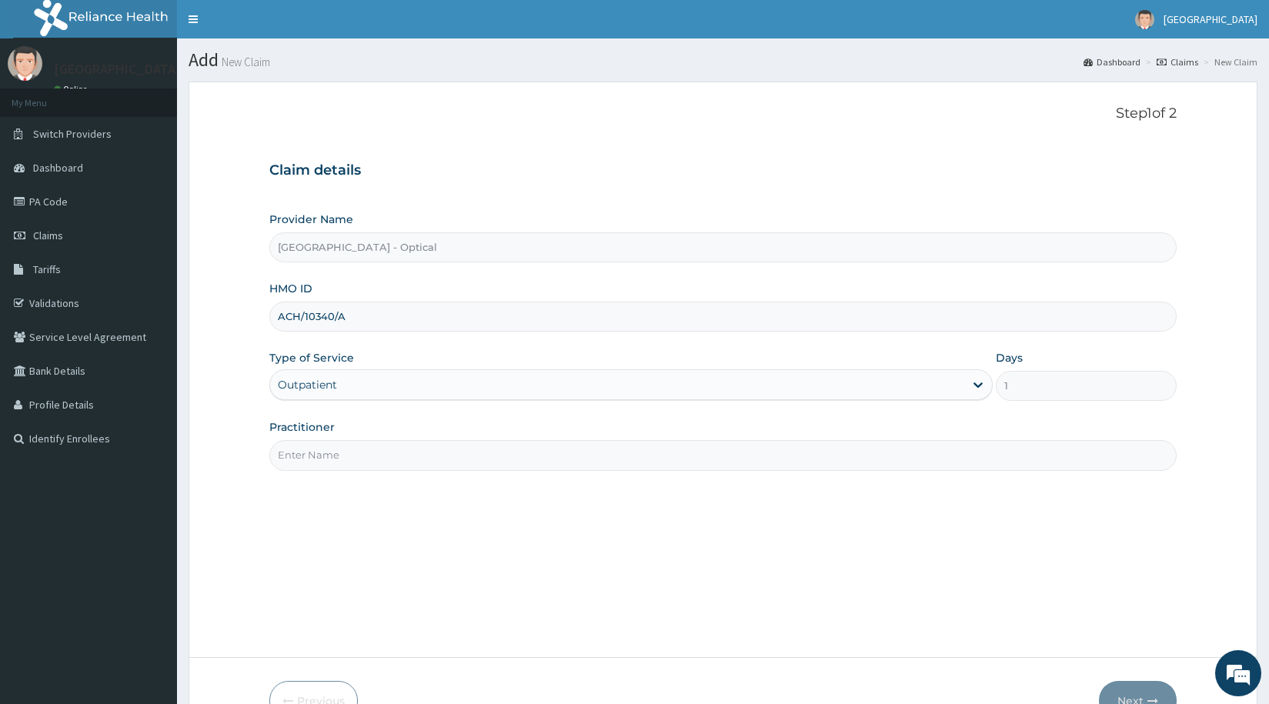
click at [330, 454] on input "Practitioner" at bounding box center [722, 455] width 907 height 30
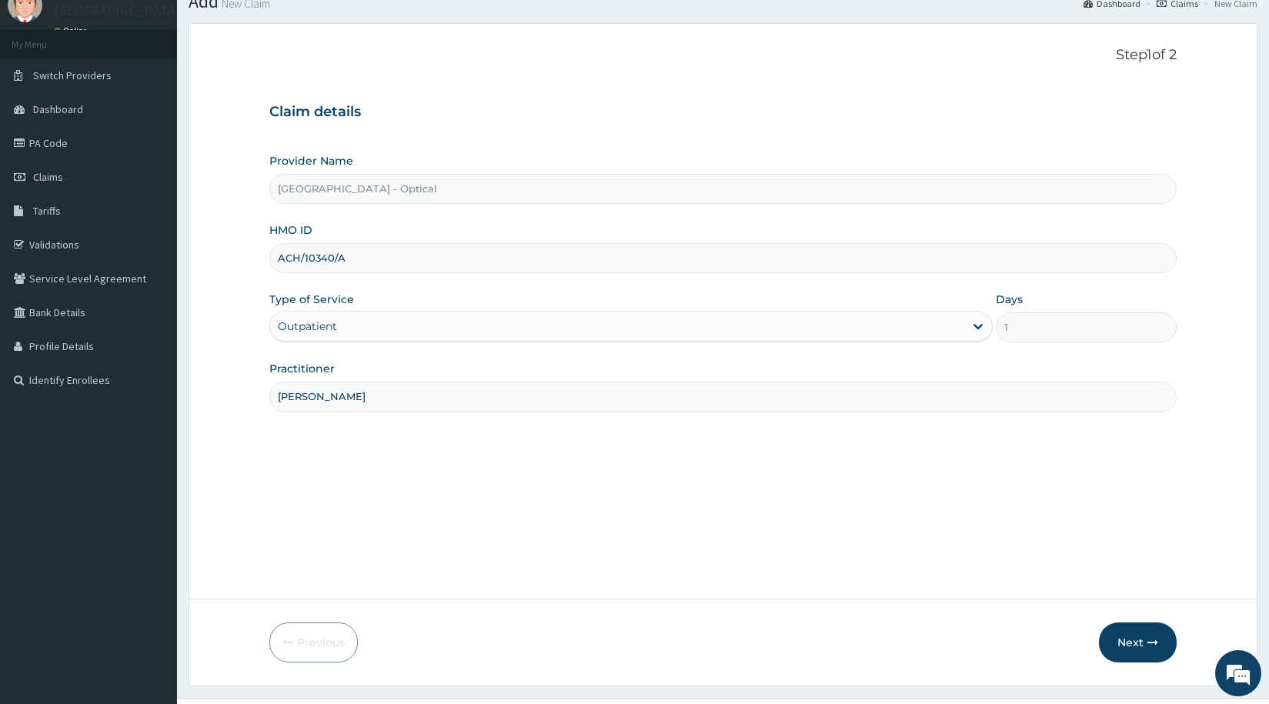
scroll to position [92, 0]
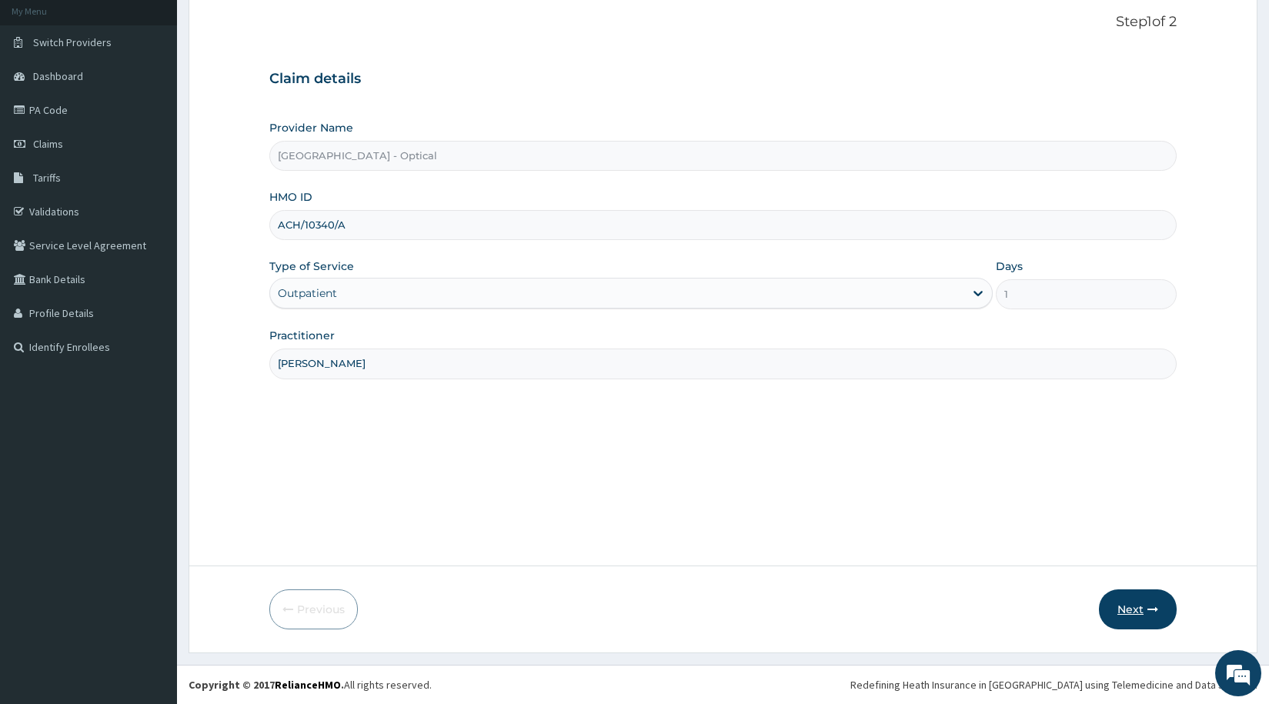
type input "DR CHIOMA"
click at [1135, 609] on button "Next" at bounding box center [1138, 609] width 78 height 40
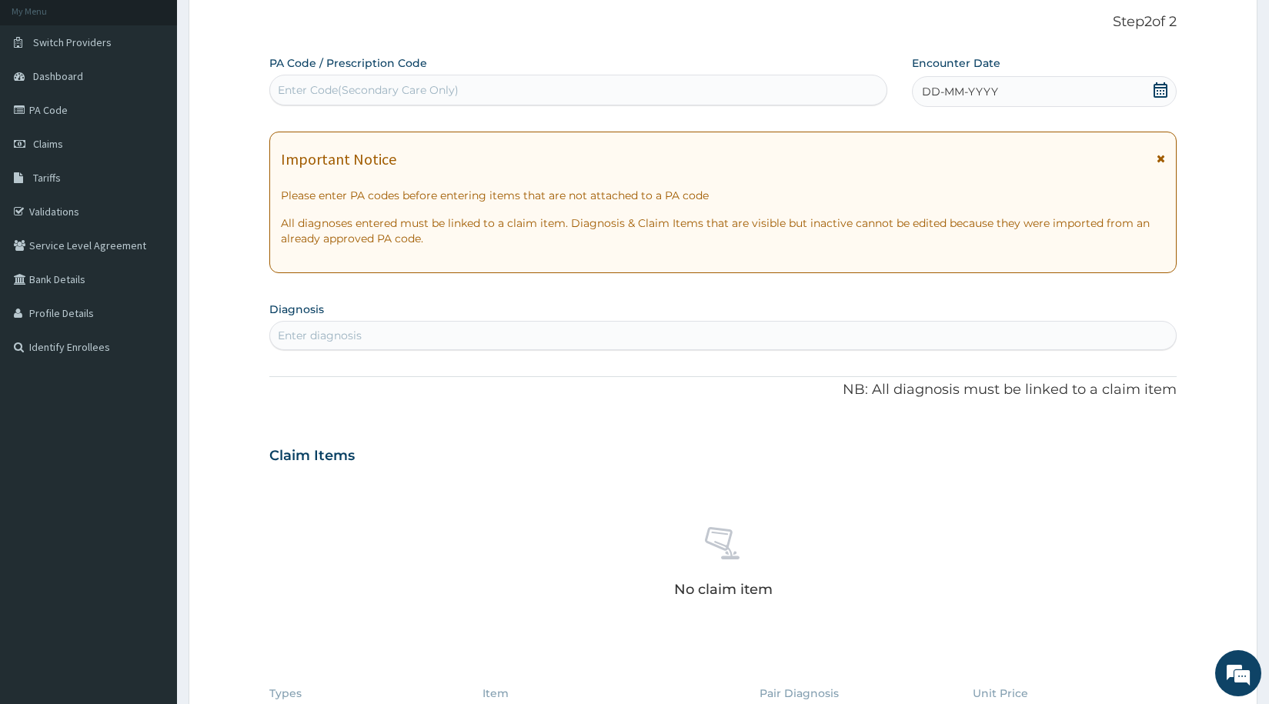
click at [399, 82] on div "Enter Code(Secondary Care Only)" at bounding box center [578, 90] width 616 height 25
type input "PA/0F8CF"
click at [372, 88] on div "PA/0F8CF" at bounding box center [578, 90] width 616 height 25
click at [372, 88] on div "Enter Code(Secondary Care Only)" at bounding box center [368, 89] width 181 height 15
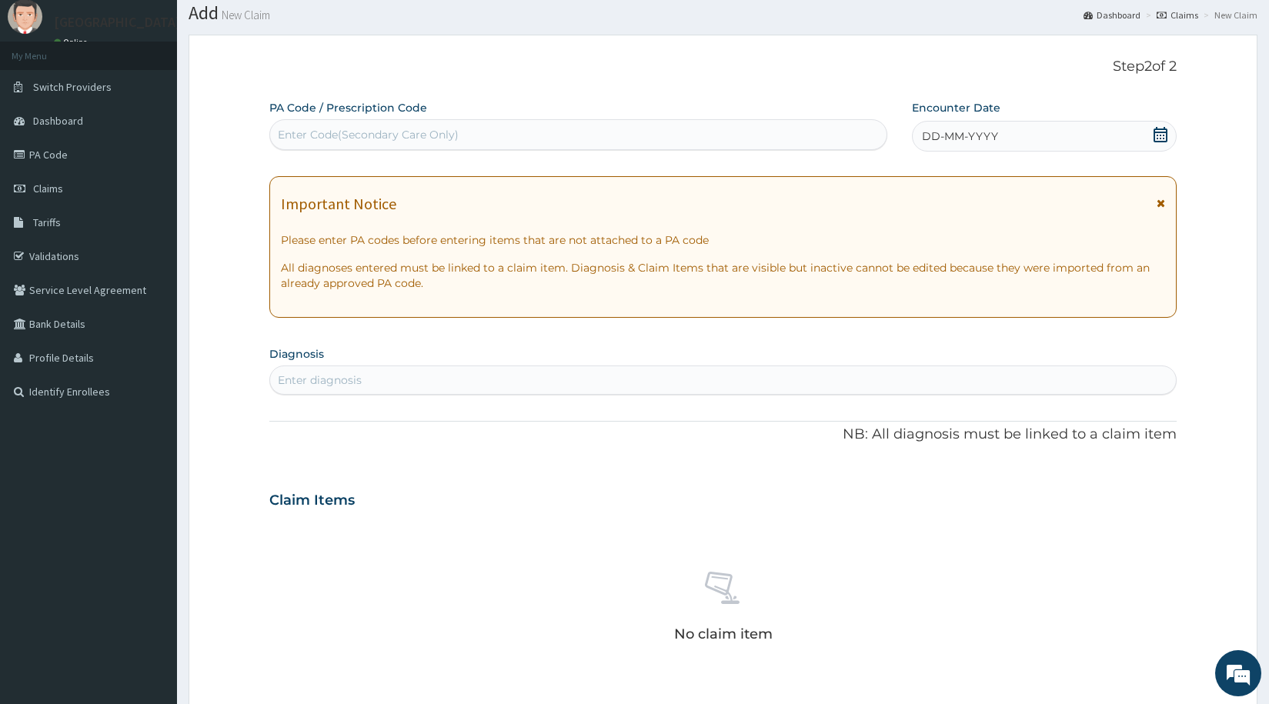
scroll to position [0, 0]
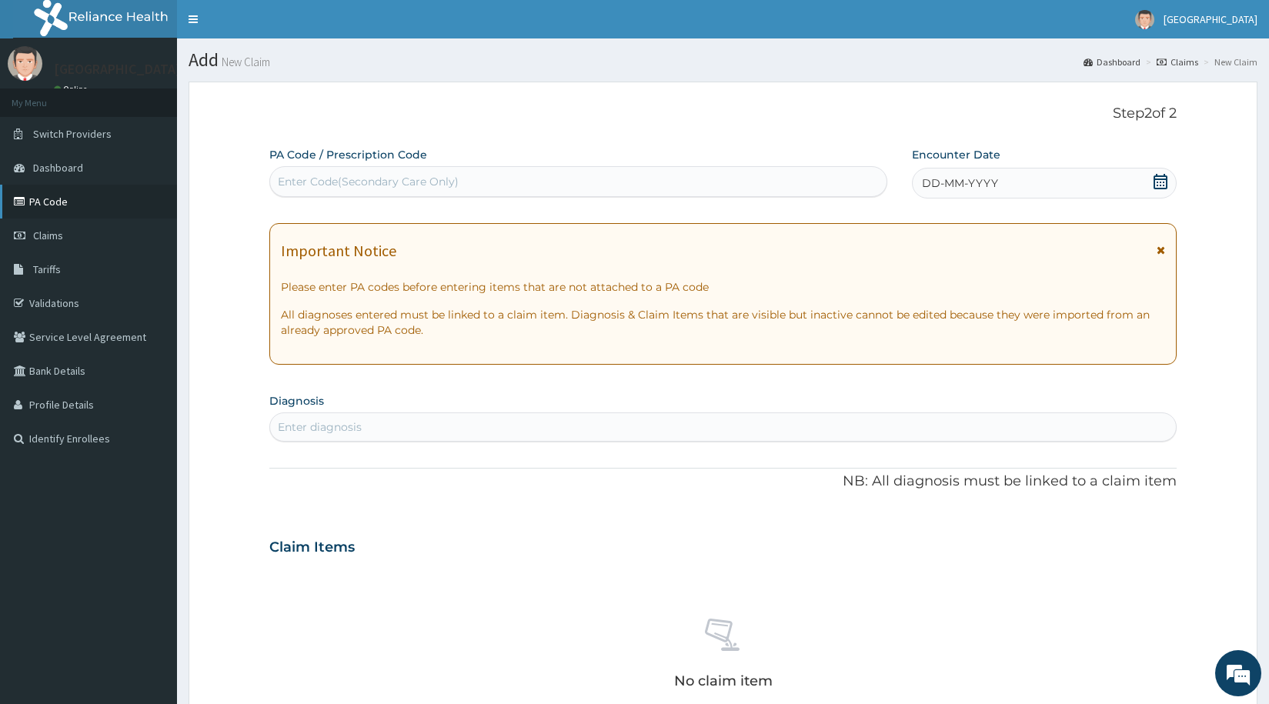
click at [44, 196] on link "PA Code" at bounding box center [88, 202] width 177 height 34
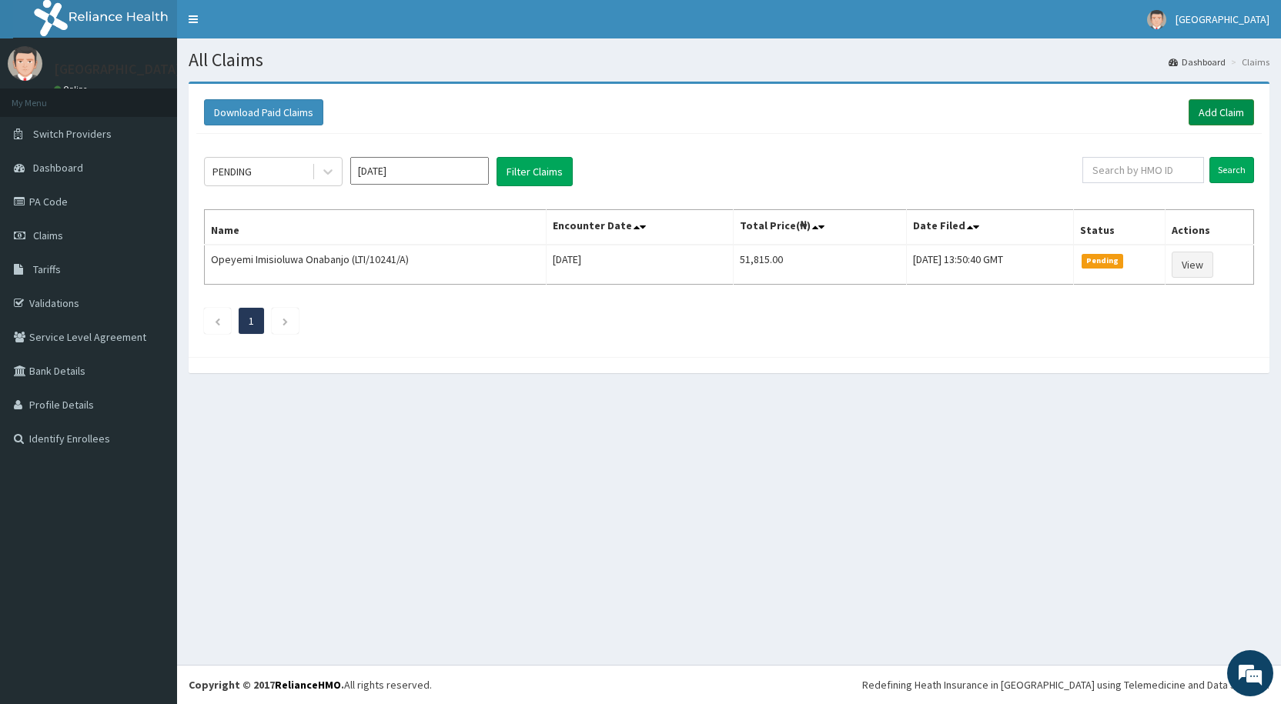
click at [1212, 108] on link "Add Claim" at bounding box center [1220, 112] width 65 height 26
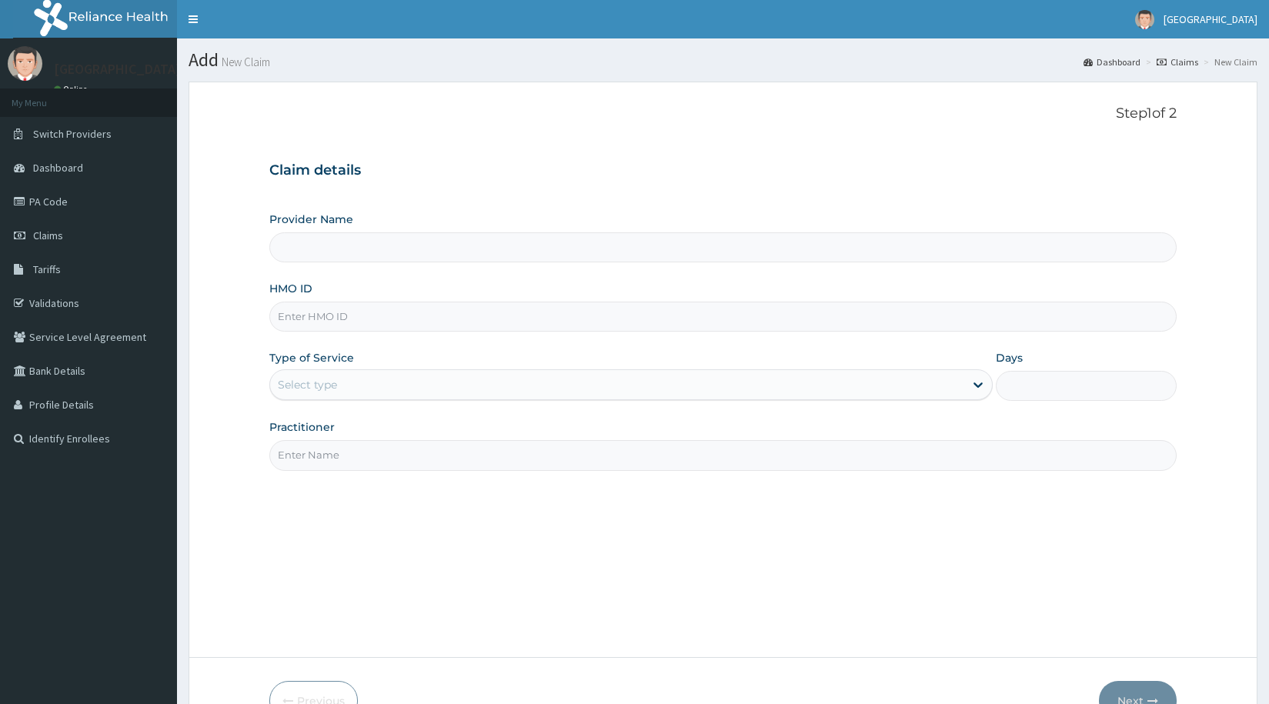
click at [489, 326] on input "HMO ID" at bounding box center [722, 317] width 907 height 30
type input "ACH/1"
type input "[GEOGRAPHIC_DATA] - Optical"
type input "ACH/10340/A"
click at [318, 381] on div "Select type" at bounding box center [307, 384] width 59 height 15
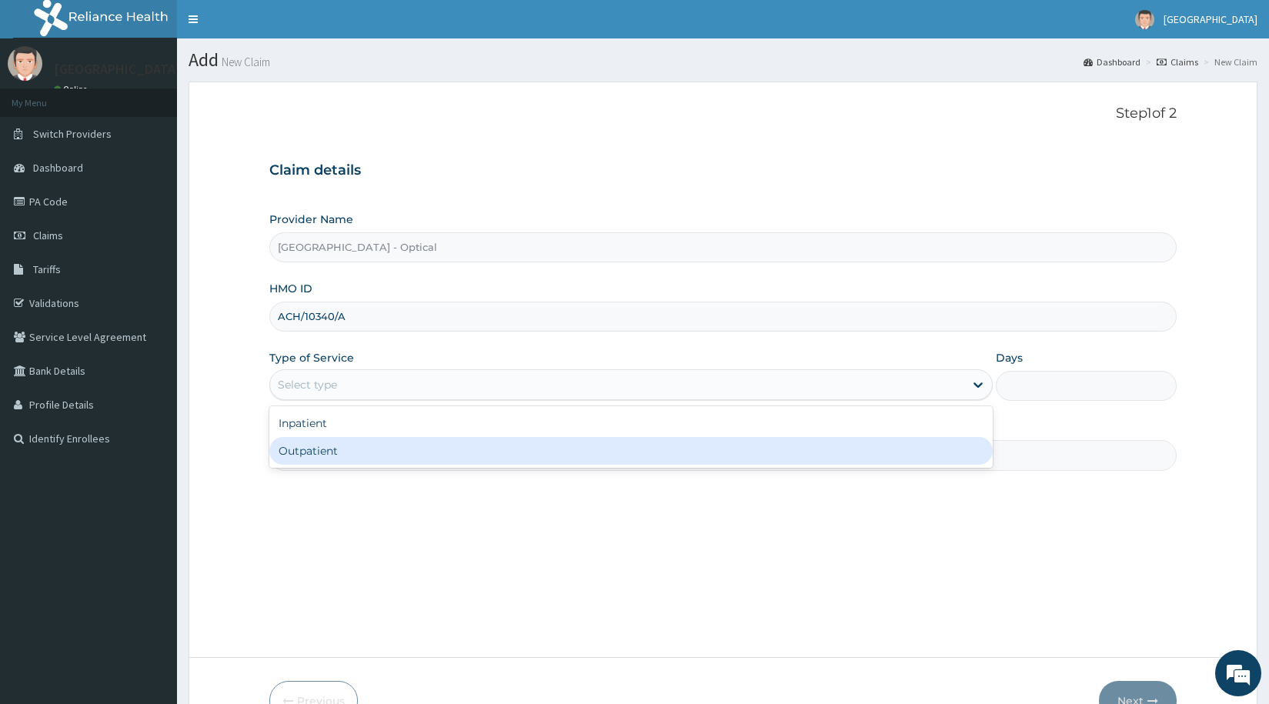
click at [325, 447] on div "Outpatient" at bounding box center [630, 451] width 723 height 28
type input "1"
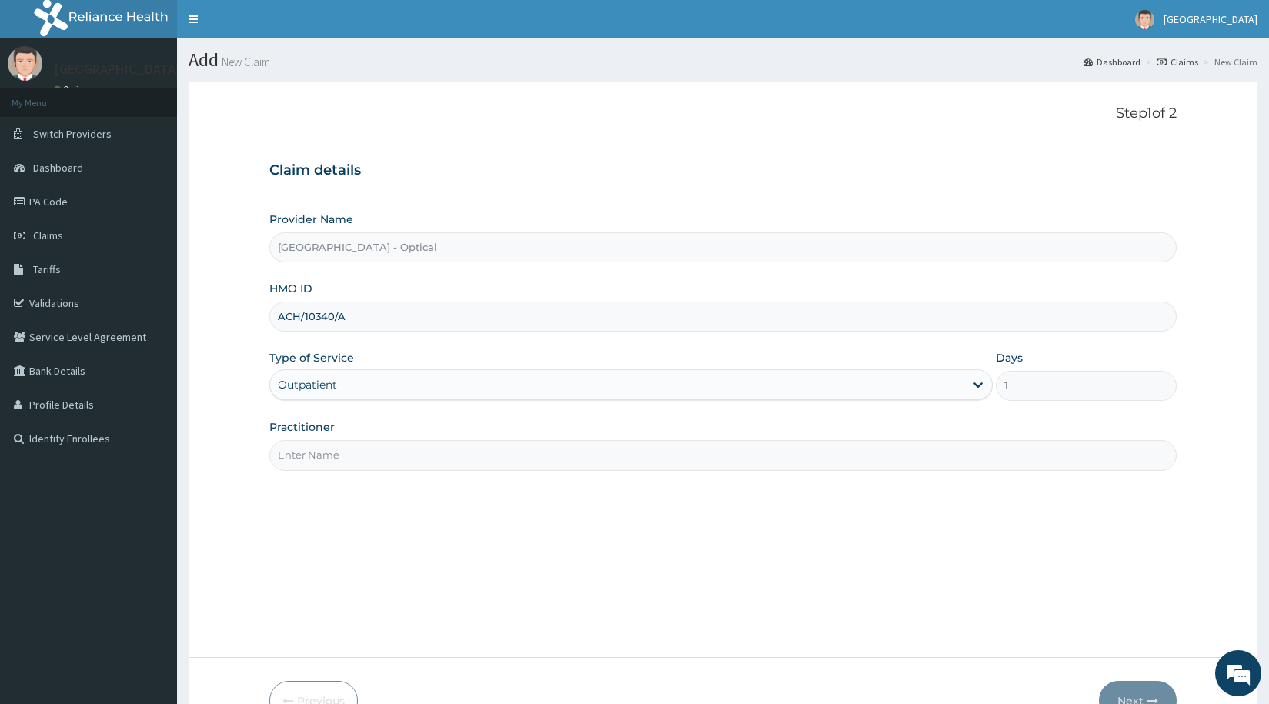
click at [335, 459] on input "Practitioner" at bounding box center [722, 455] width 907 height 30
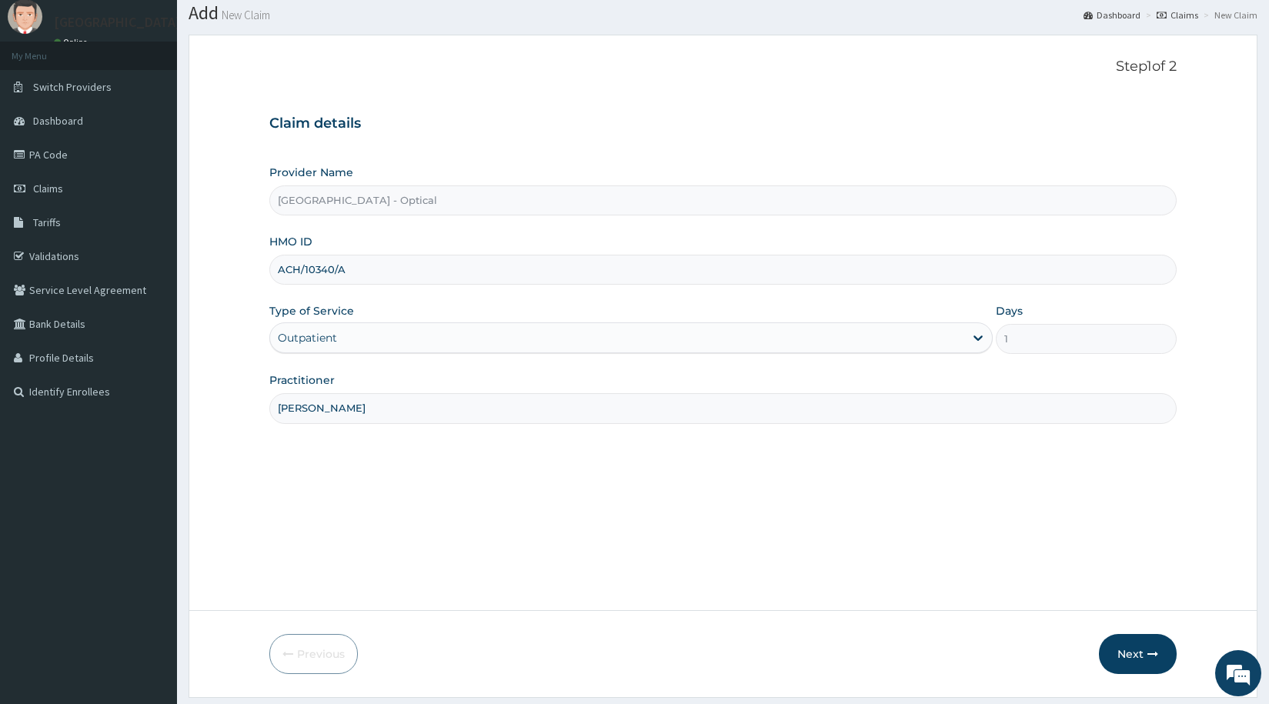
scroll to position [92, 0]
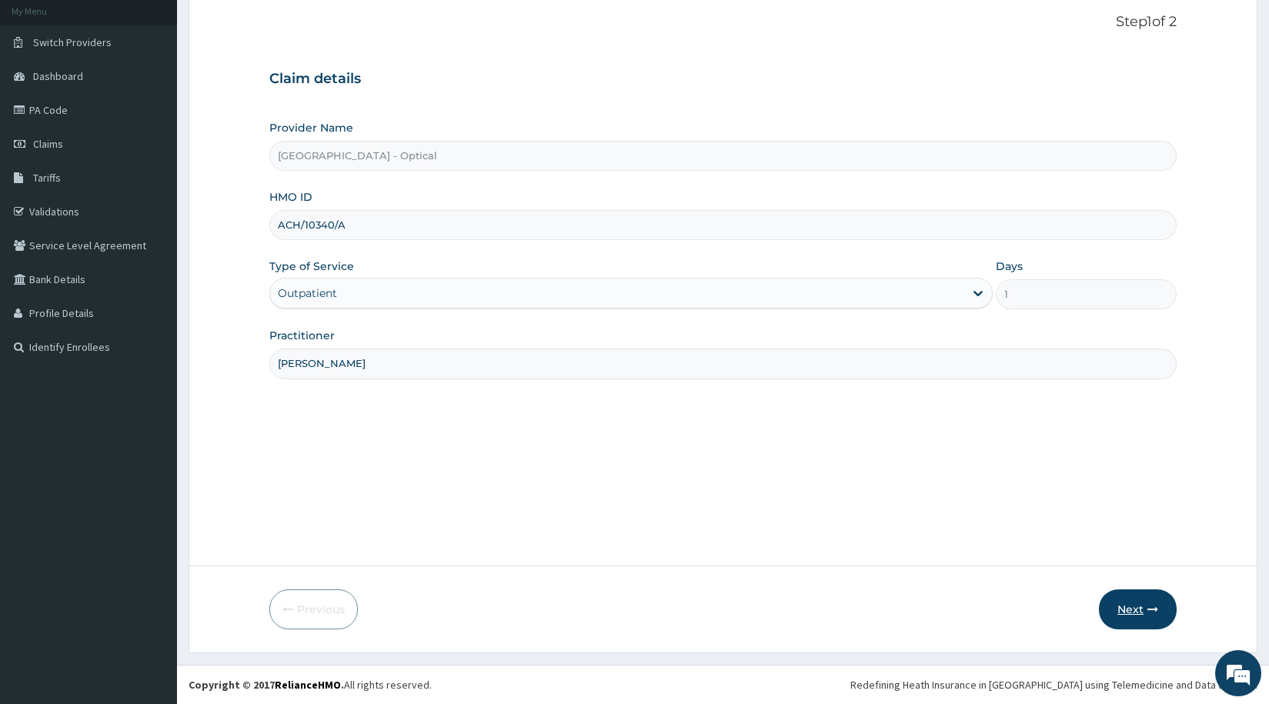
type input "DR CHIOMA"
click at [1151, 609] on icon "button" at bounding box center [1152, 609] width 11 height 11
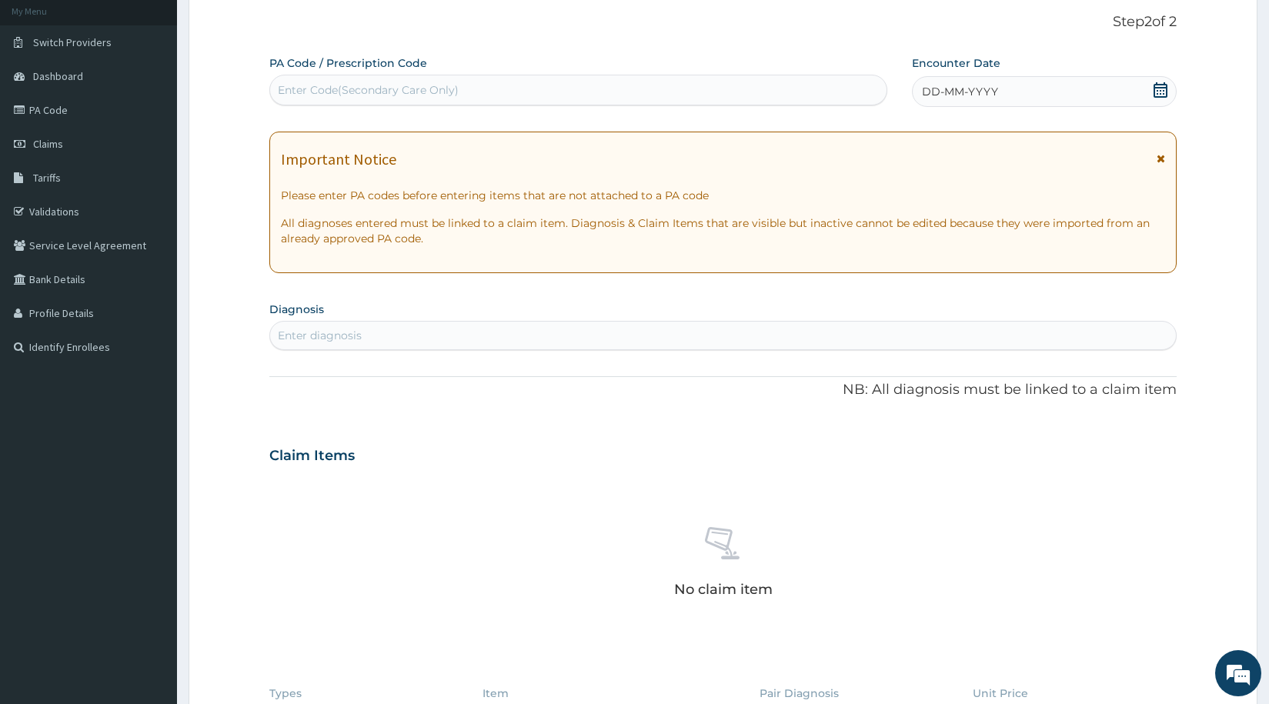
click at [402, 96] on div "Enter Code(Secondary Care Only)" at bounding box center [368, 89] width 181 height 15
paste input "PA/0F8CF7"
type input "PA/0F8CF7"
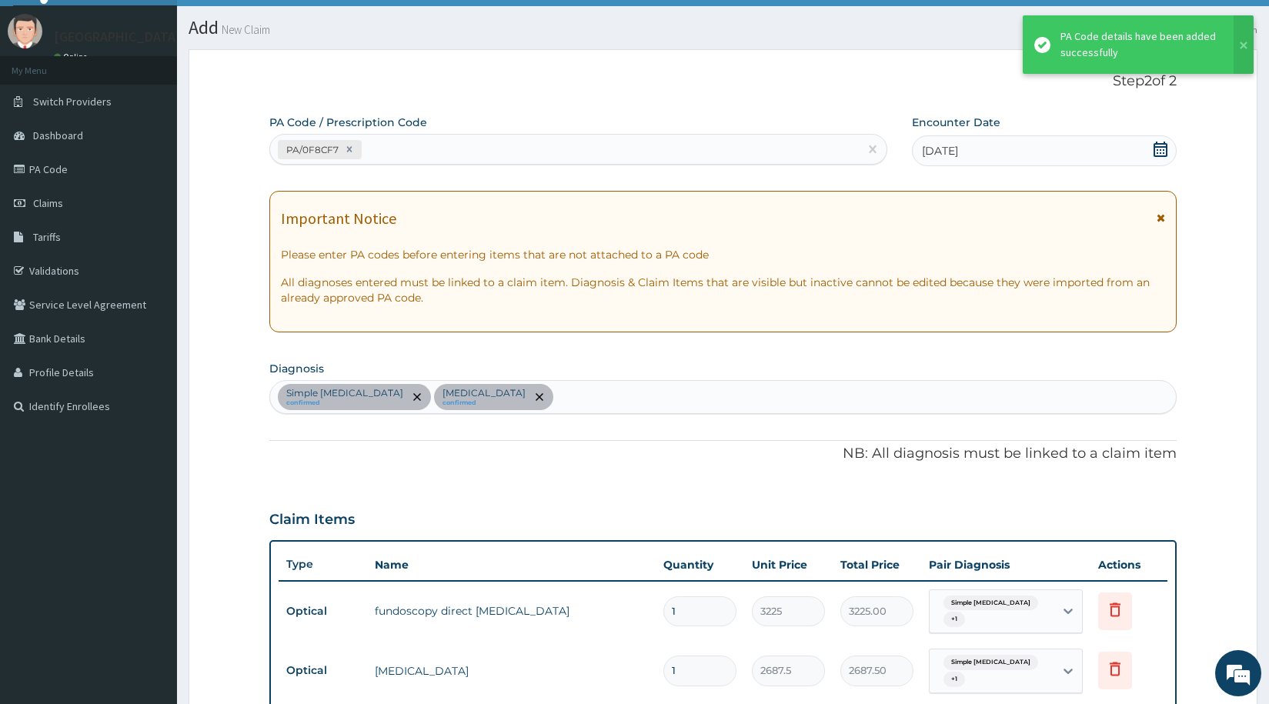
scroll to position [5, 0]
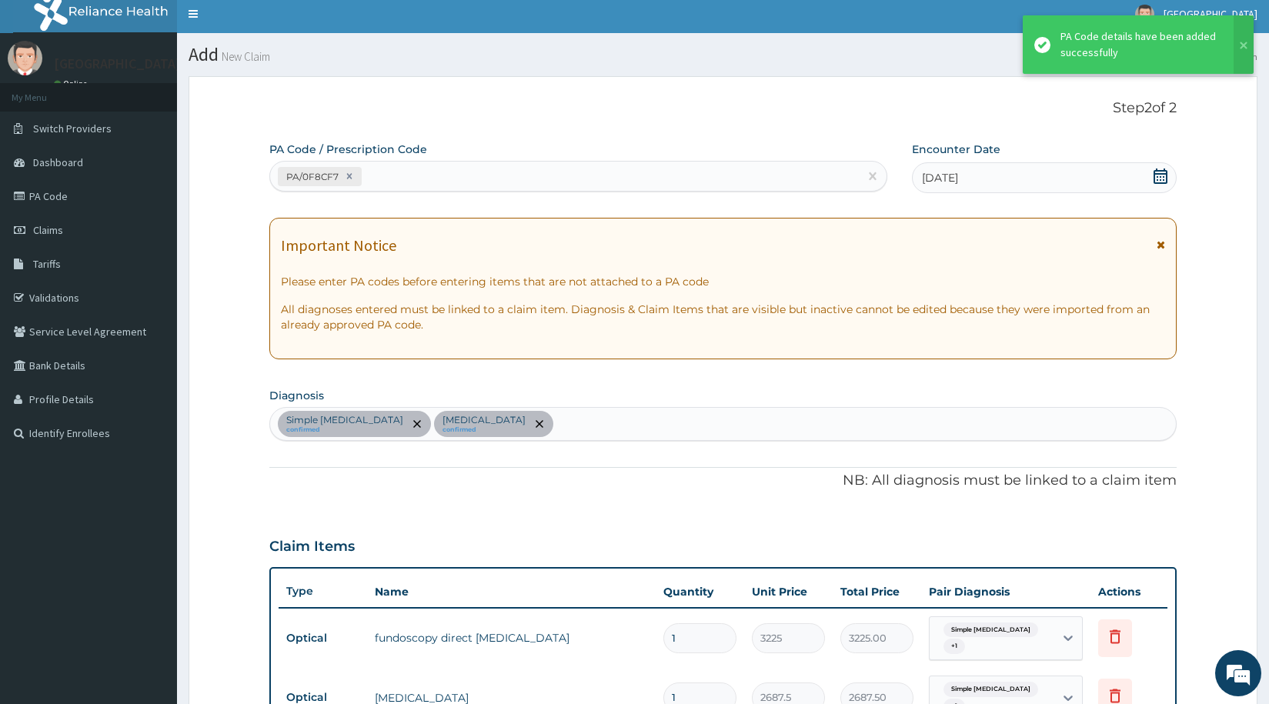
click at [422, 179] on div "PA/0F8CF7" at bounding box center [564, 176] width 589 height 25
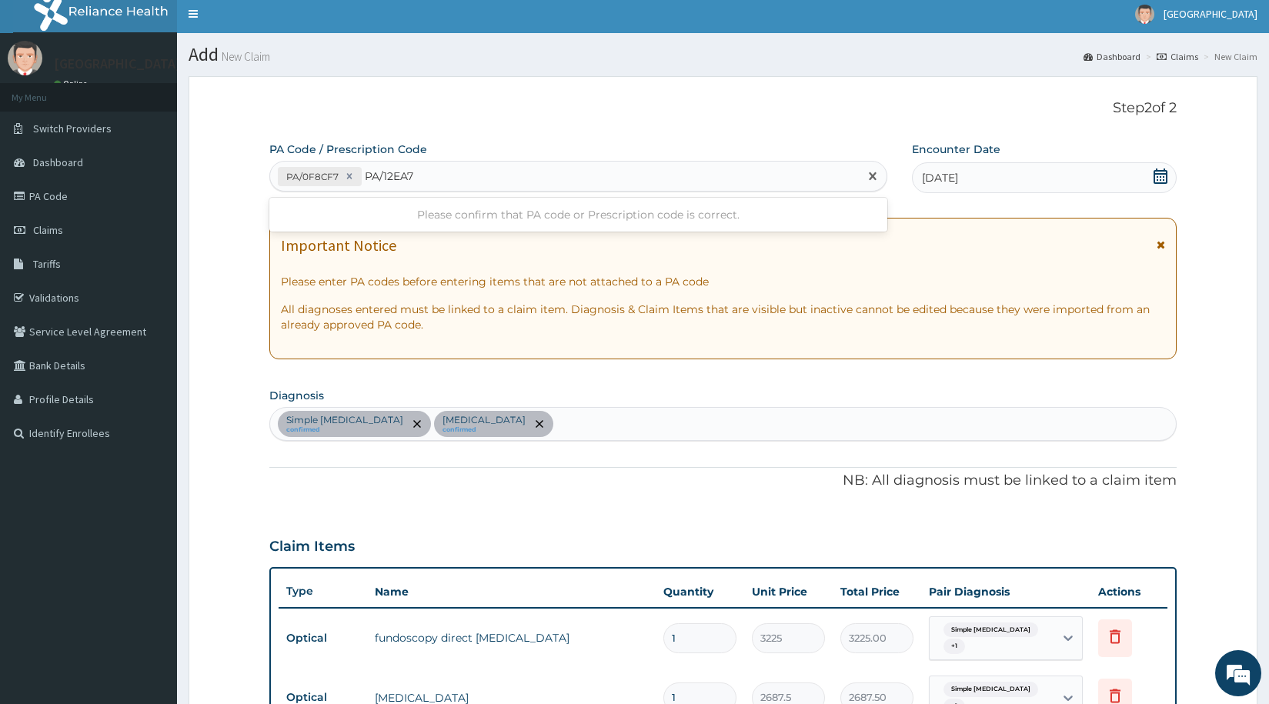
type input "PA/12EA7C"
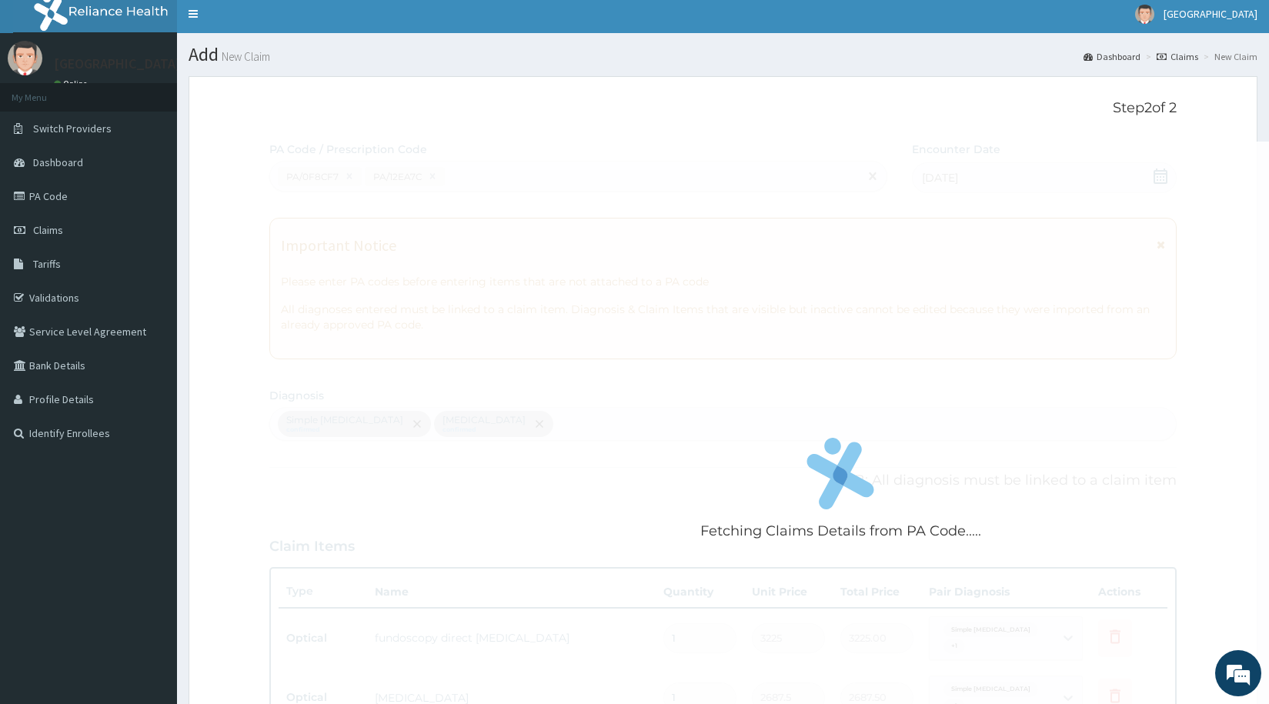
scroll to position [573, 0]
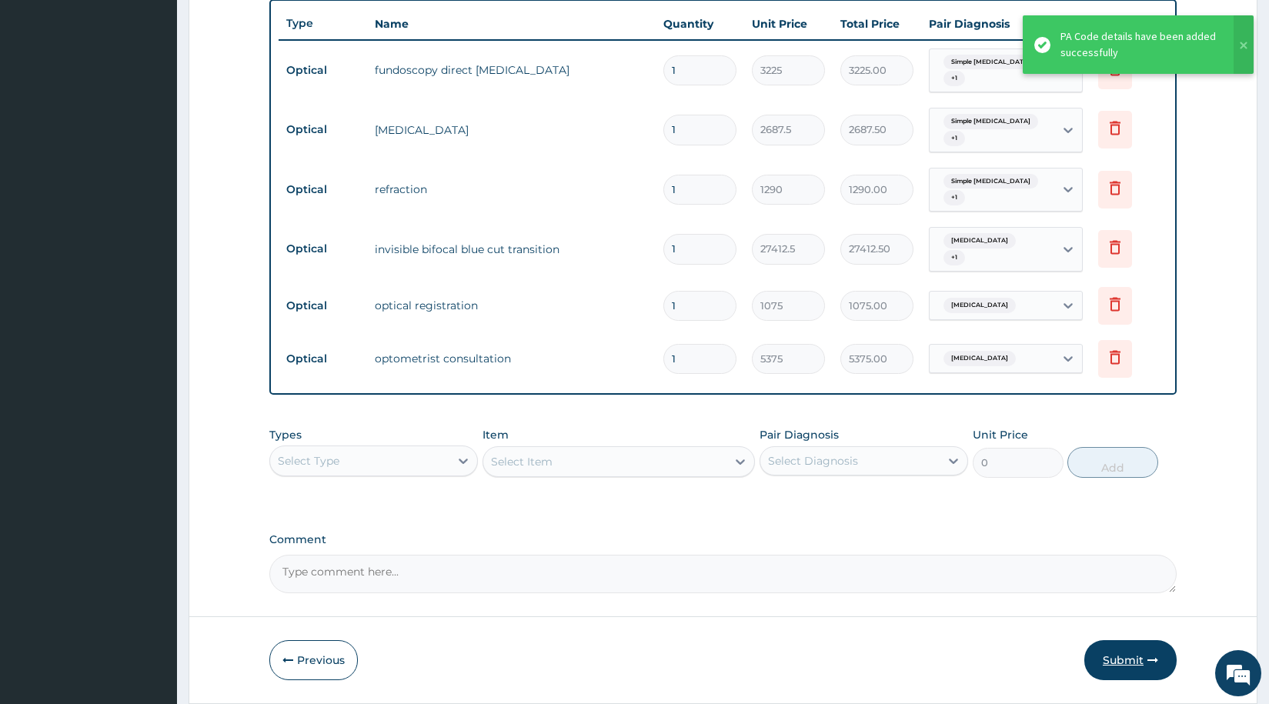
click at [1132, 653] on button "Submit" at bounding box center [1130, 660] width 92 height 40
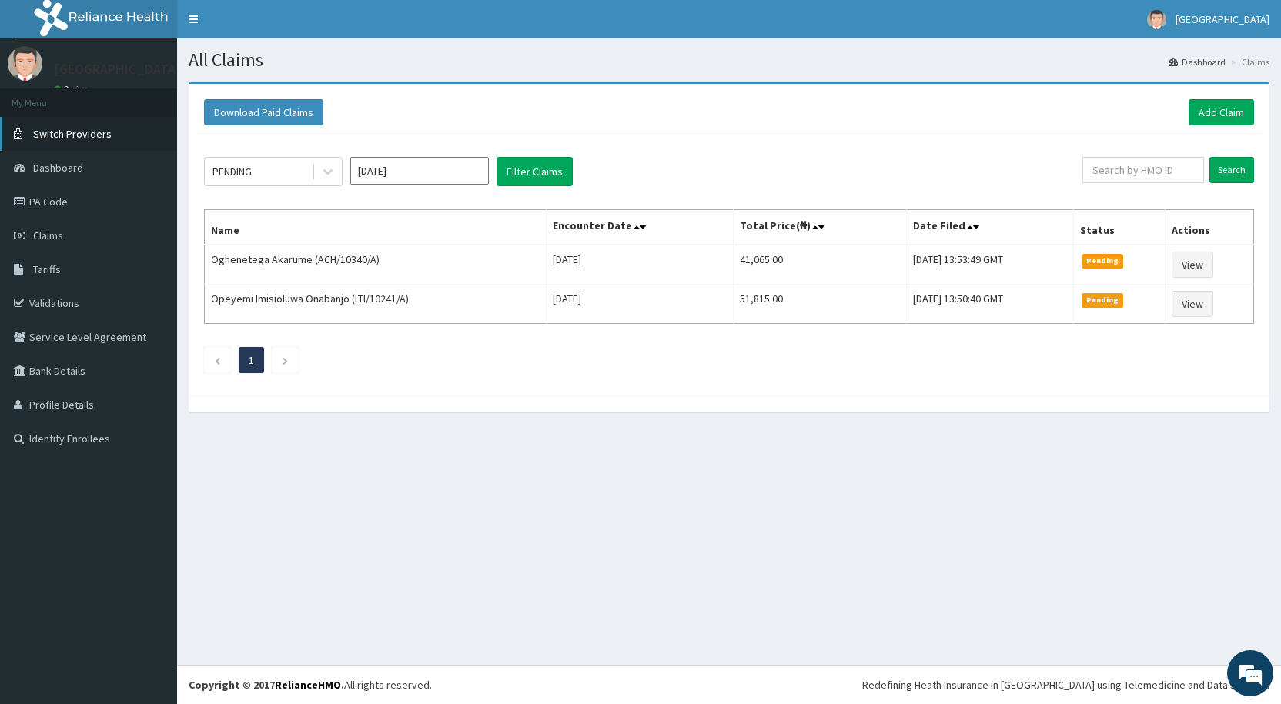
click at [47, 132] on span "Switch Providers" at bounding box center [72, 134] width 78 height 14
